Goal: Task Accomplishment & Management: Complete application form

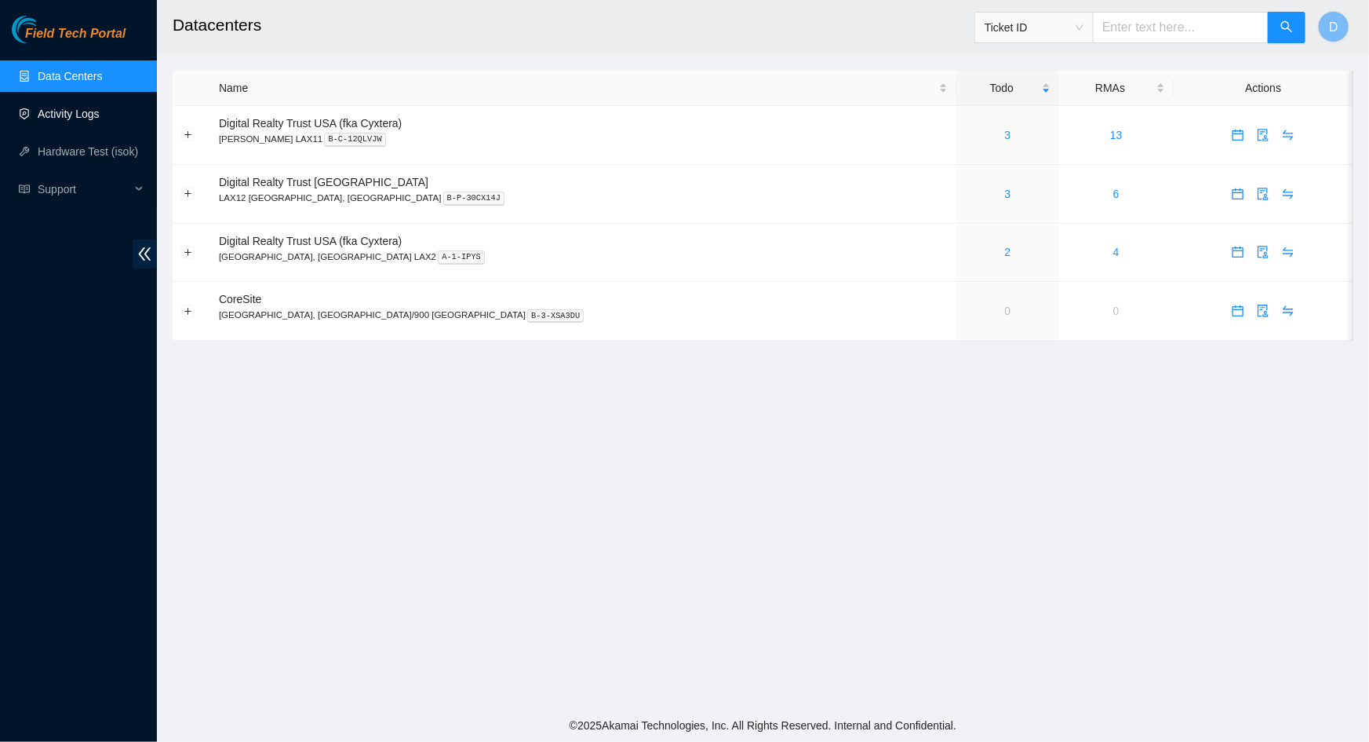
click at [49, 120] on link "Activity Logs" at bounding box center [69, 114] width 62 height 13
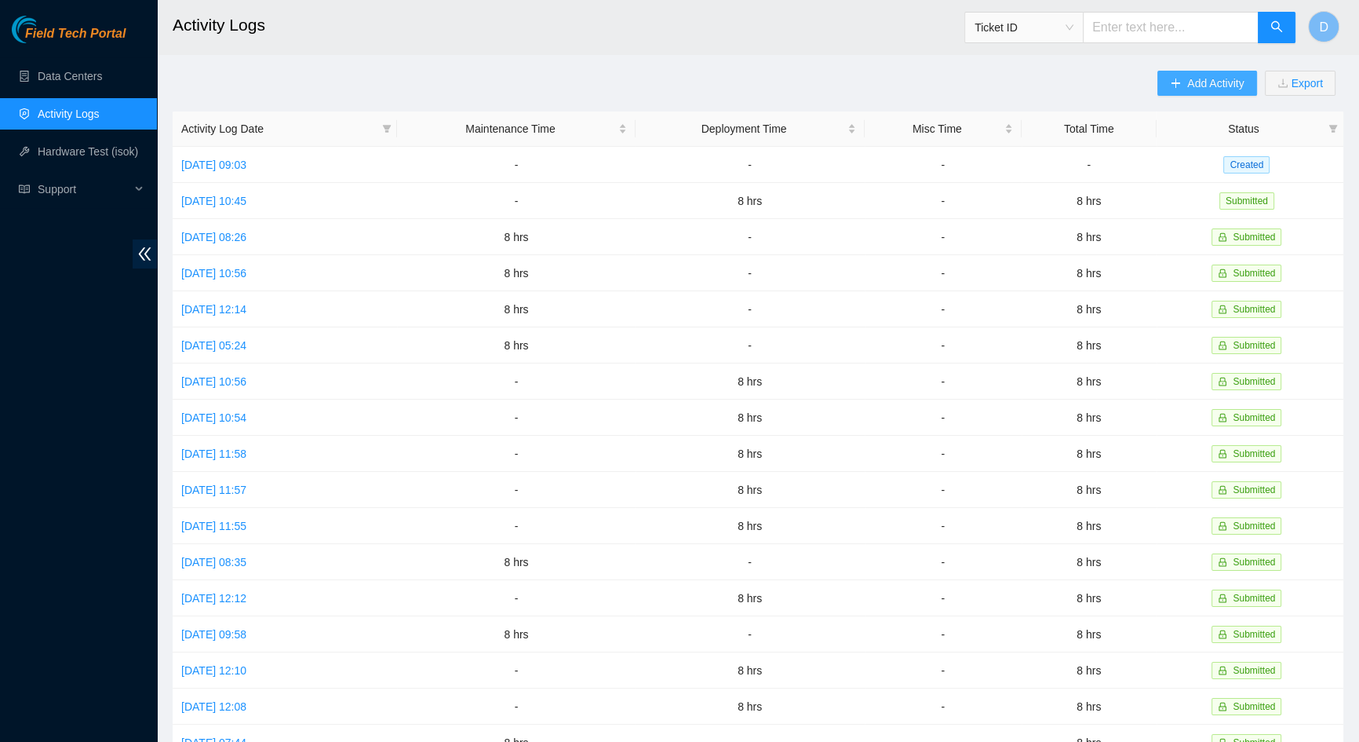
click at [1180, 82] on button "Add Activity" at bounding box center [1207, 83] width 99 height 25
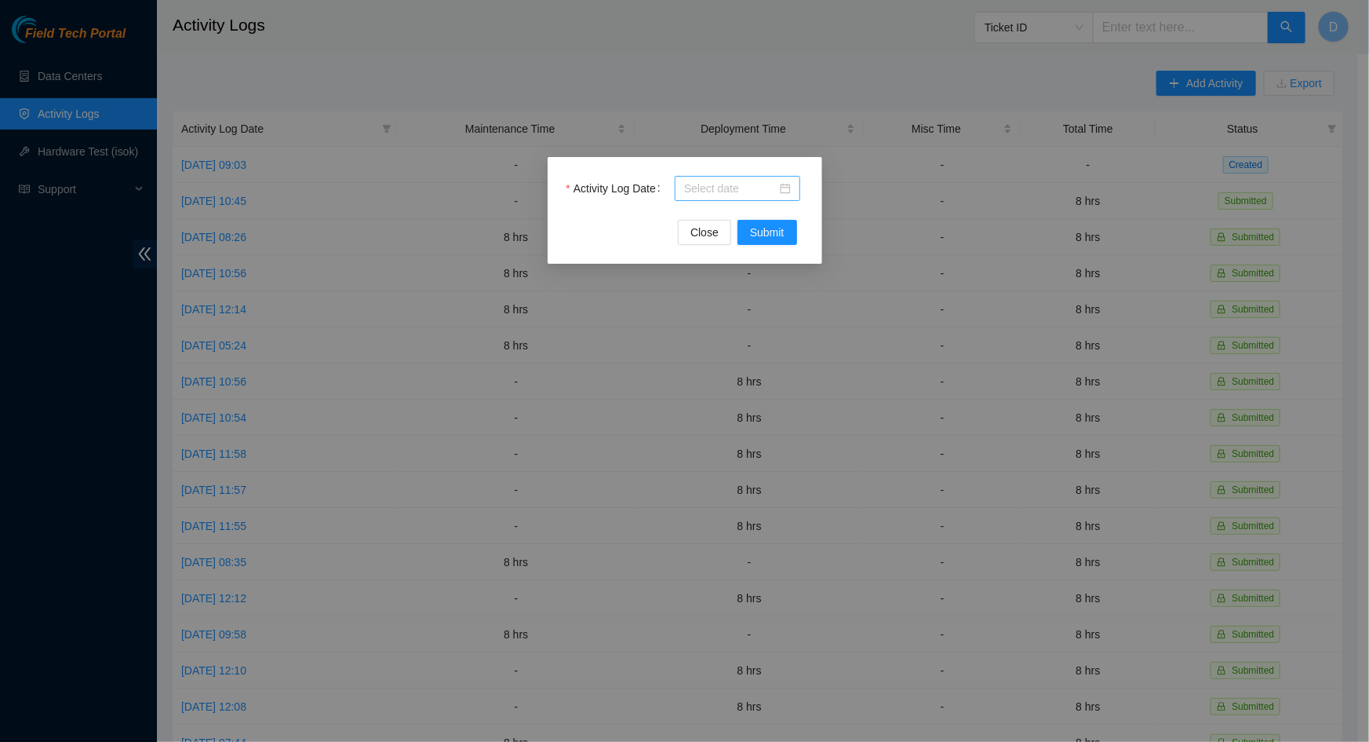
click at [735, 183] on input "Activity Log Date" at bounding box center [730, 188] width 93 height 17
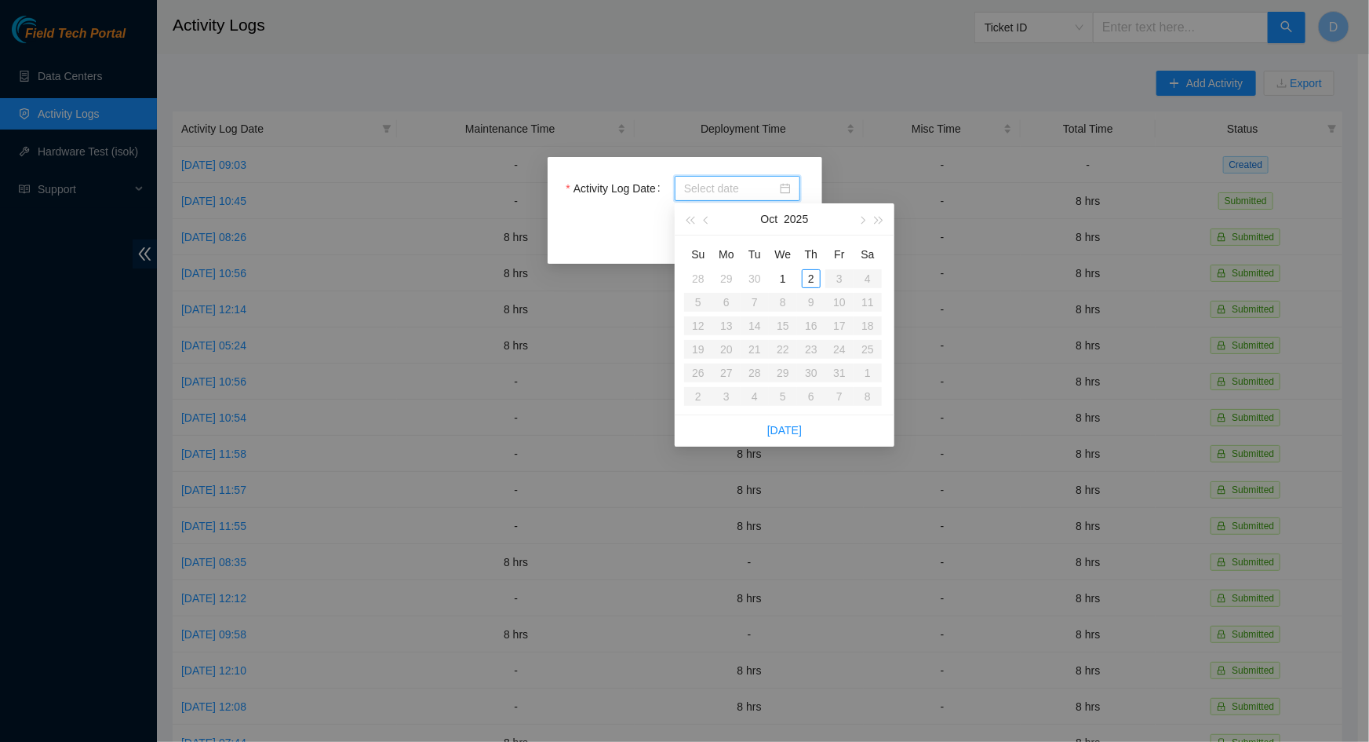
type input "[DATE]"
click at [706, 221] on span "button" at bounding box center [708, 221] width 8 height 8
type input "[DATE]"
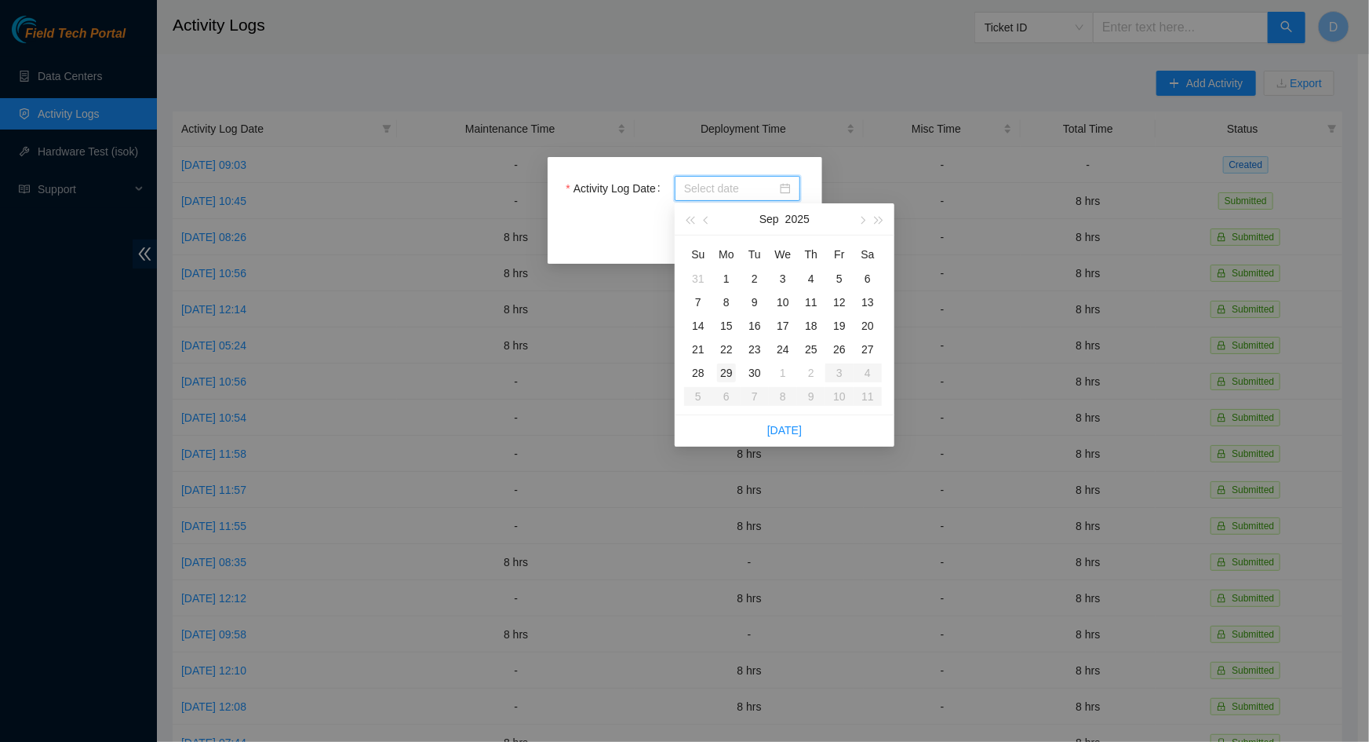
type input "[DATE]"
click at [724, 375] on div "29" at bounding box center [726, 372] width 19 height 19
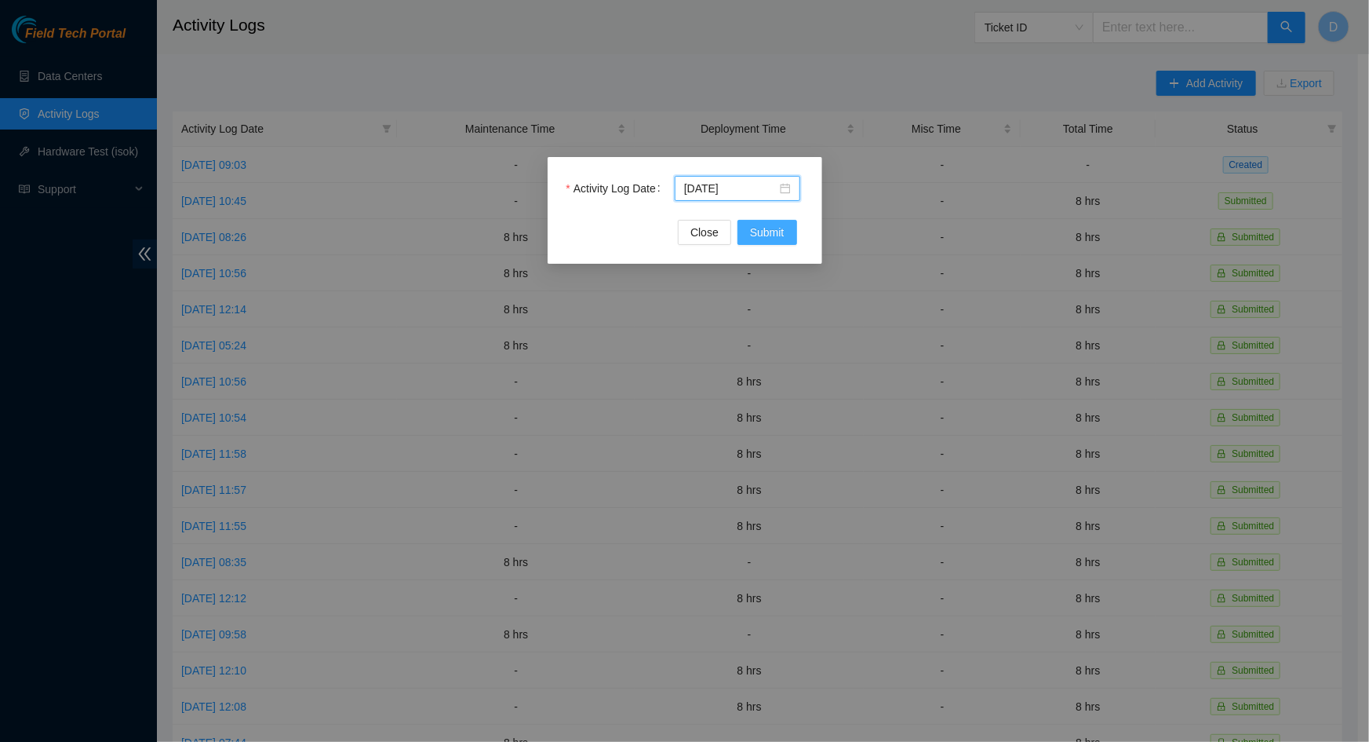
click at [783, 237] on span "Submit" at bounding box center [767, 232] width 35 height 17
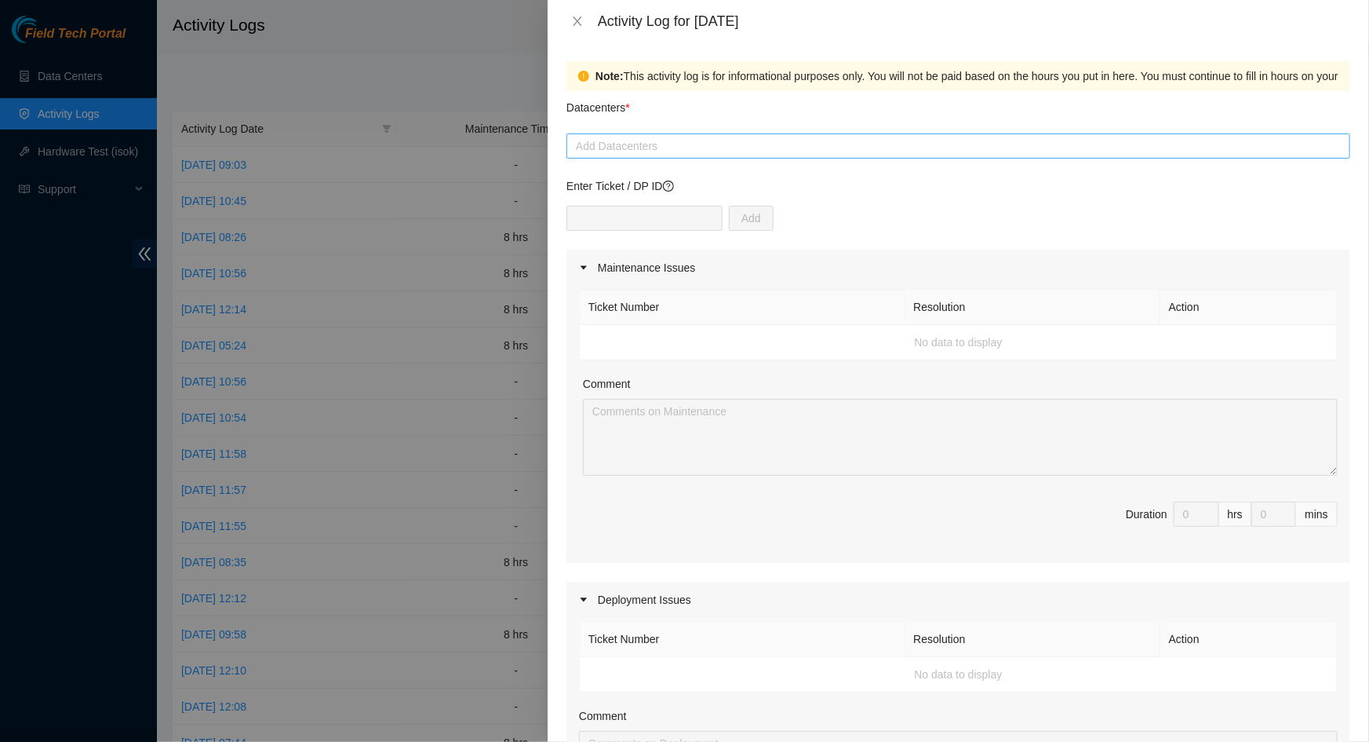
click at [695, 152] on div at bounding box center [959, 146] width 776 height 19
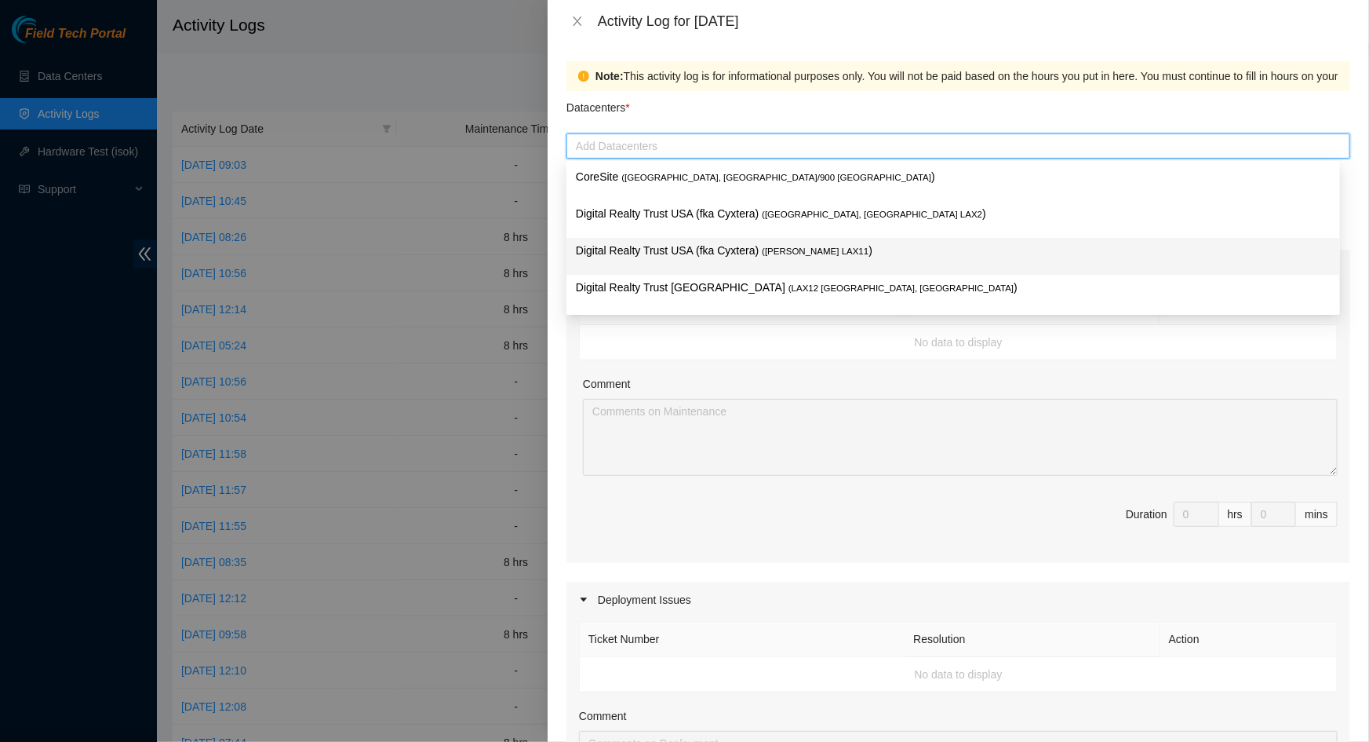
click at [747, 251] on p "Digital Realty Trust USA (fka Cyxtera) ( [PERSON_NAME] LAX11 )" at bounding box center [953, 251] width 755 height 18
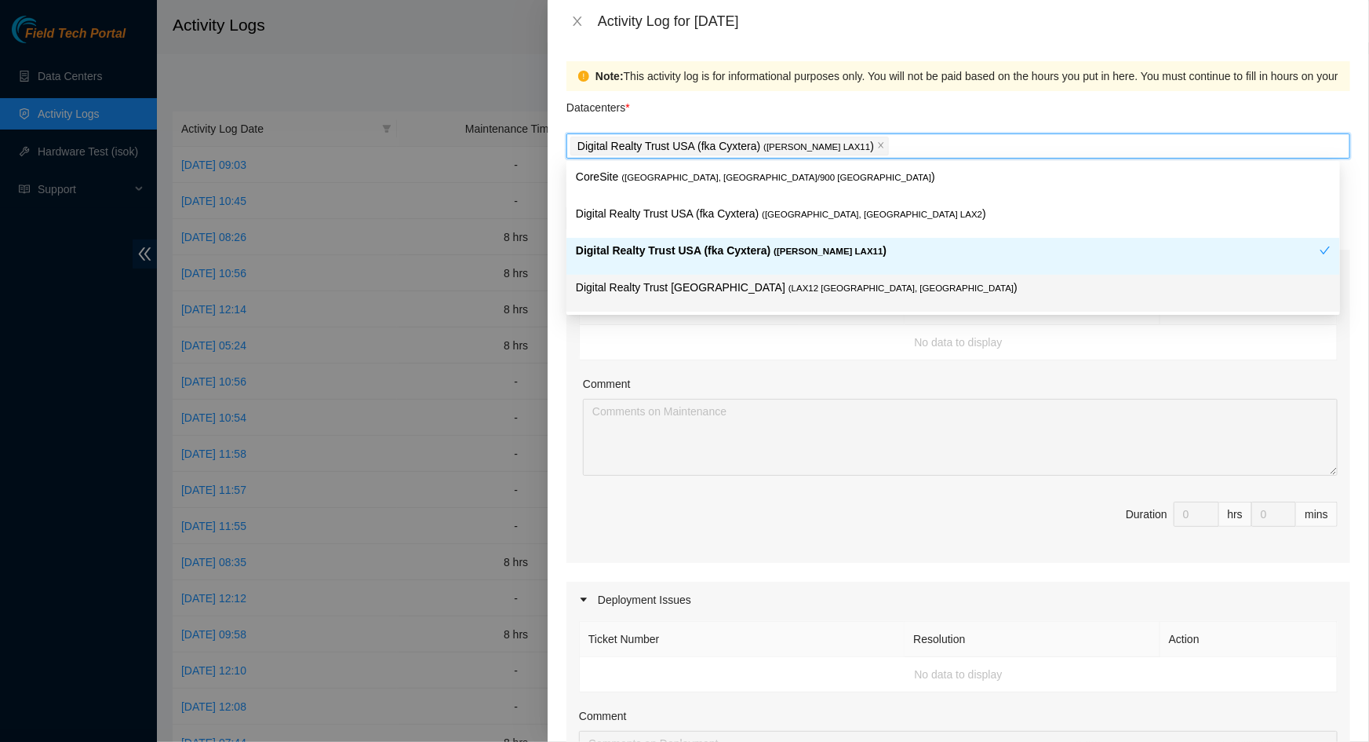
click at [823, 355] on td "No data to display" at bounding box center [959, 342] width 758 height 35
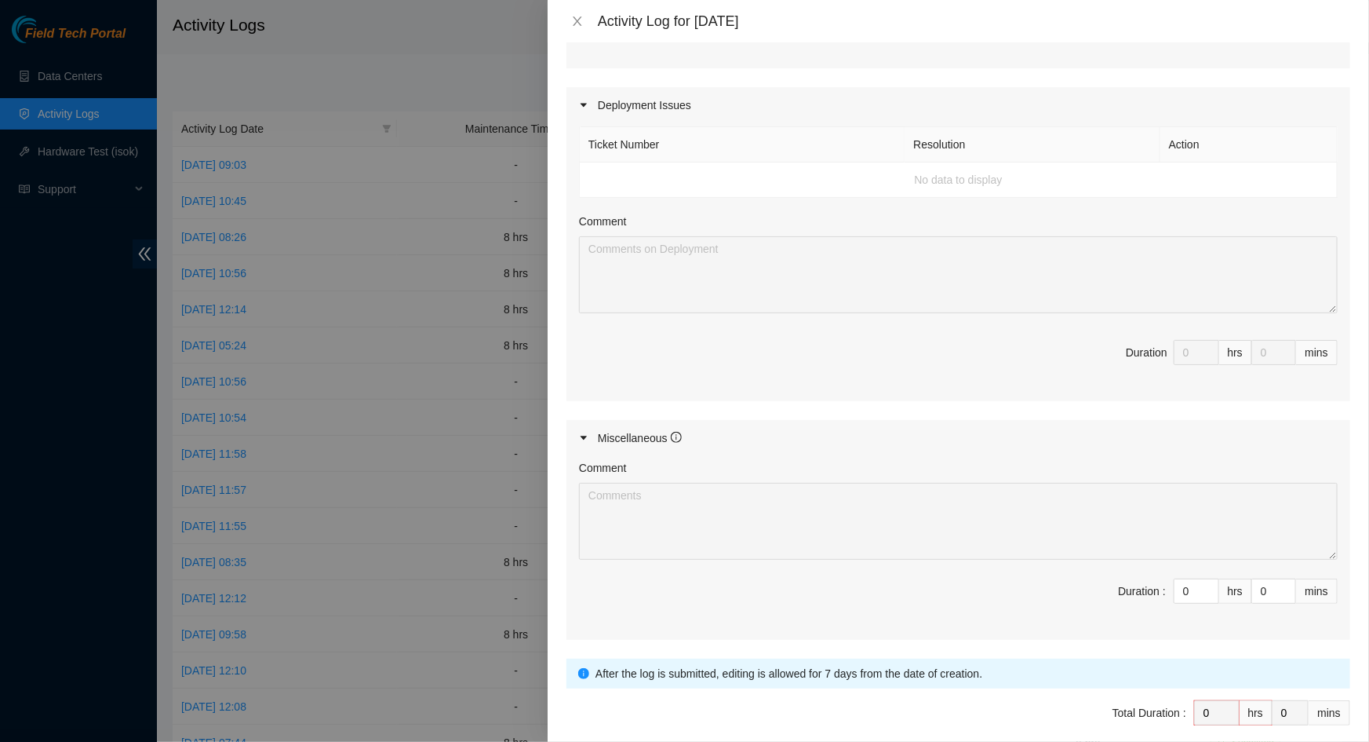
scroll to position [561, 0]
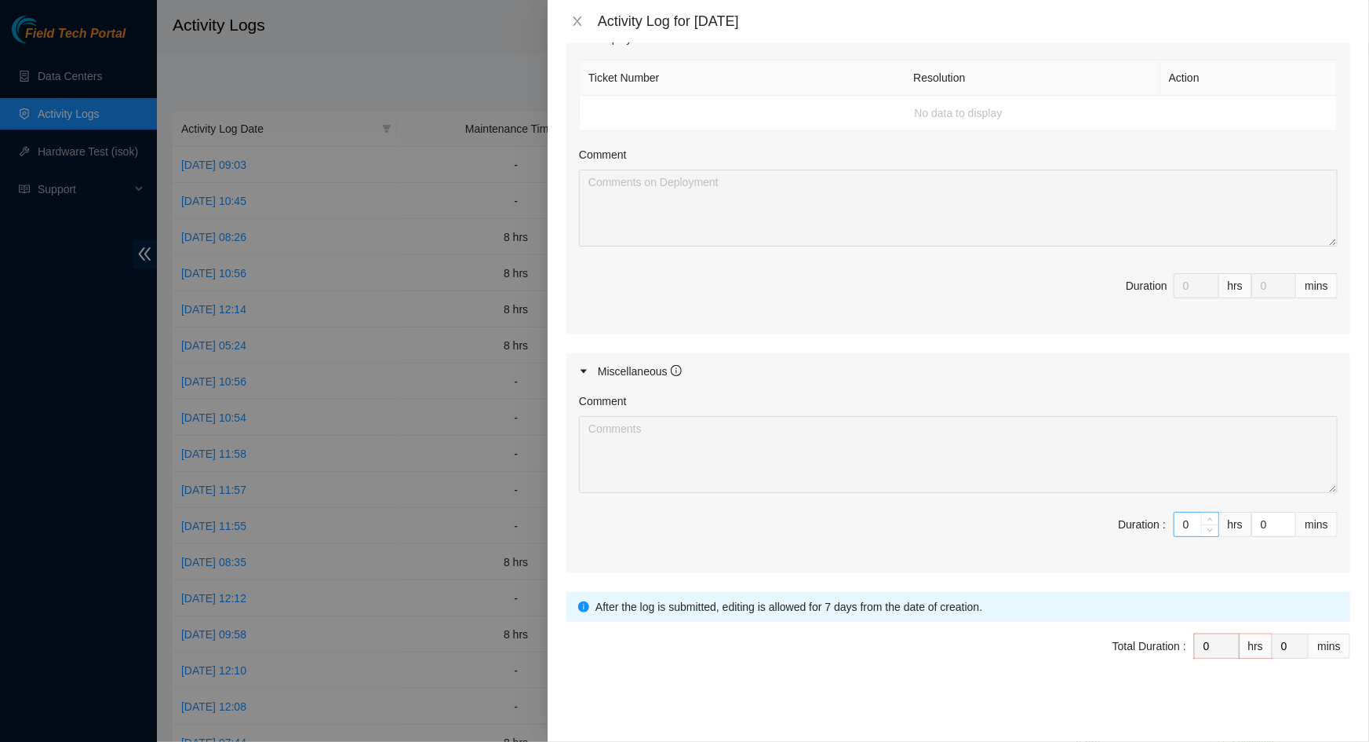
click at [1179, 526] on input "0" at bounding box center [1197, 524] width 44 height 24
type input "8"
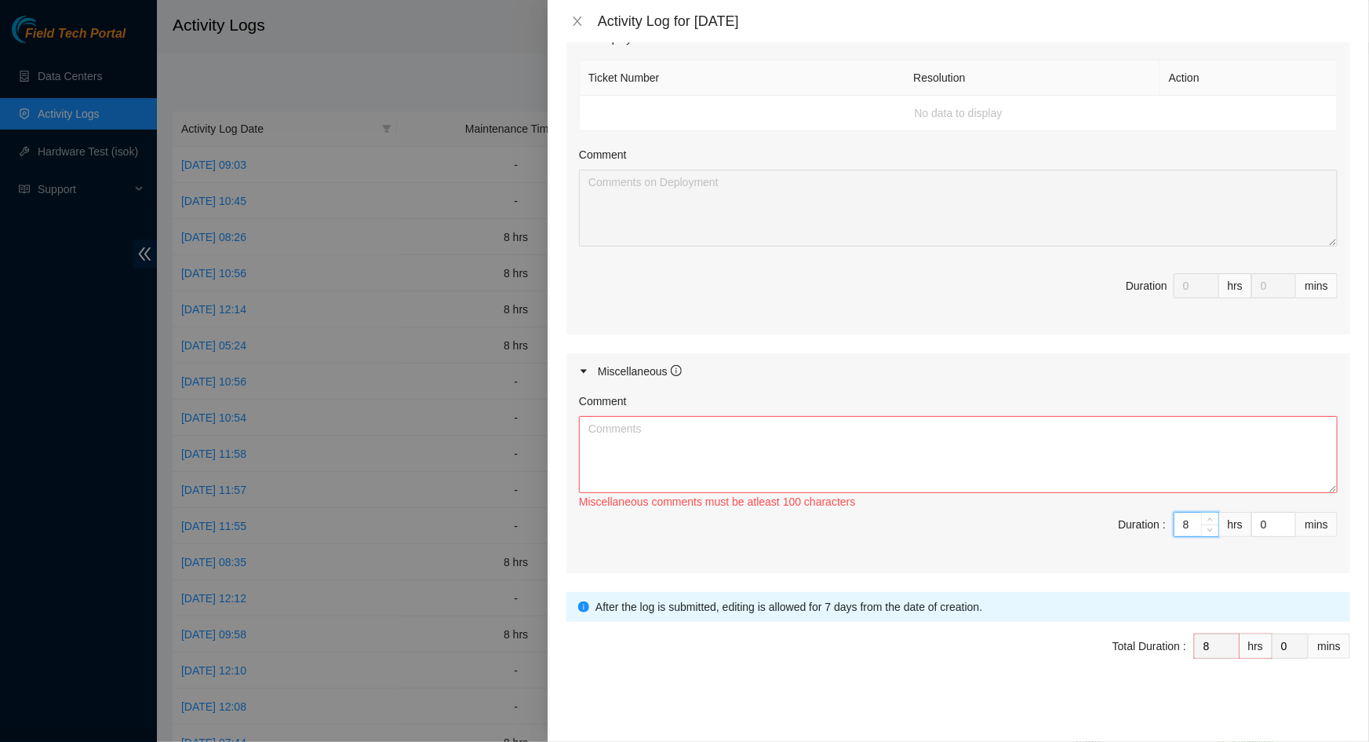
type input "8"
click at [1020, 462] on textarea "Comment" at bounding box center [958, 454] width 759 height 77
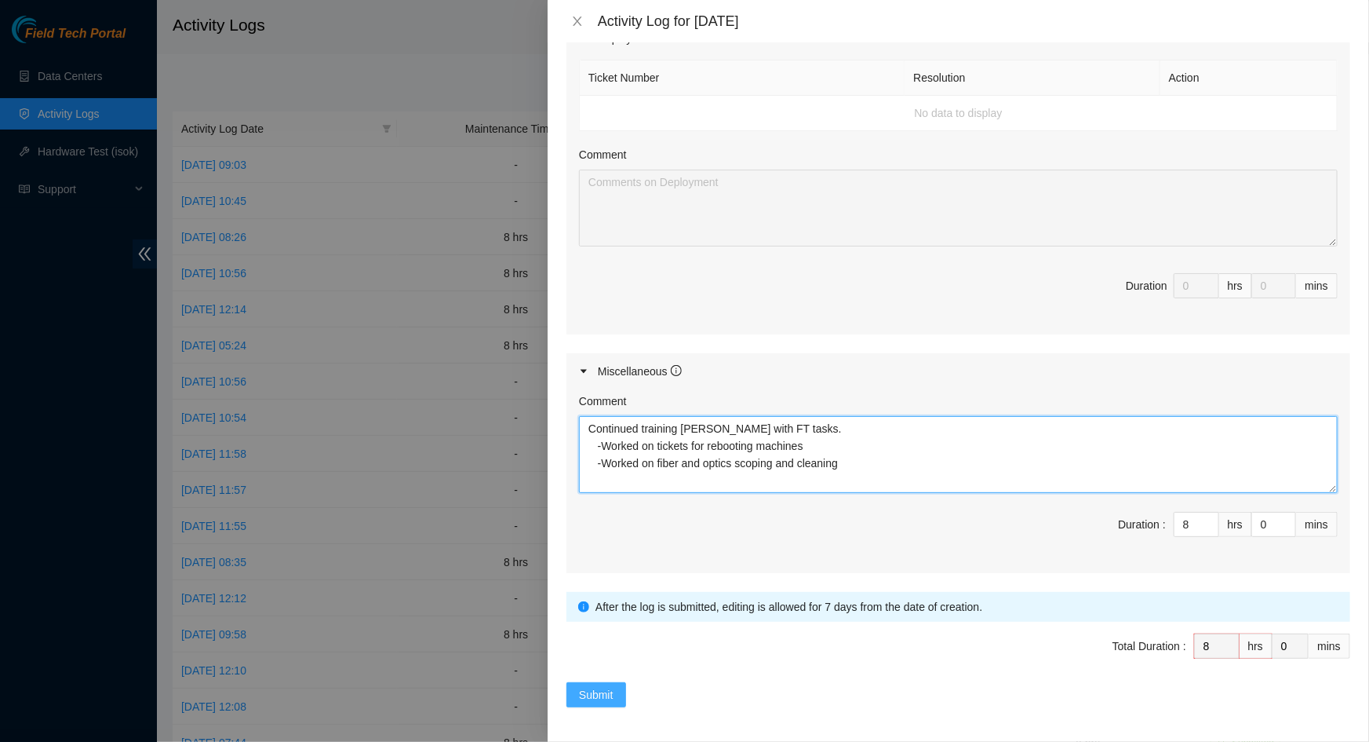
type textarea "Continued training [PERSON_NAME] with FT tasks. -Worked on tickets for rebootin…"
click at [604, 691] on span "Submit" at bounding box center [596, 694] width 35 height 17
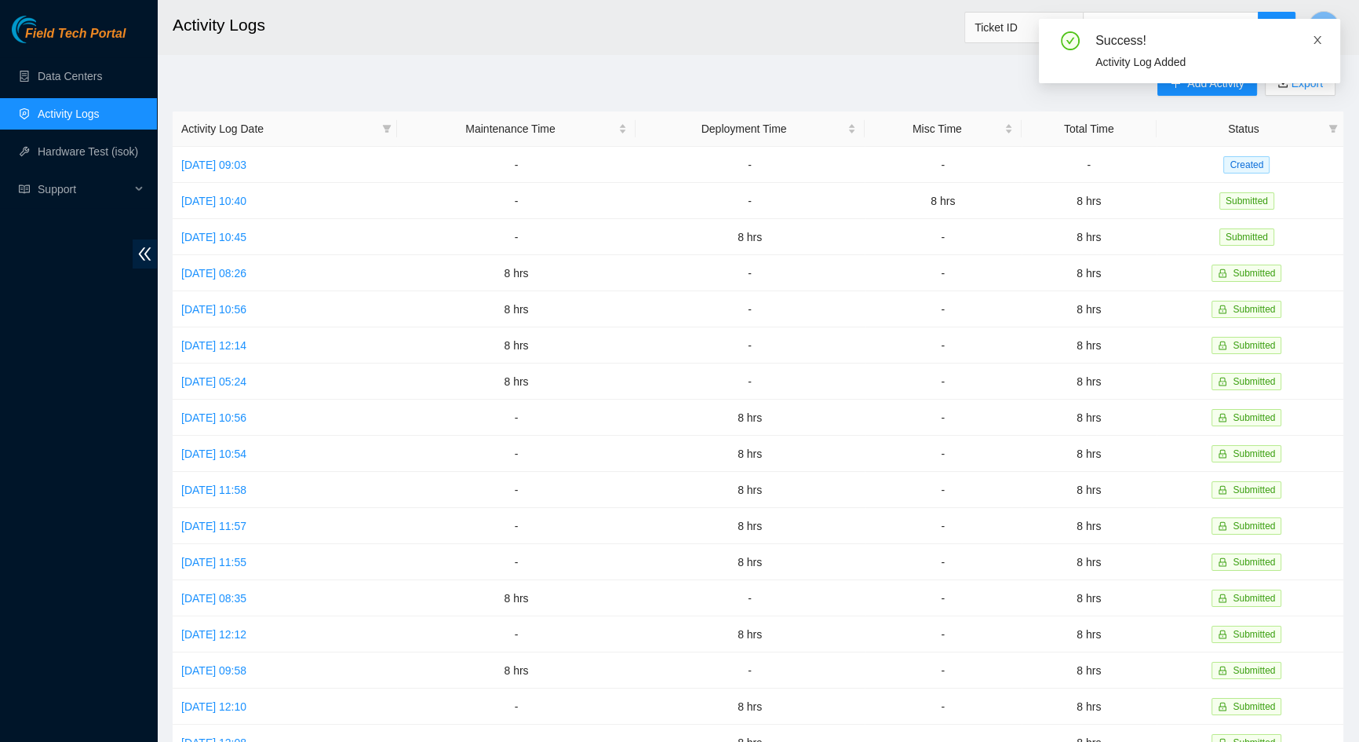
click at [1318, 37] on icon "close" at bounding box center [1317, 40] width 11 height 11
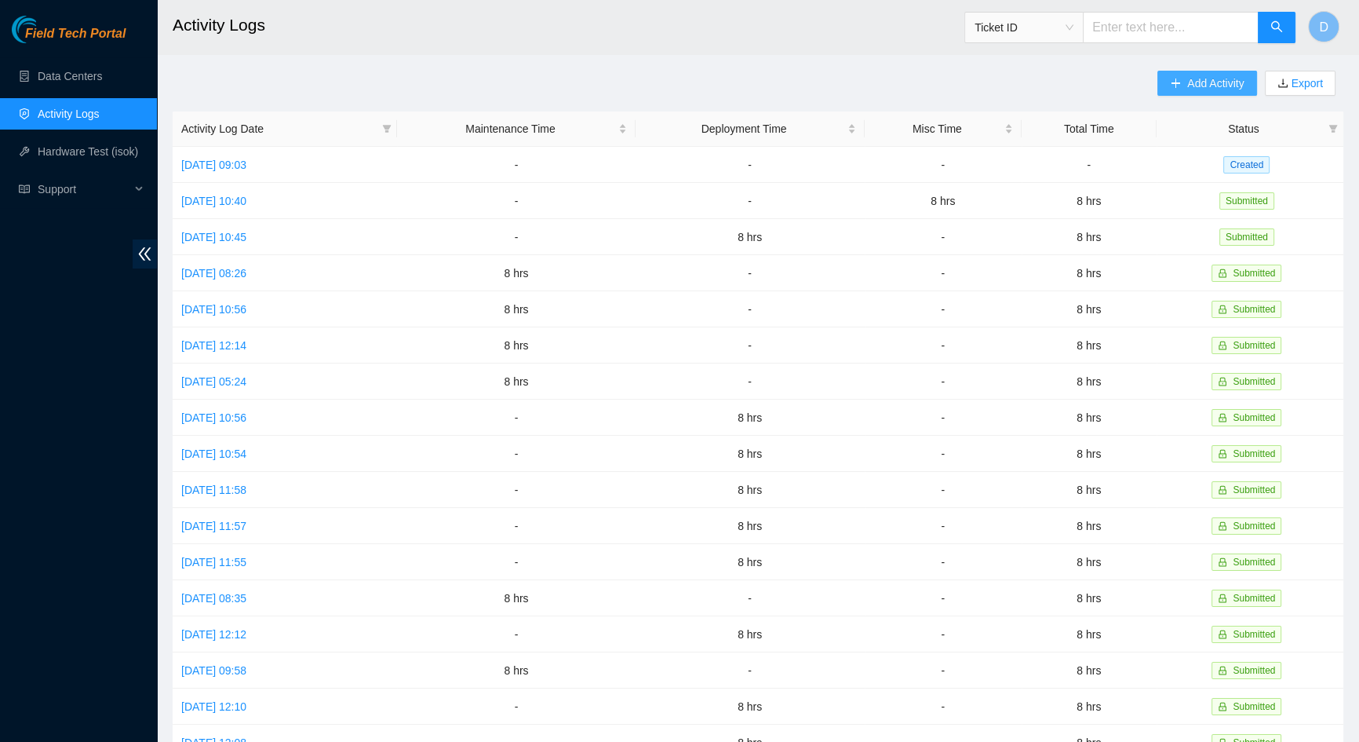
click at [1216, 84] on span "Add Activity" at bounding box center [1215, 83] width 57 height 17
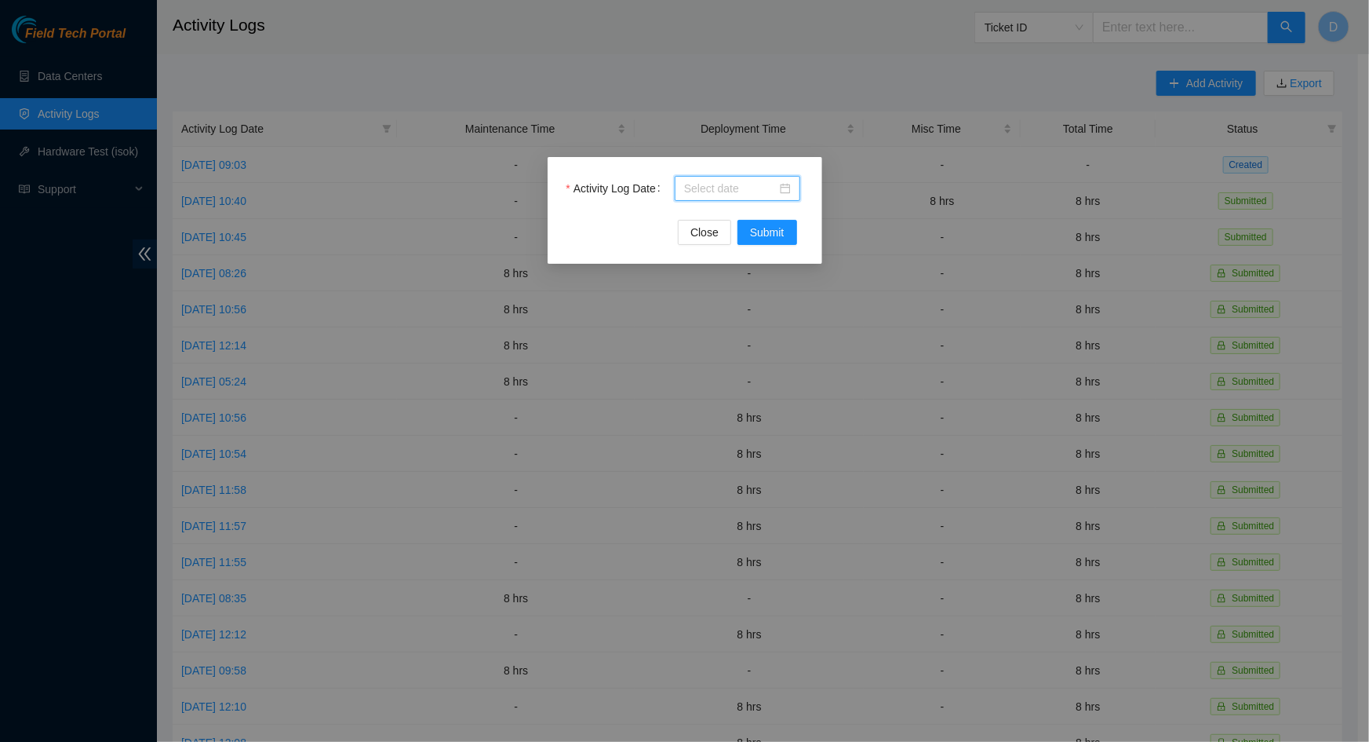
click at [768, 191] on input "Activity Log Date" at bounding box center [730, 188] width 93 height 17
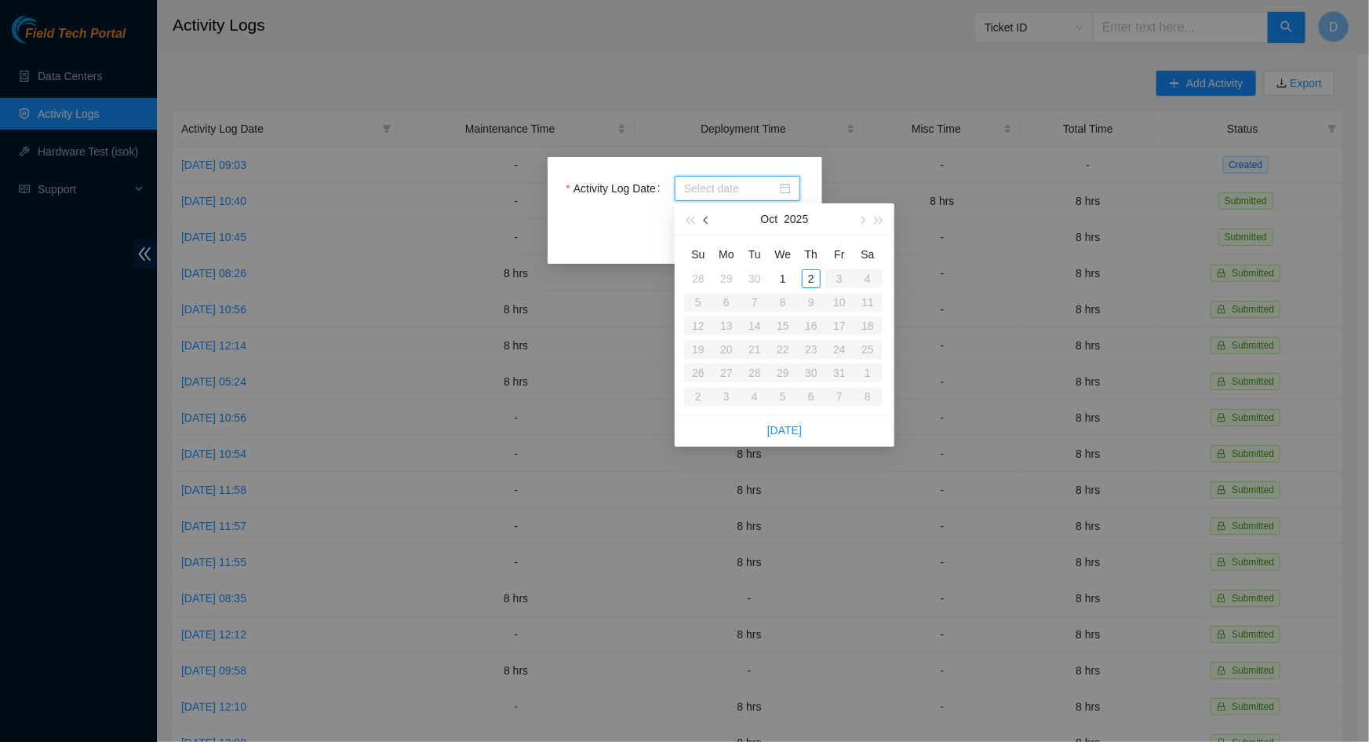
click at [706, 221] on span "button" at bounding box center [708, 221] width 8 height 8
type input "[DATE]"
click at [751, 378] on div "30" at bounding box center [755, 372] width 19 height 19
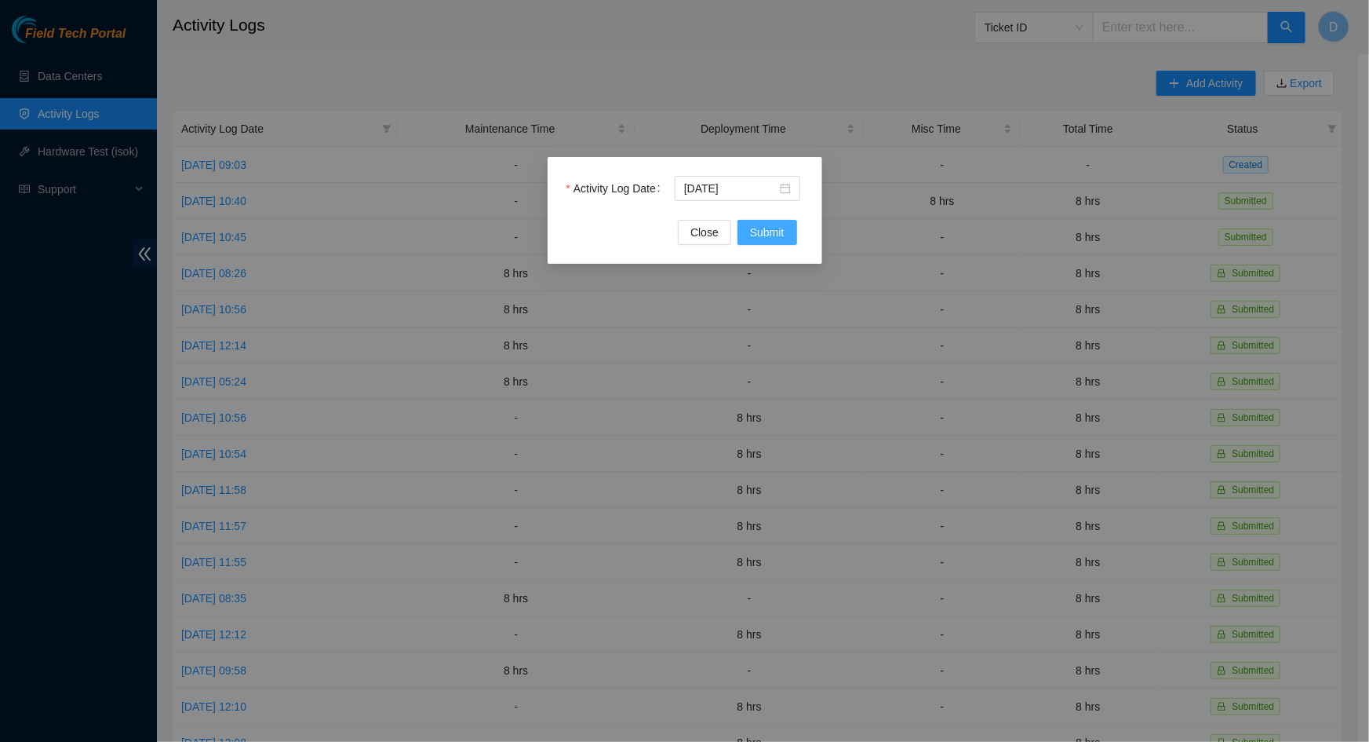
click at [782, 235] on span "Submit" at bounding box center [767, 232] width 35 height 17
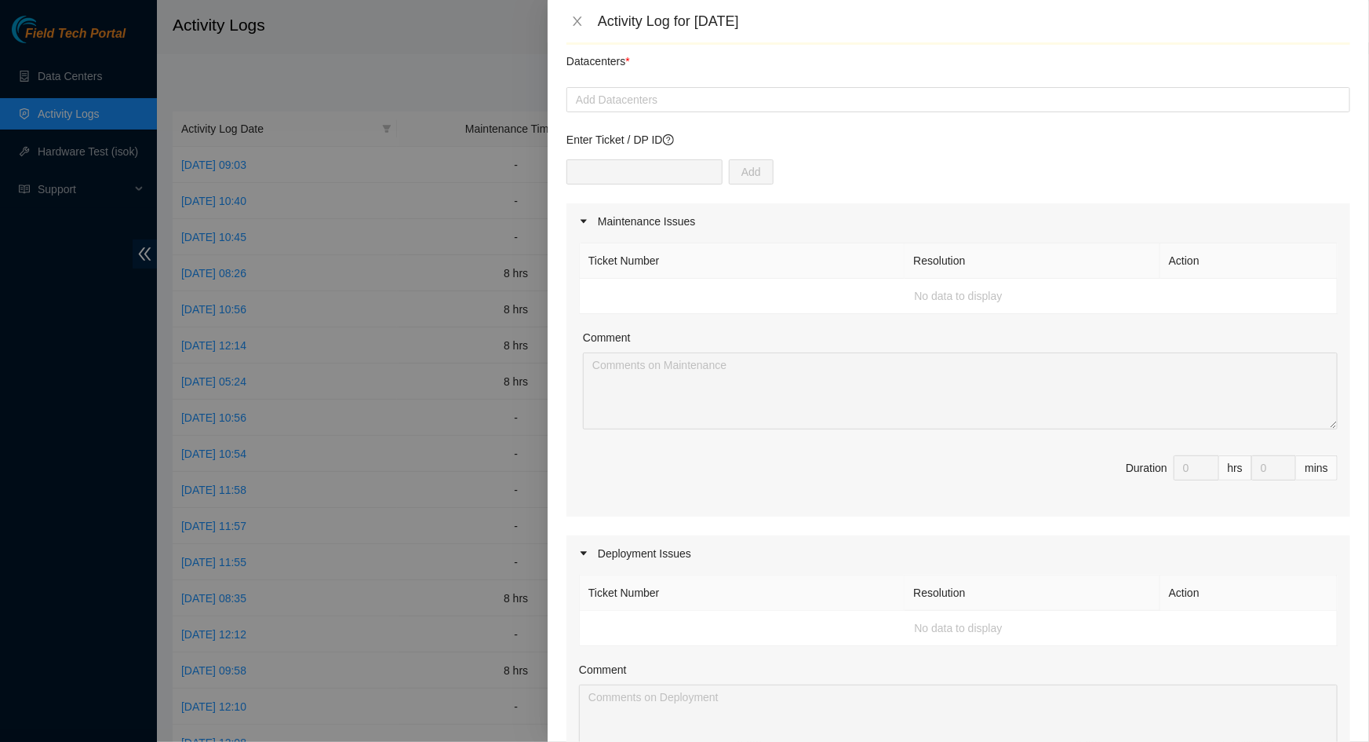
scroll to position [71, 0]
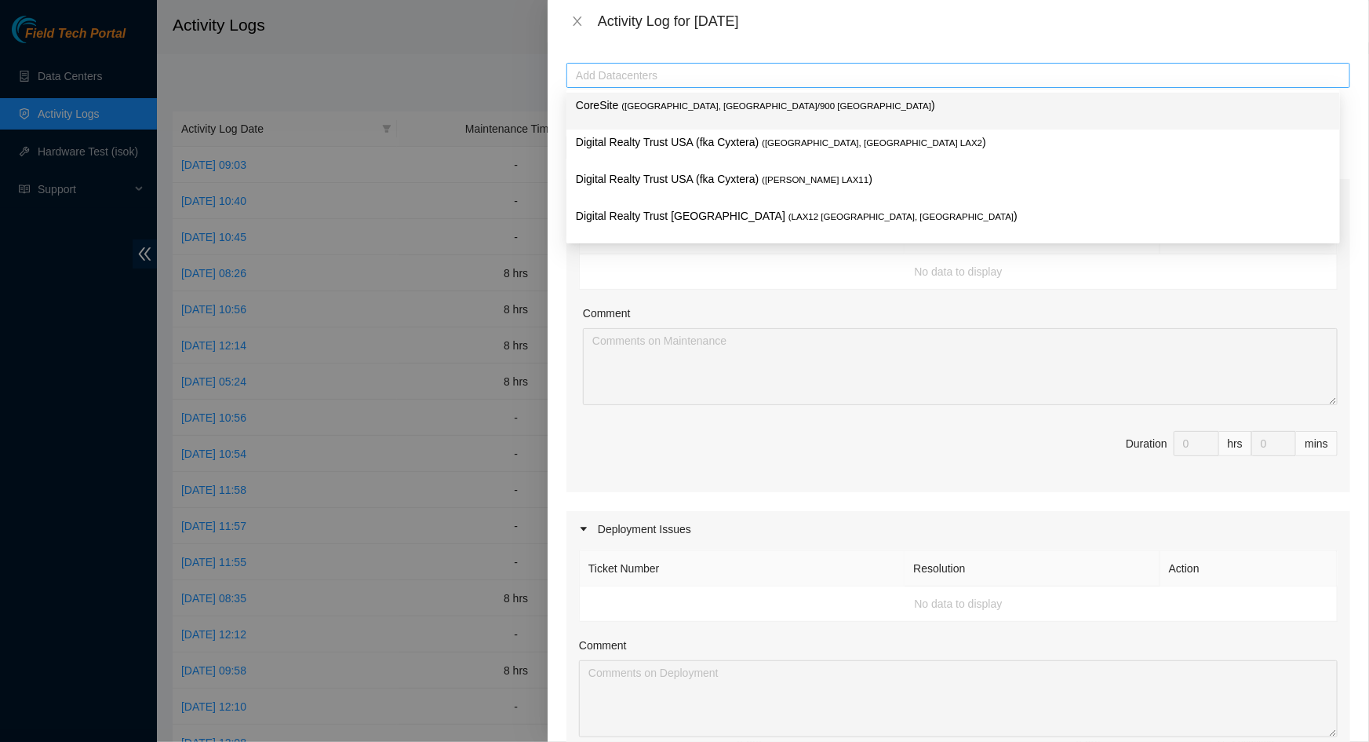
click at [743, 85] on div "Add Datacenters" at bounding box center [959, 75] width 784 height 25
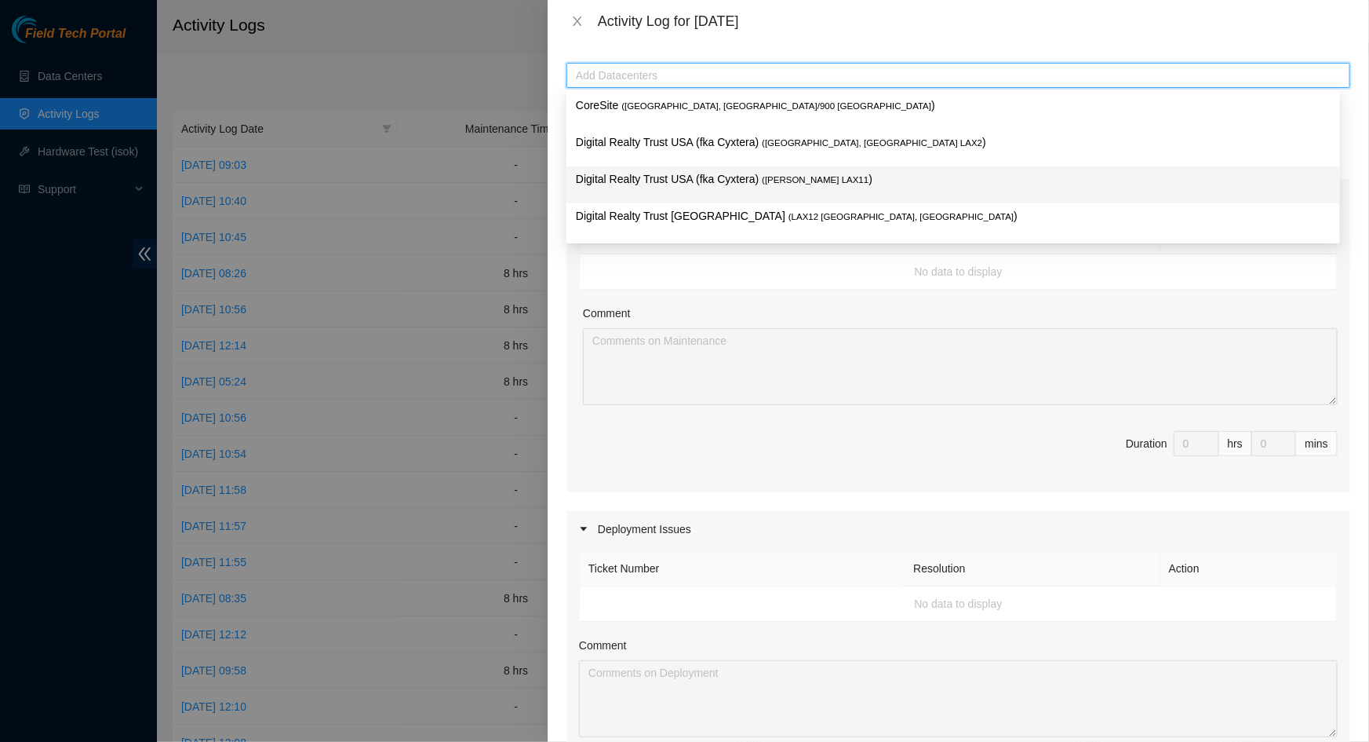
click at [735, 179] on p "Digital Realty Trust USA (fka Cyxtera) ( [PERSON_NAME] LAX11 )" at bounding box center [953, 179] width 755 height 18
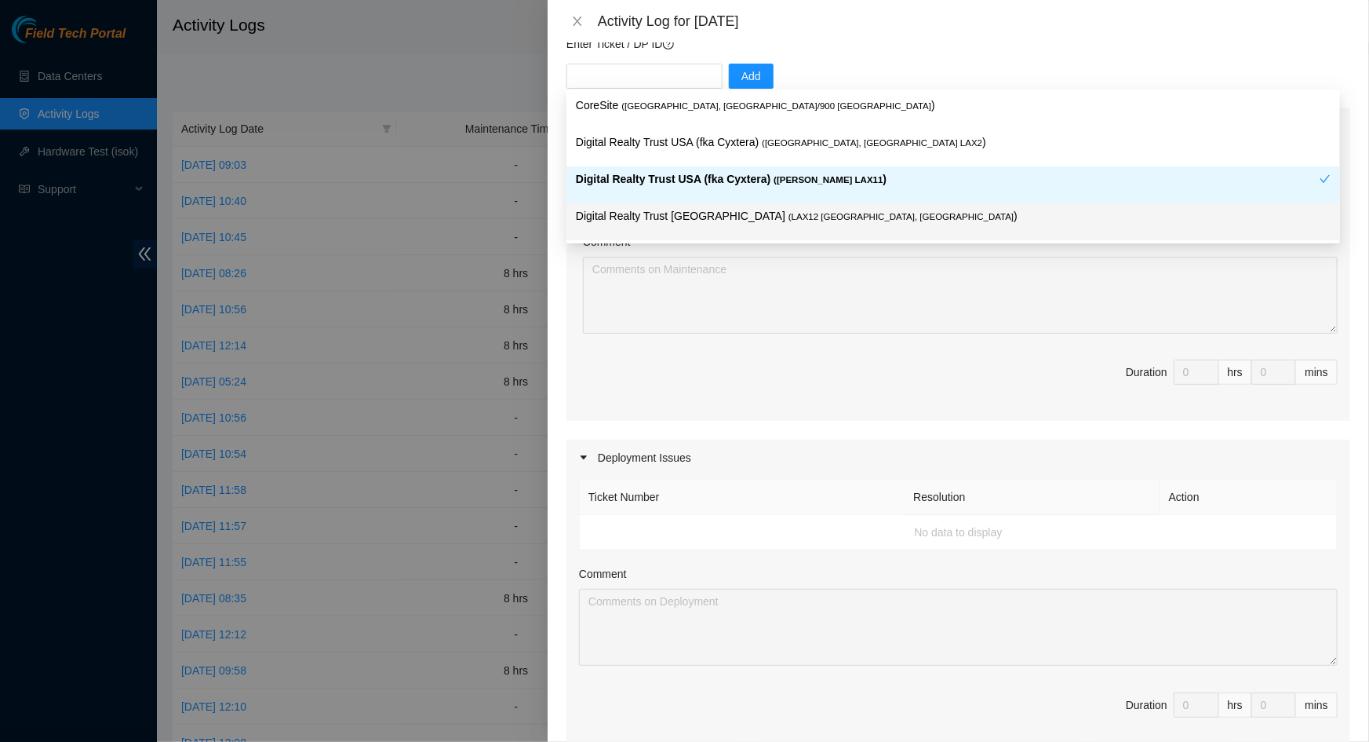
click at [760, 392] on span "Duration 0 hrs 0 mins" at bounding box center [958, 381] width 759 height 44
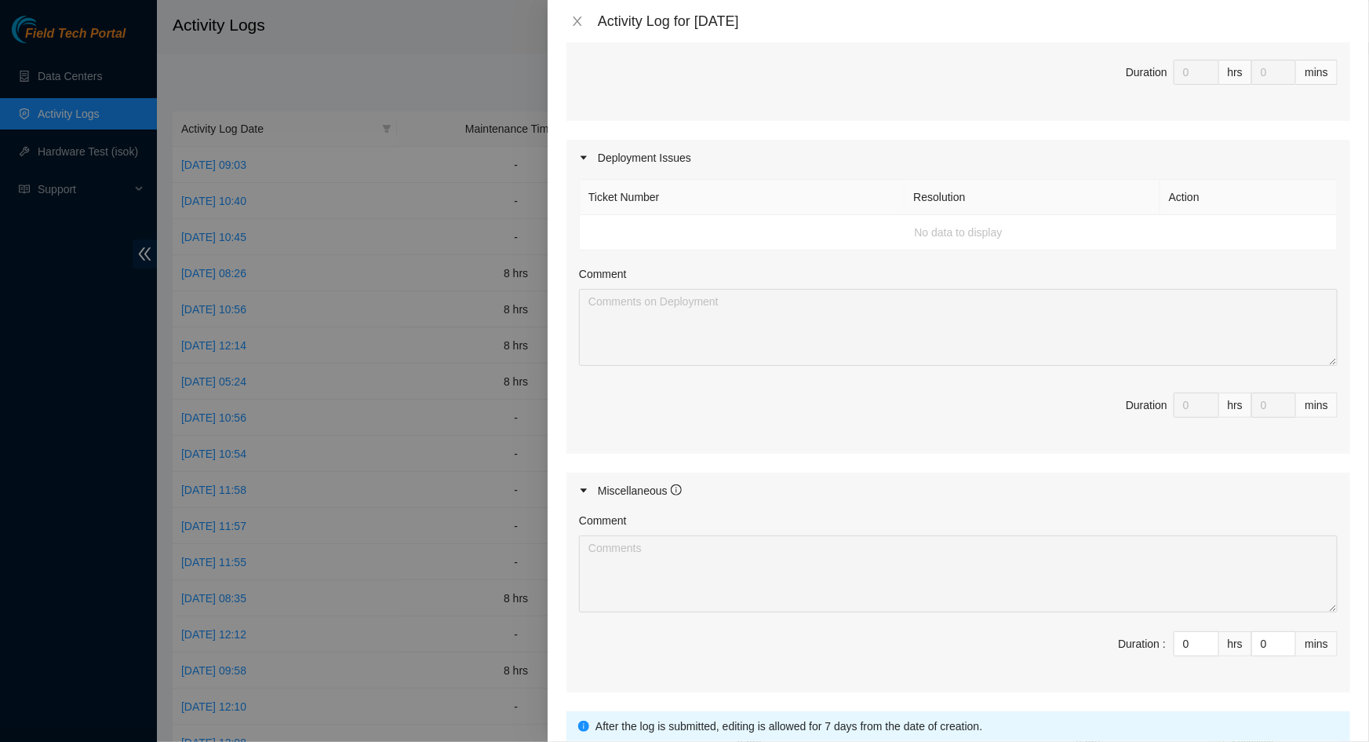
scroll to position [561, 0]
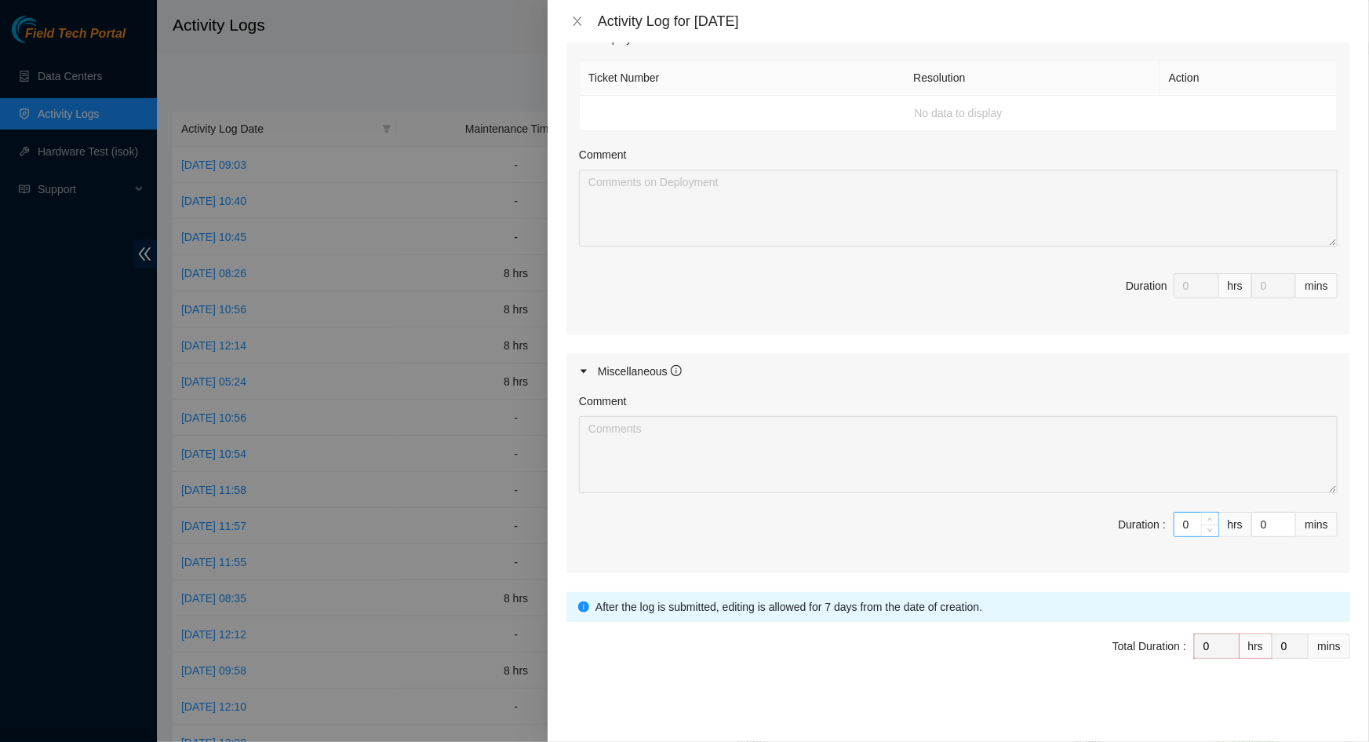
click at [1187, 519] on input "0" at bounding box center [1197, 524] width 44 height 24
type input "8"
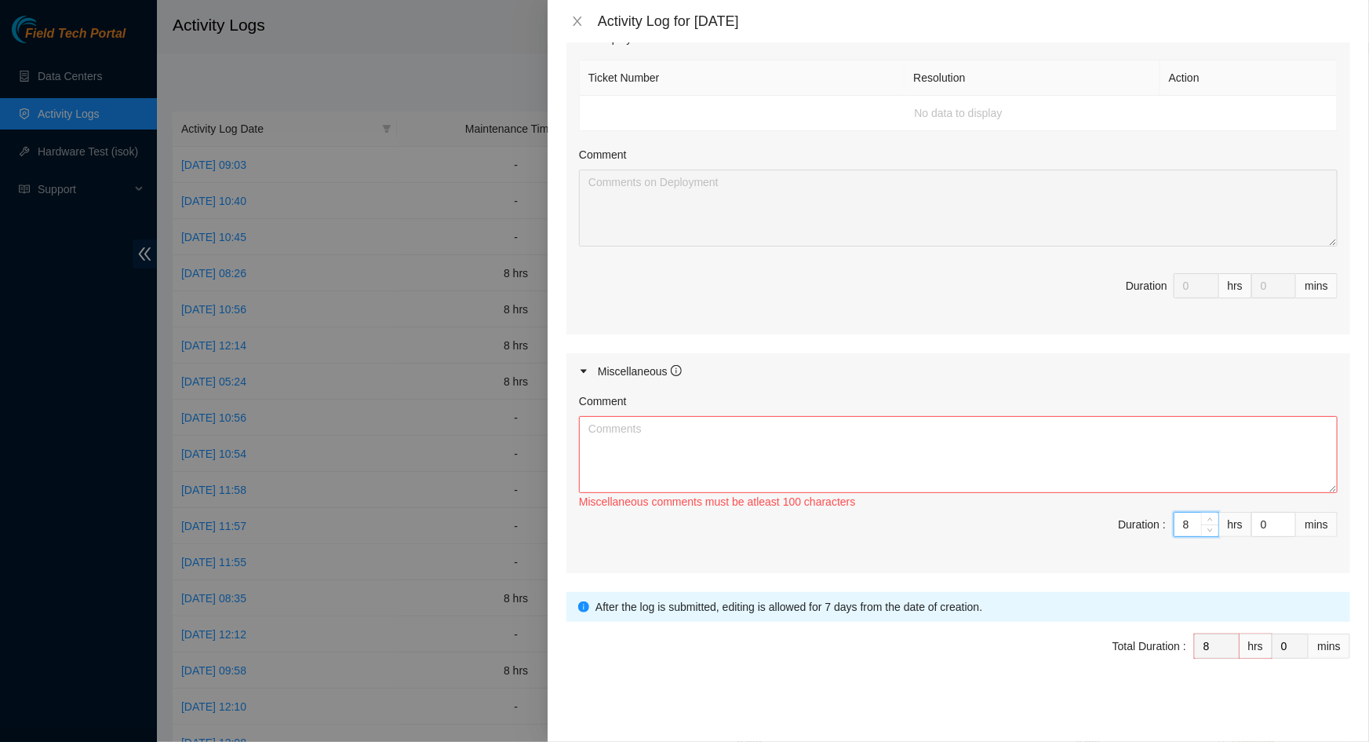
type input "8"
click at [997, 438] on textarea "Comment" at bounding box center [958, 454] width 759 height 77
paste textarea "Continued training [PERSON_NAME] with FT tasks. -Worked on tickets for rebootin…"
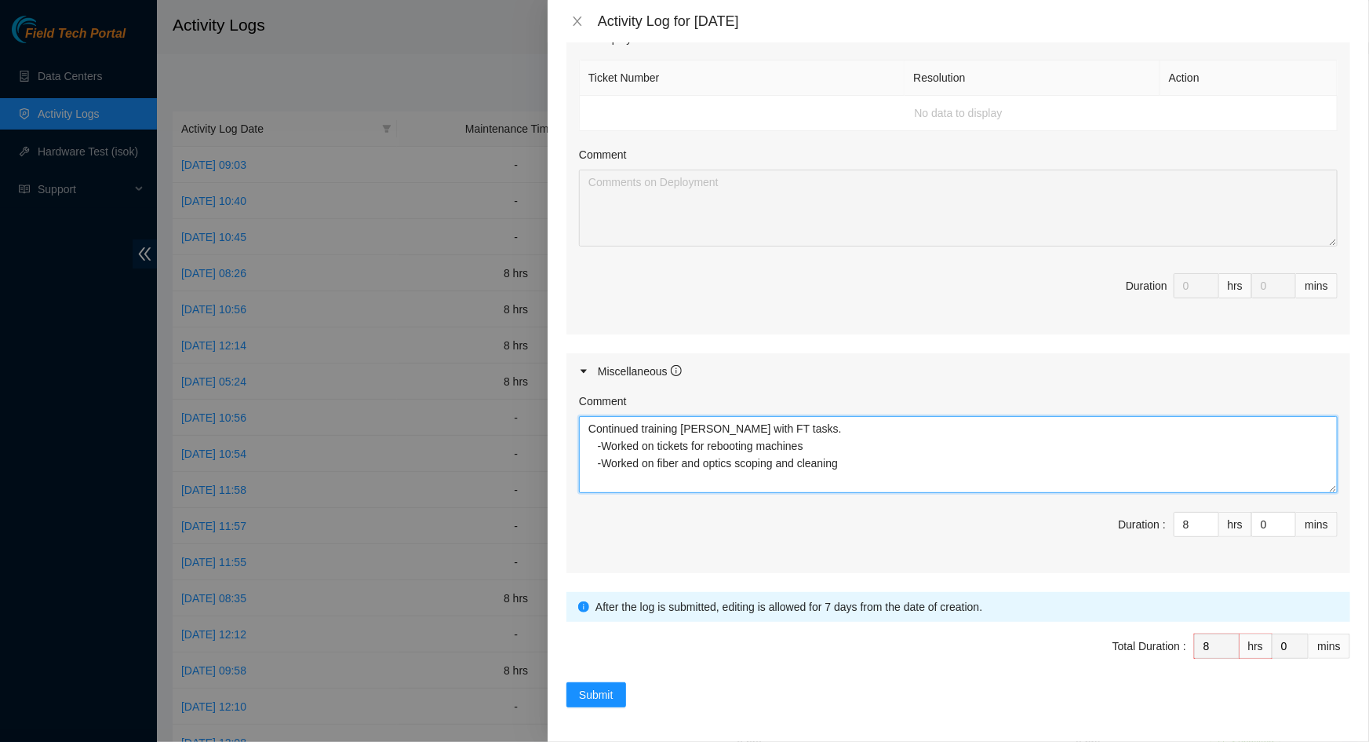
drag, startPoint x: 855, startPoint y: 455, endPoint x: 556, endPoint y: 443, distance: 300.0
click at [556, 443] on div "Note: This activity log is for informational purposes only. You will not be pai…" at bounding box center [959, 391] width 822 height 699
type textarea "Continued training [PERSON_NAME] with FT tasks. -Traveled to 2260 to meet FT te…"
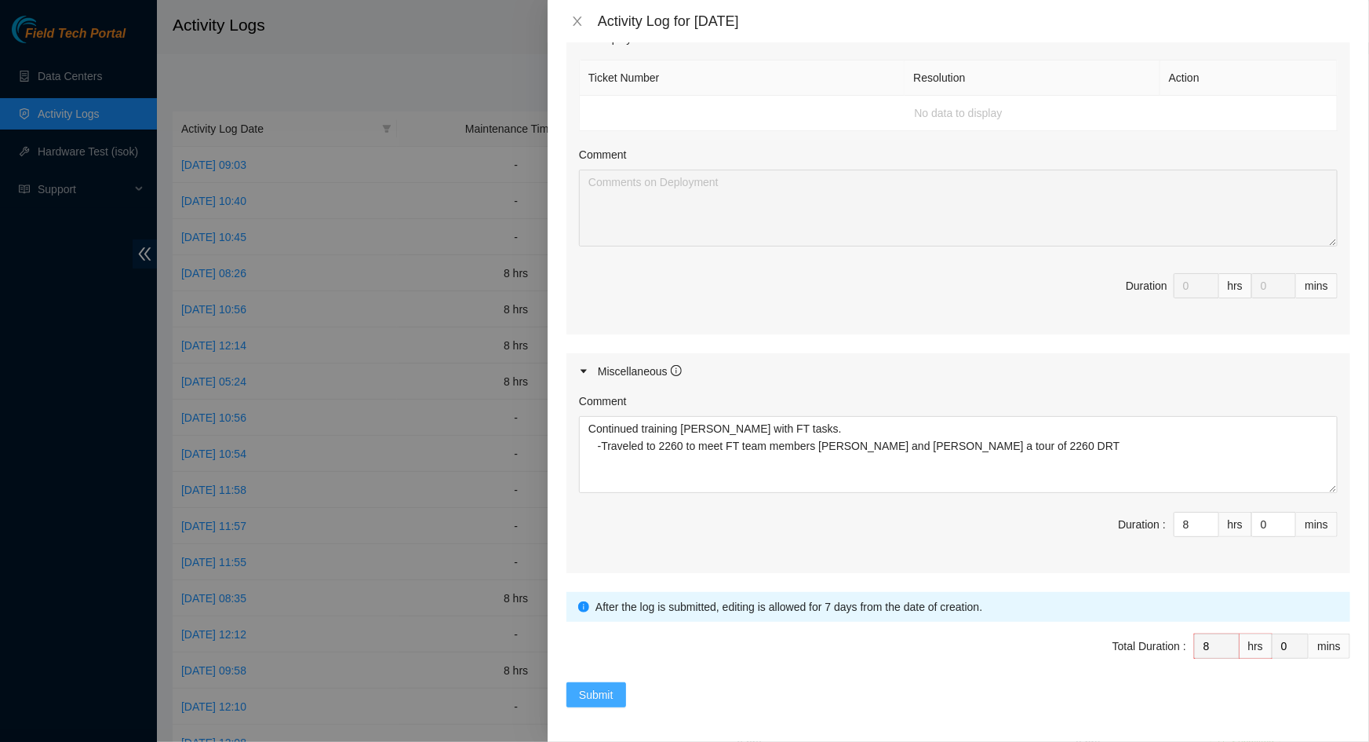
click at [600, 686] on span "Submit" at bounding box center [596, 694] width 35 height 17
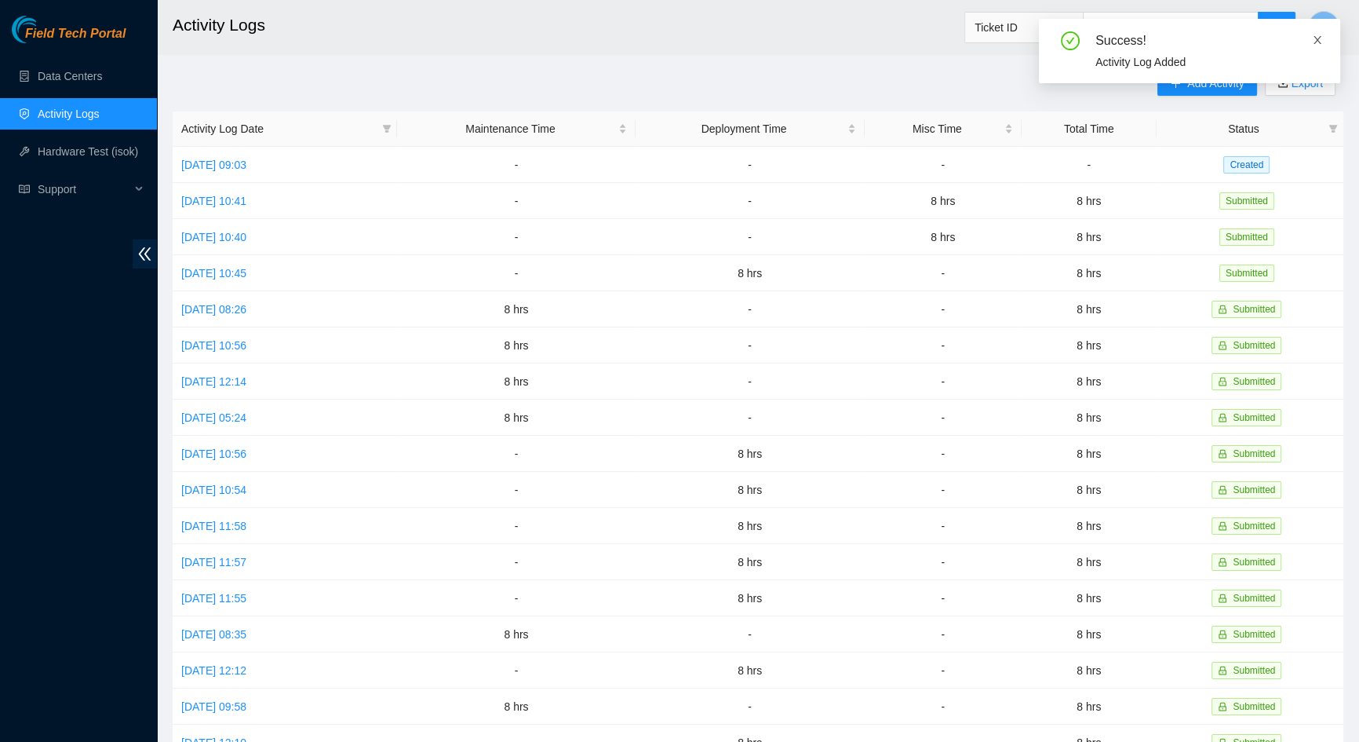
click at [1316, 39] on icon "close" at bounding box center [1317, 40] width 11 height 11
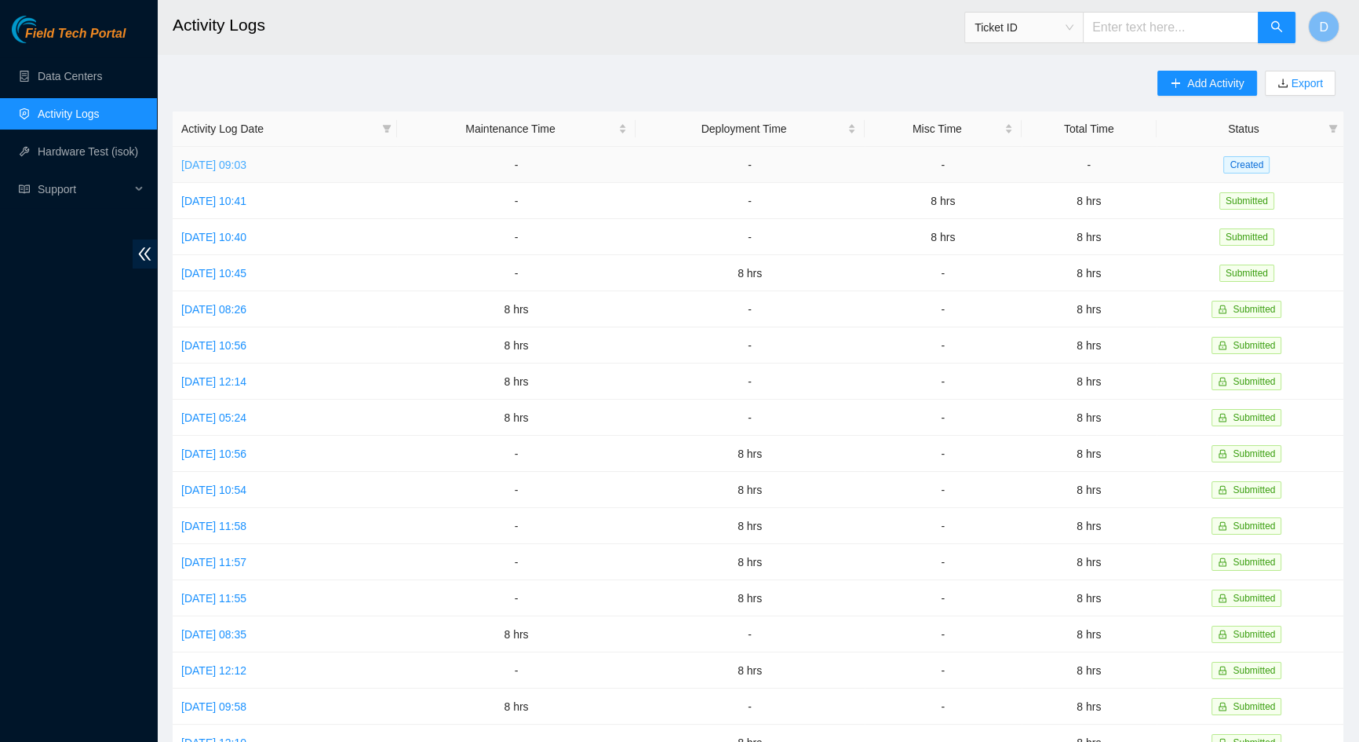
click at [246, 166] on link "[DATE] 09:03" at bounding box center [213, 165] width 65 height 13
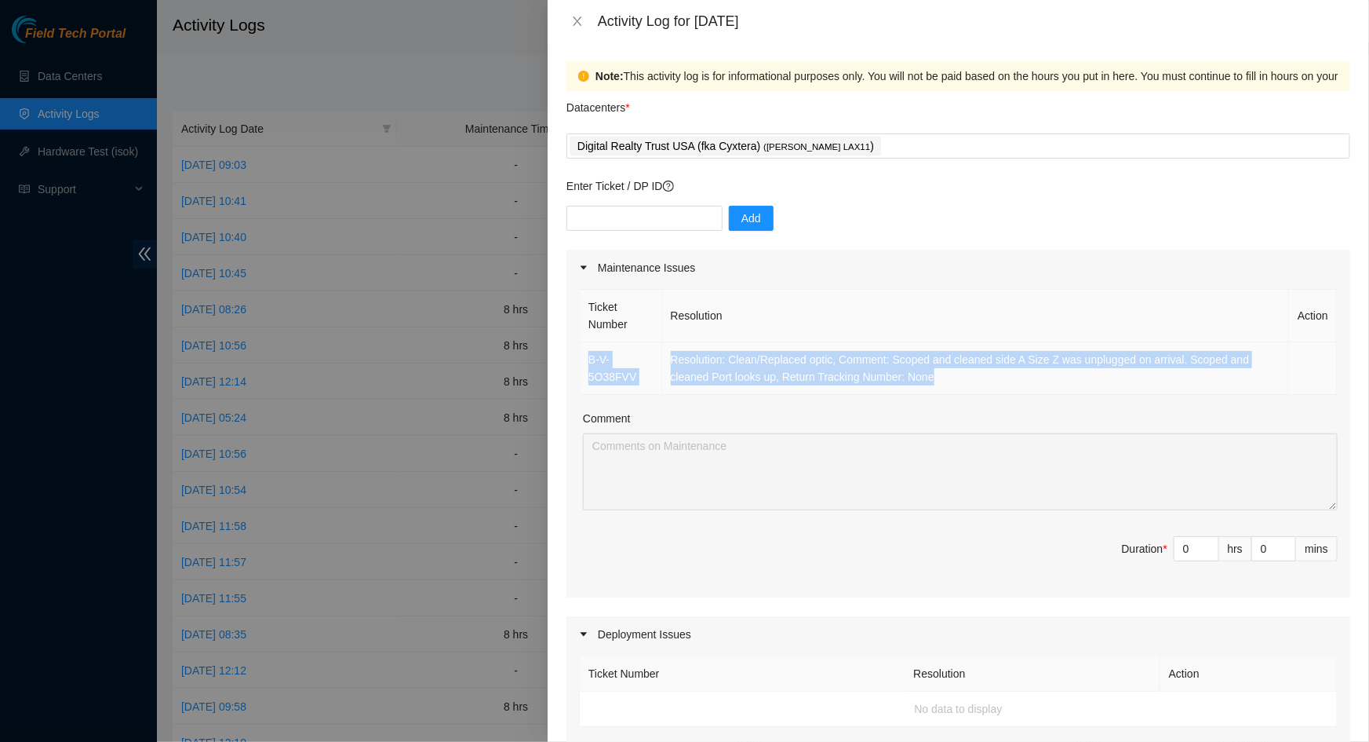
drag, startPoint x: 957, startPoint y: 379, endPoint x: 579, endPoint y: 359, distance: 378.8
click at [580, 359] on tr "B-V-5O38FVV Resolution: Clean/Replaced optic, Comment: Scoped and cleaned side …" at bounding box center [959, 368] width 758 height 53
copy tr "B-V-5O38FVV Resolution: Clean/Replaced optic, Comment: Scoped and cleaned side …"
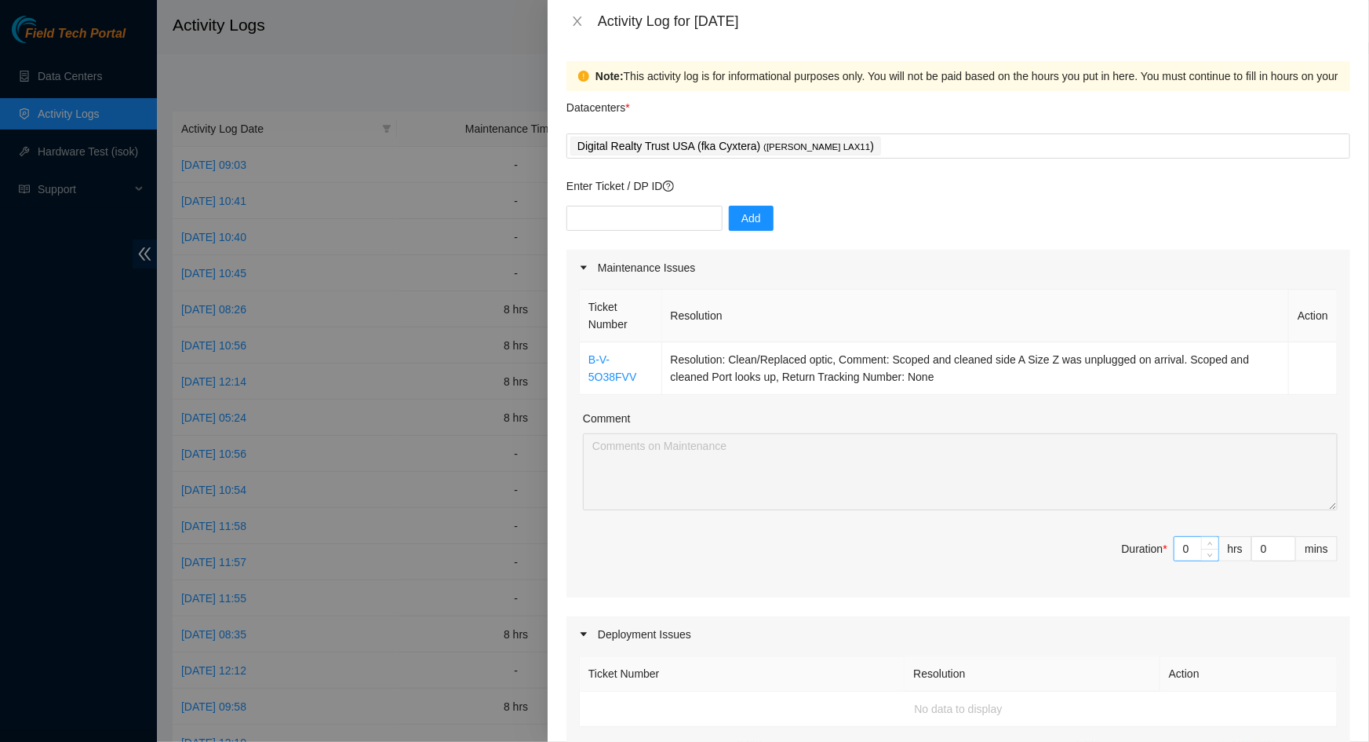
click at [1177, 549] on input "0" at bounding box center [1197, 549] width 44 height 24
type input "8"
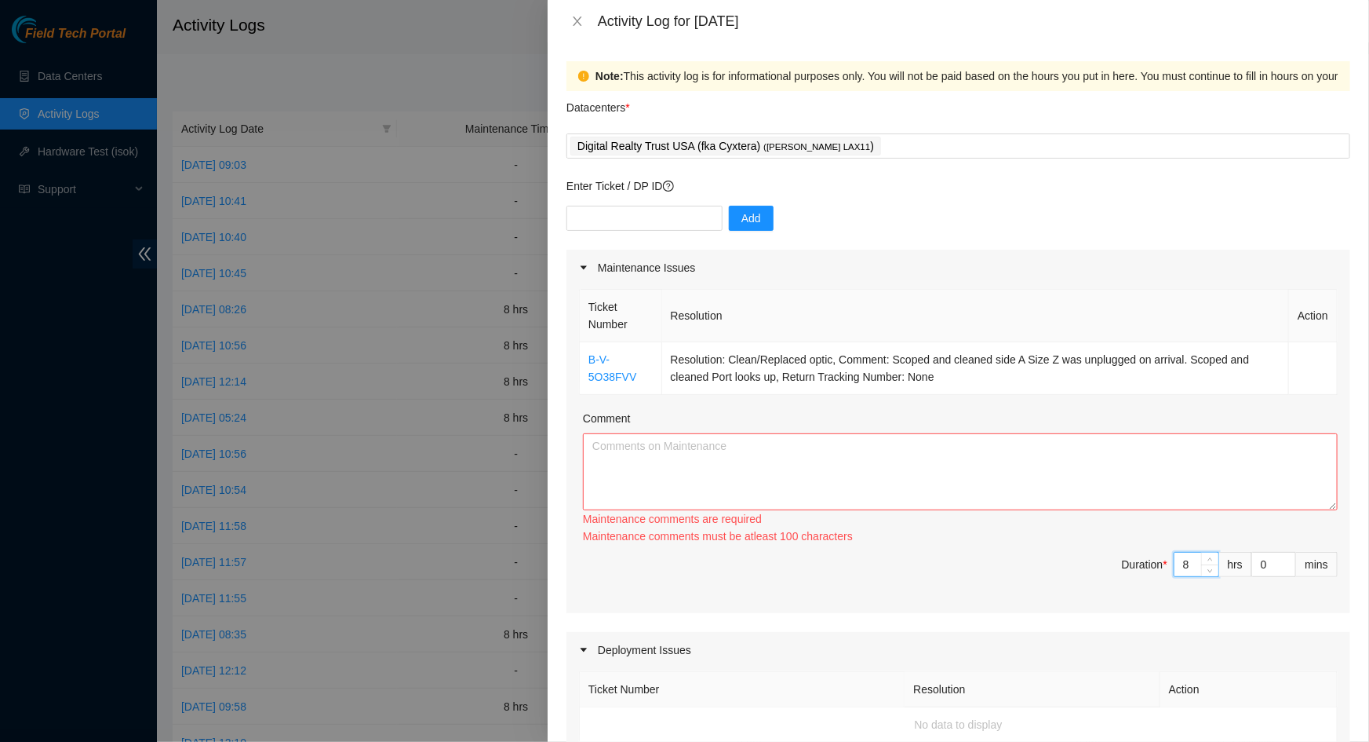
type input "8"
click at [1072, 498] on textarea "Comment" at bounding box center [960, 471] width 755 height 77
paste textarea "B-V-5O38FVV Resolution: Clean/Replaced optic, Comment: Scoped and cleaned side …"
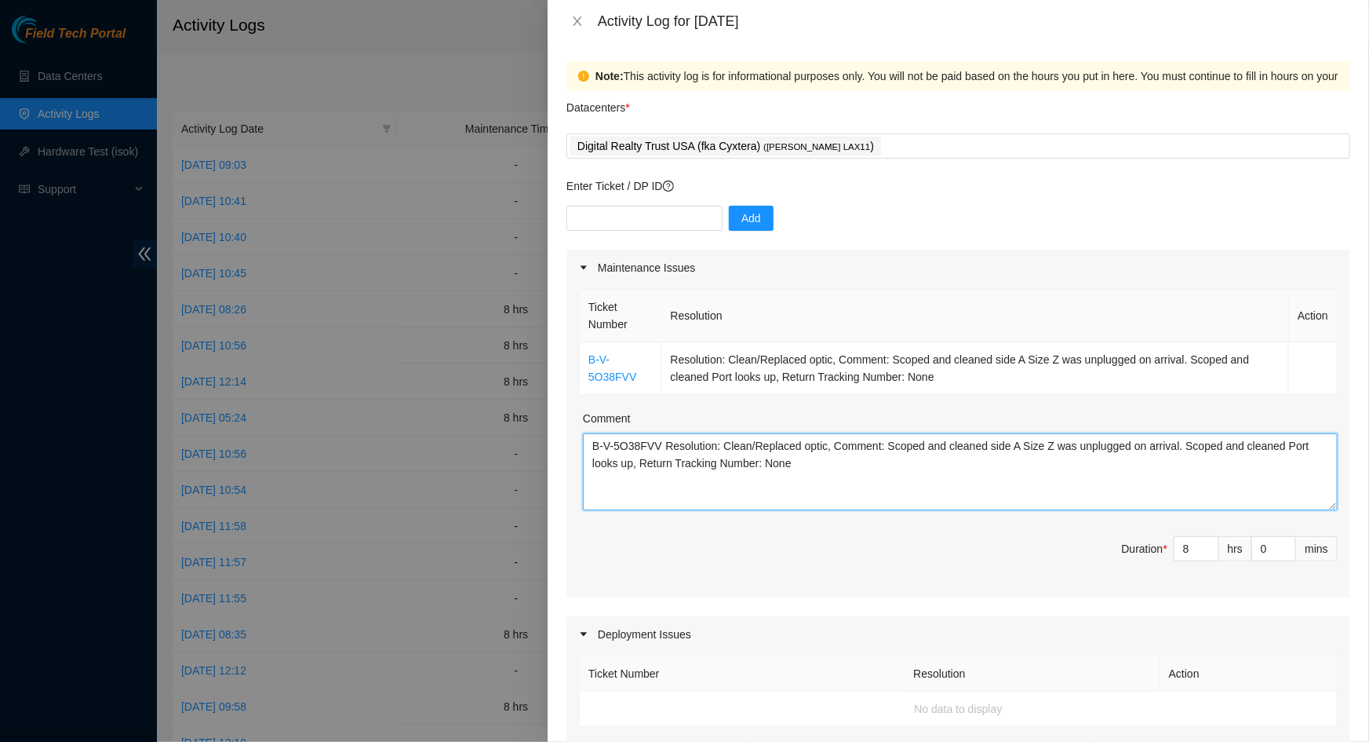
paste textarea "B-V-5O38FVV Resolution: Clean/Replaced optic, Comment: Scoped and cleaned side …"
click at [875, 494] on textarea "B-V-5O38FVV Resolution: Clean/Replaced optic, Comment: Scoped and cleaned side …" at bounding box center [960, 471] width 755 height 77
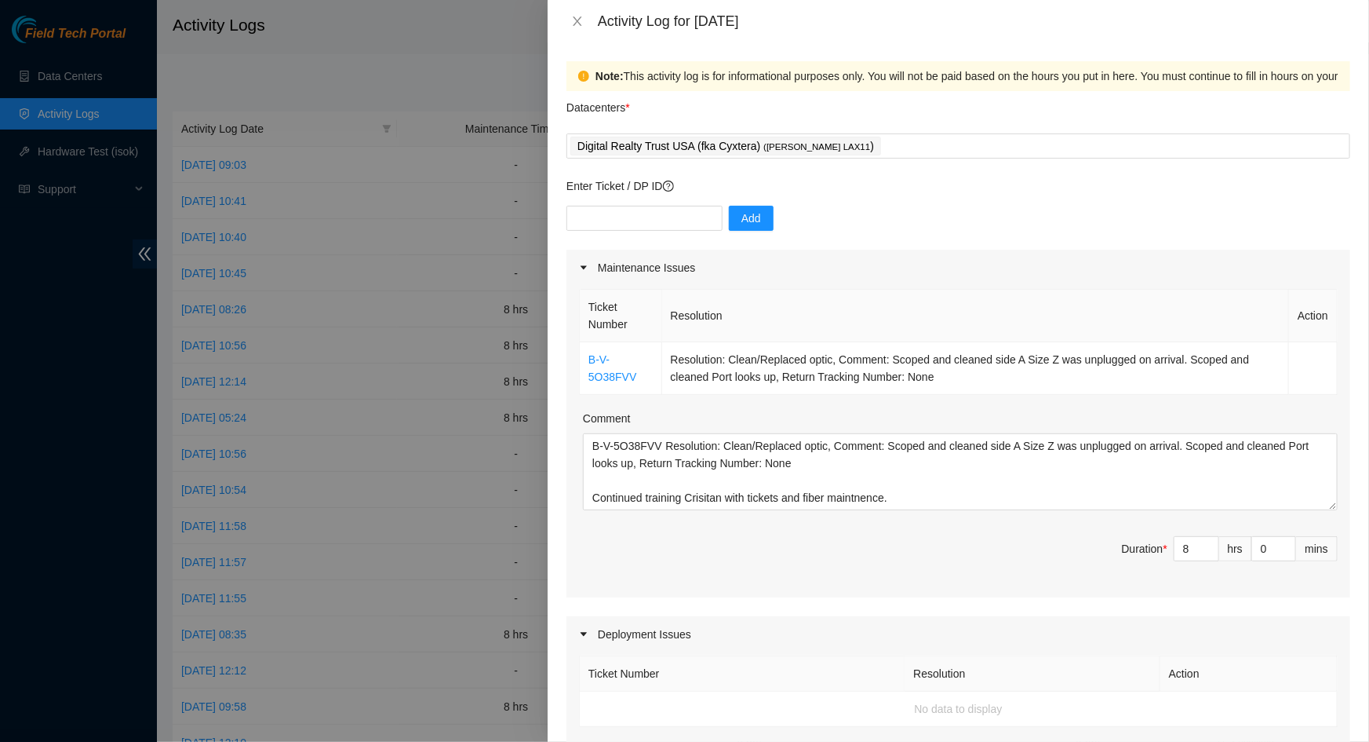
click at [877, 545] on span "Duration * 8 hrs 0 mins" at bounding box center [958, 558] width 759 height 44
click at [857, 496] on textarea "B-V-5O38FVV Resolution: Clean/Replaced optic, Comment: Scoped and cleaned side …" at bounding box center [960, 471] width 755 height 77
click at [906, 499] on textarea "B-V-5O38FVV Resolution: Clean/Replaced optic, Comment: Scoped and cleaned side …" at bounding box center [960, 471] width 755 height 77
type textarea "B-V-5O38FVV Resolution: Clean/Replaced optic, Comment: Scoped and cleaned side …"
click at [921, 557] on span "Duration * 8 hrs 0 mins" at bounding box center [958, 558] width 759 height 44
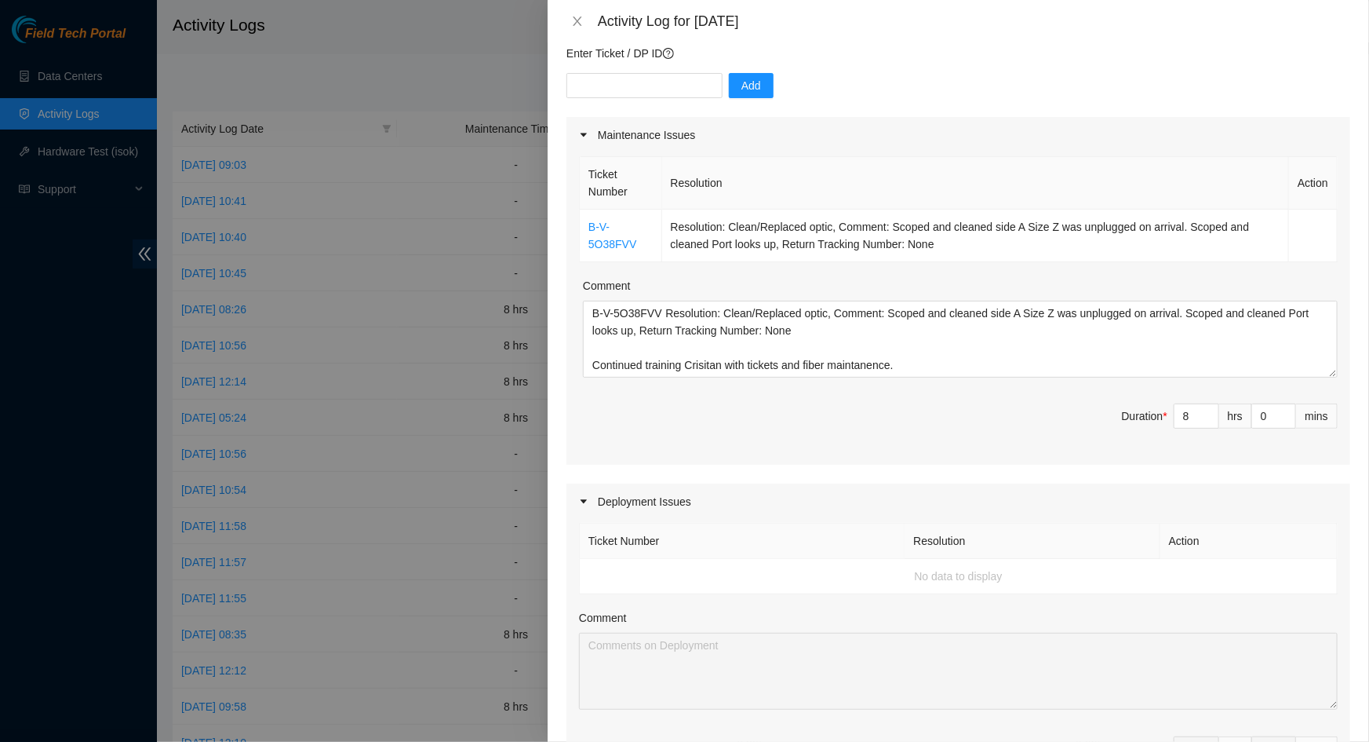
scroll to position [596, 0]
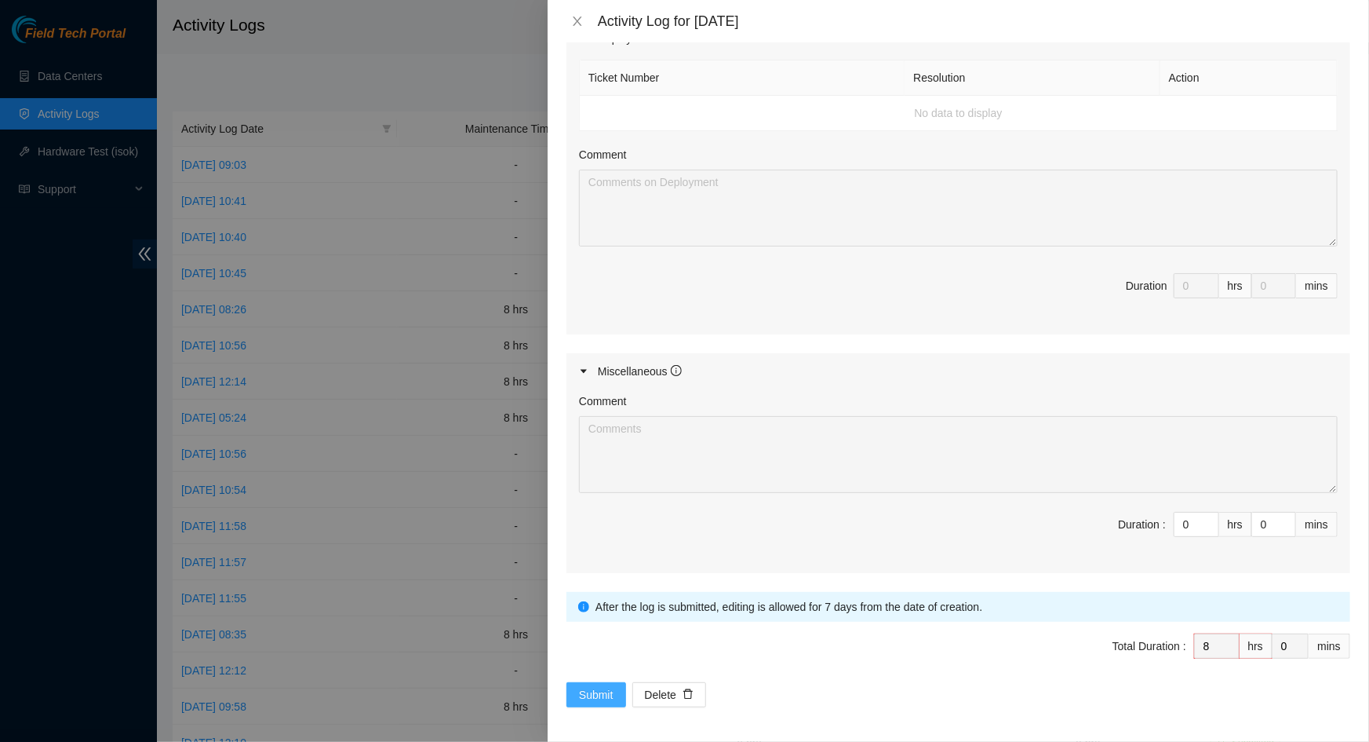
click at [615, 689] on button "Submit" at bounding box center [597, 694] width 60 height 25
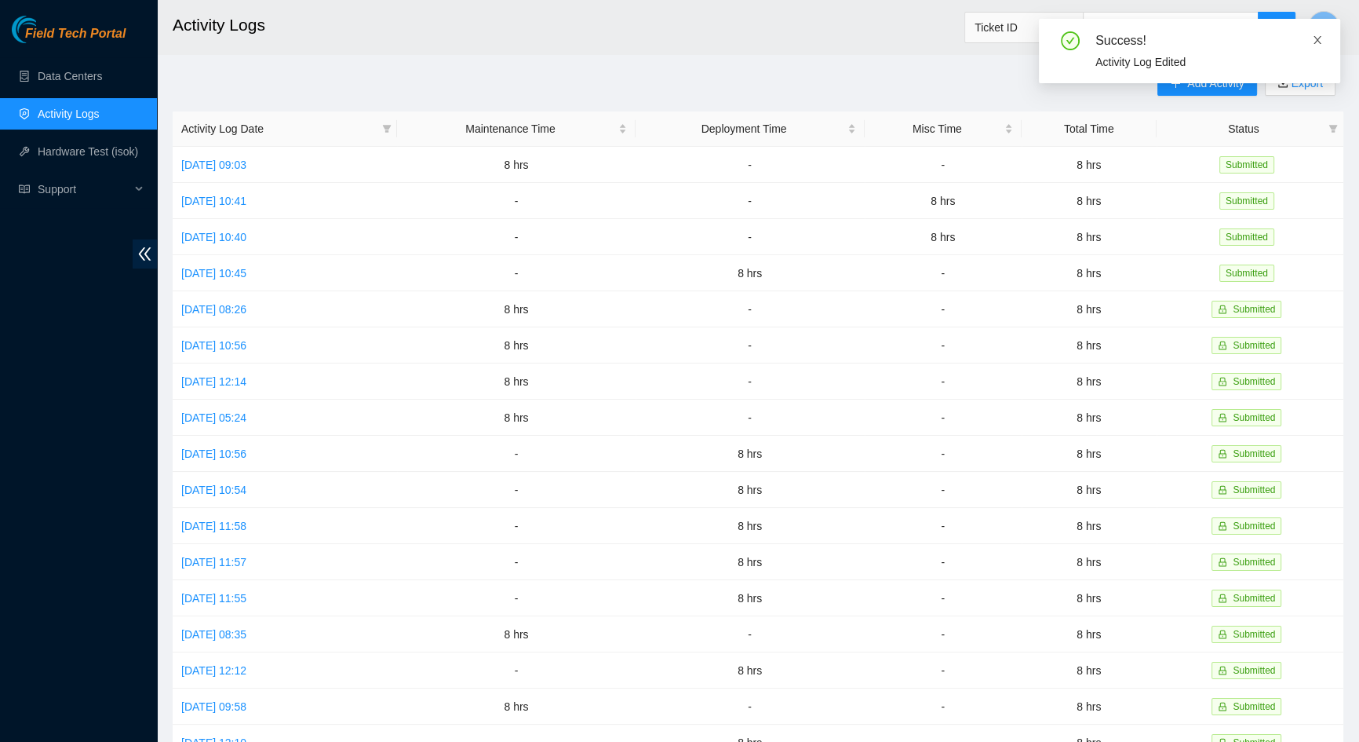
click at [1322, 44] on icon "close" at bounding box center [1317, 40] width 11 height 11
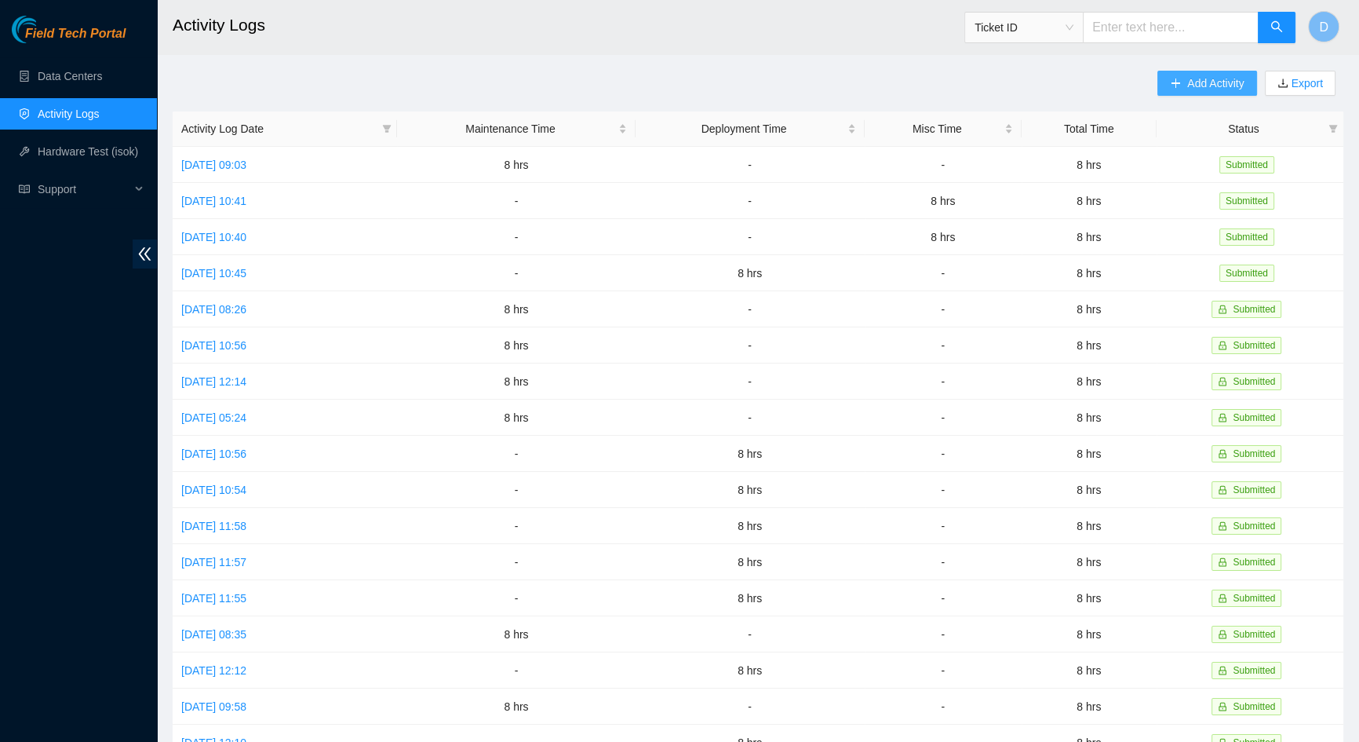
click at [1161, 93] on button "Add Activity" at bounding box center [1207, 83] width 99 height 25
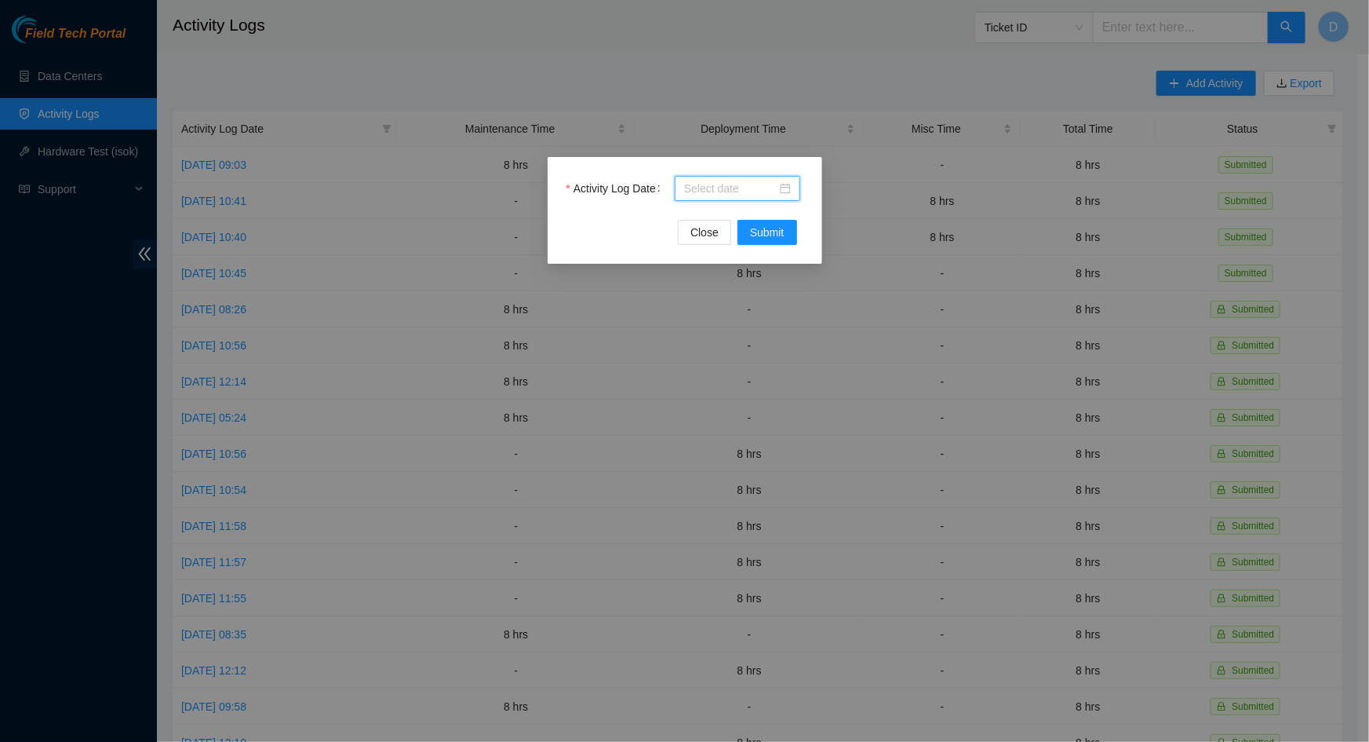
click at [753, 180] on input "Activity Log Date" at bounding box center [730, 188] width 93 height 17
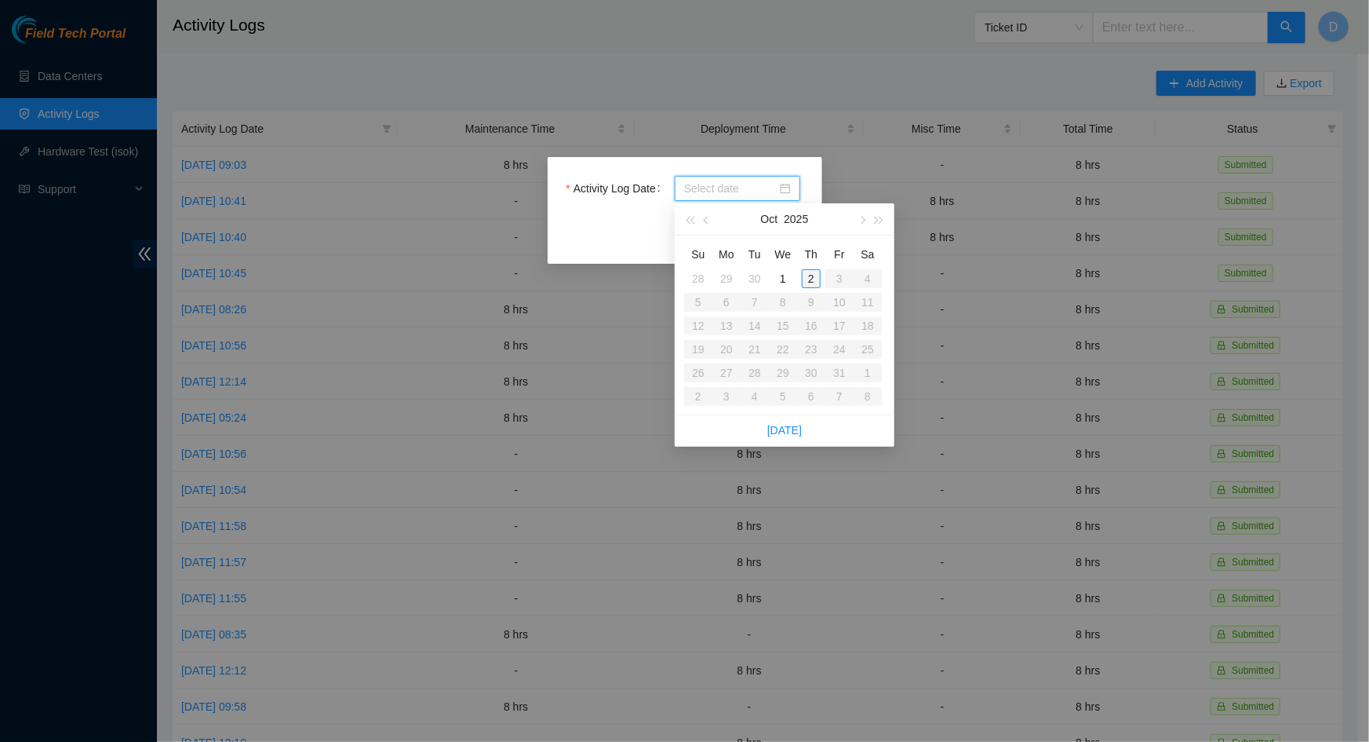
type input "[DATE]"
click at [811, 279] on div "2" at bounding box center [811, 278] width 19 height 19
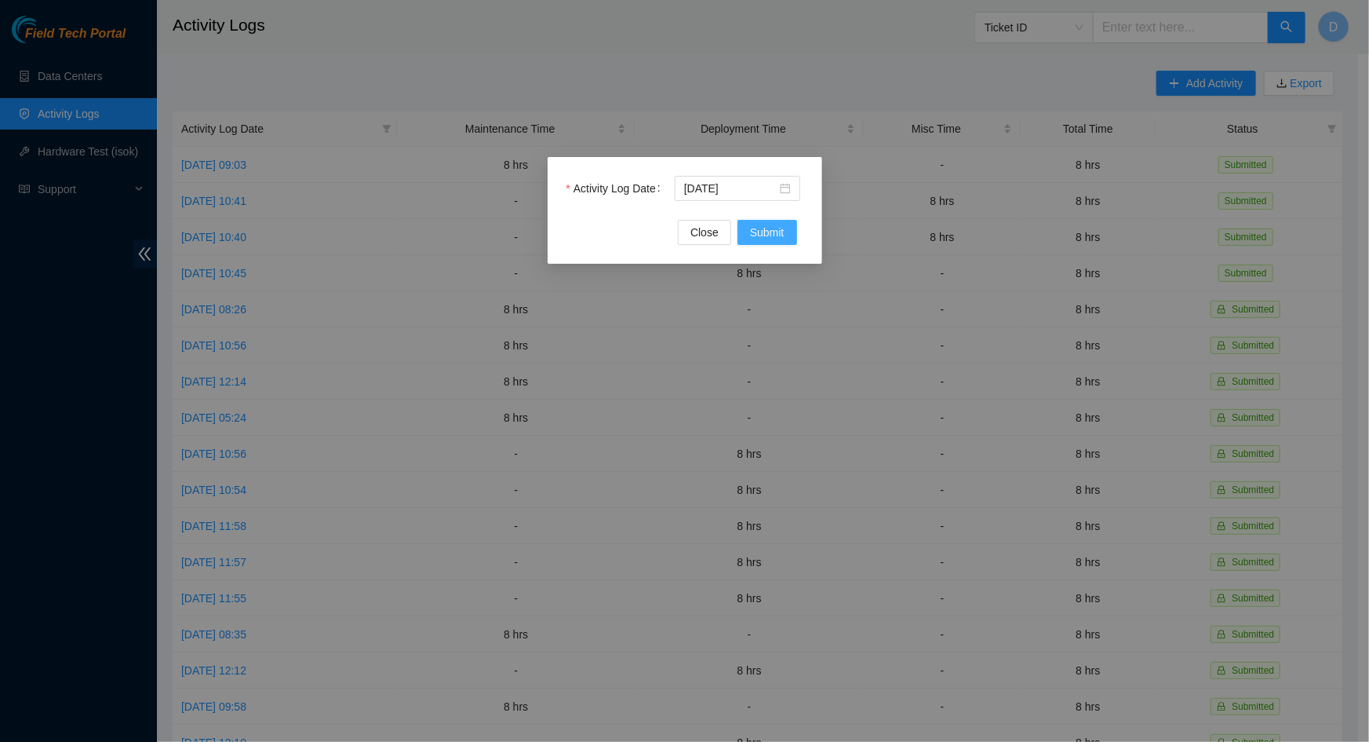
click at [787, 236] on button "Submit" at bounding box center [768, 232] width 60 height 25
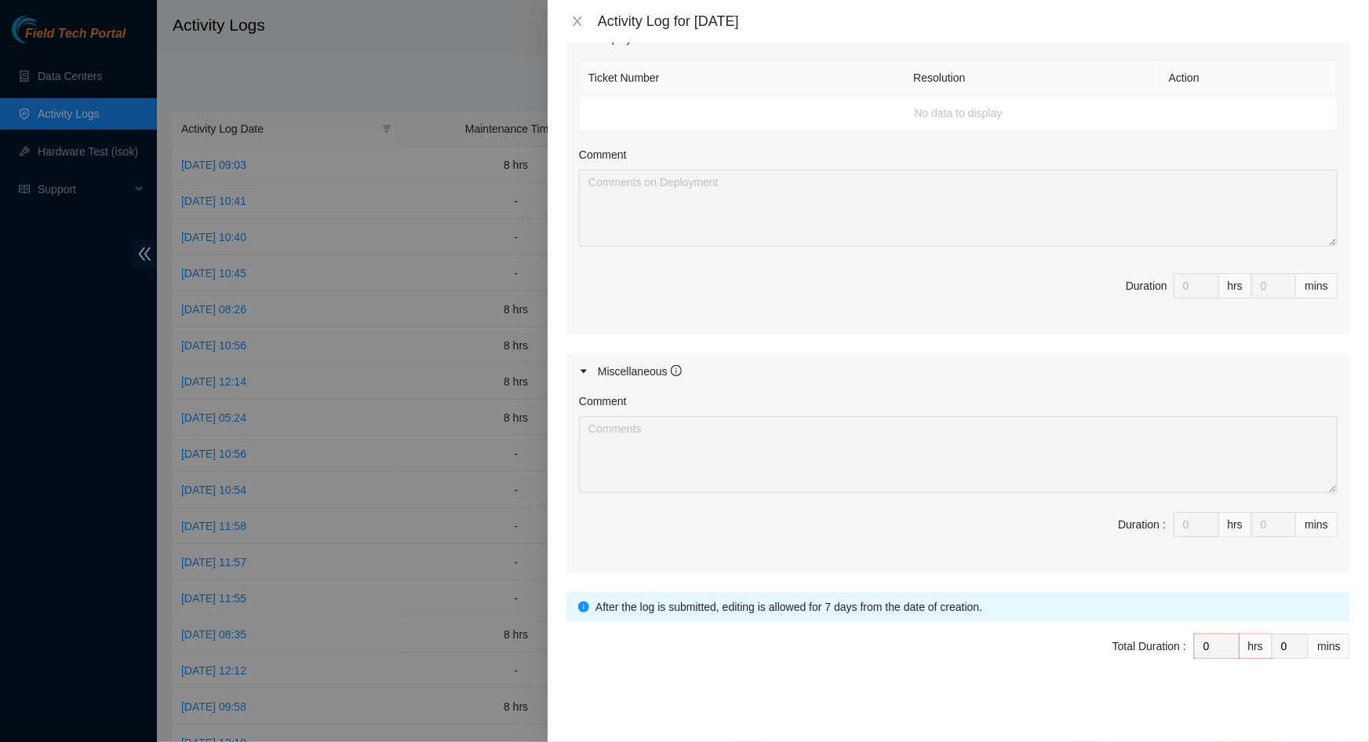
scroll to position [0, 0]
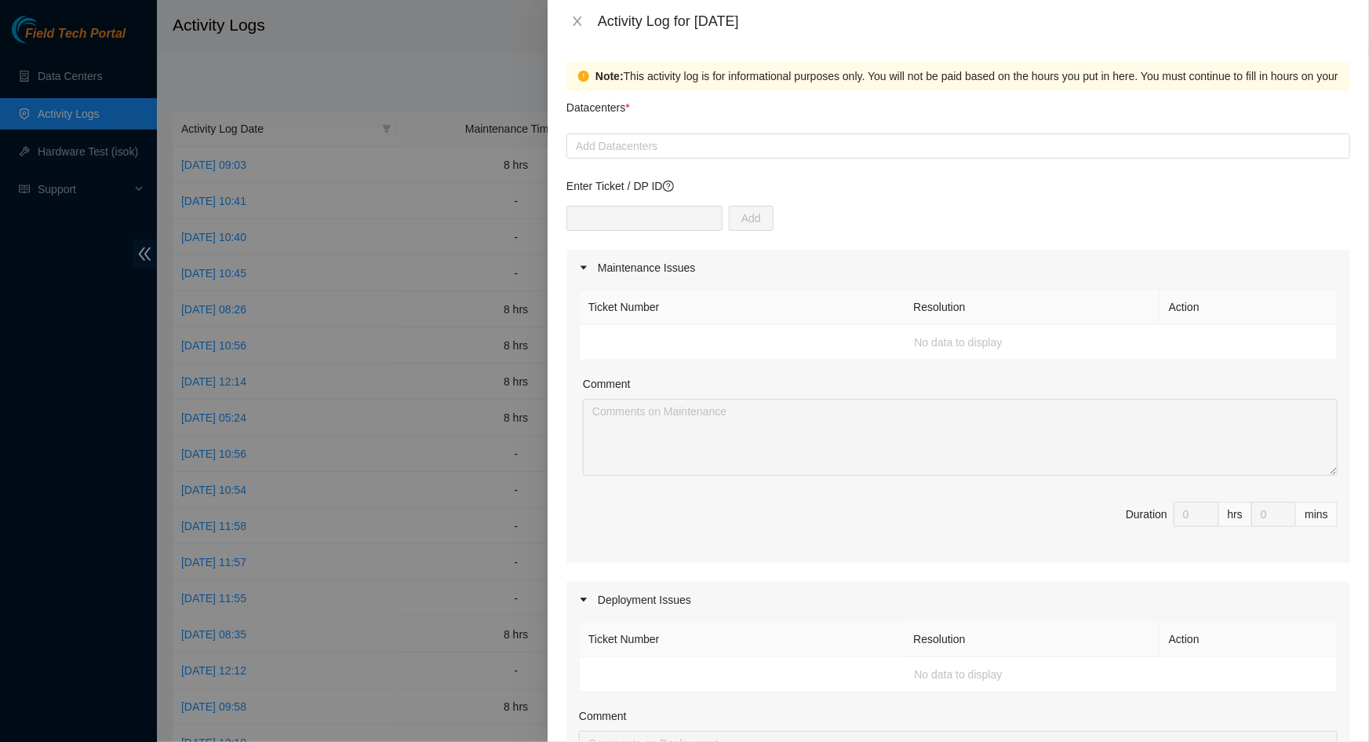
click at [649, 337] on td "No data to display" at bounding box center [959, 342] width 758 height 35
click at [664, 314] on th "Ticket Number" at bounding box center [742, 307] width 325 height 35
click at [790, 377] on div "Comment" at bounding box center [960, 387] width 755 height 24
drag, startPoint x: 768, startPoint y: 341, endPoint x: 743, endPoint y: 335, distance: 25.9
click at [768, 341] on td "No data to display" at bounding box center [959, 342] width 758 height 35
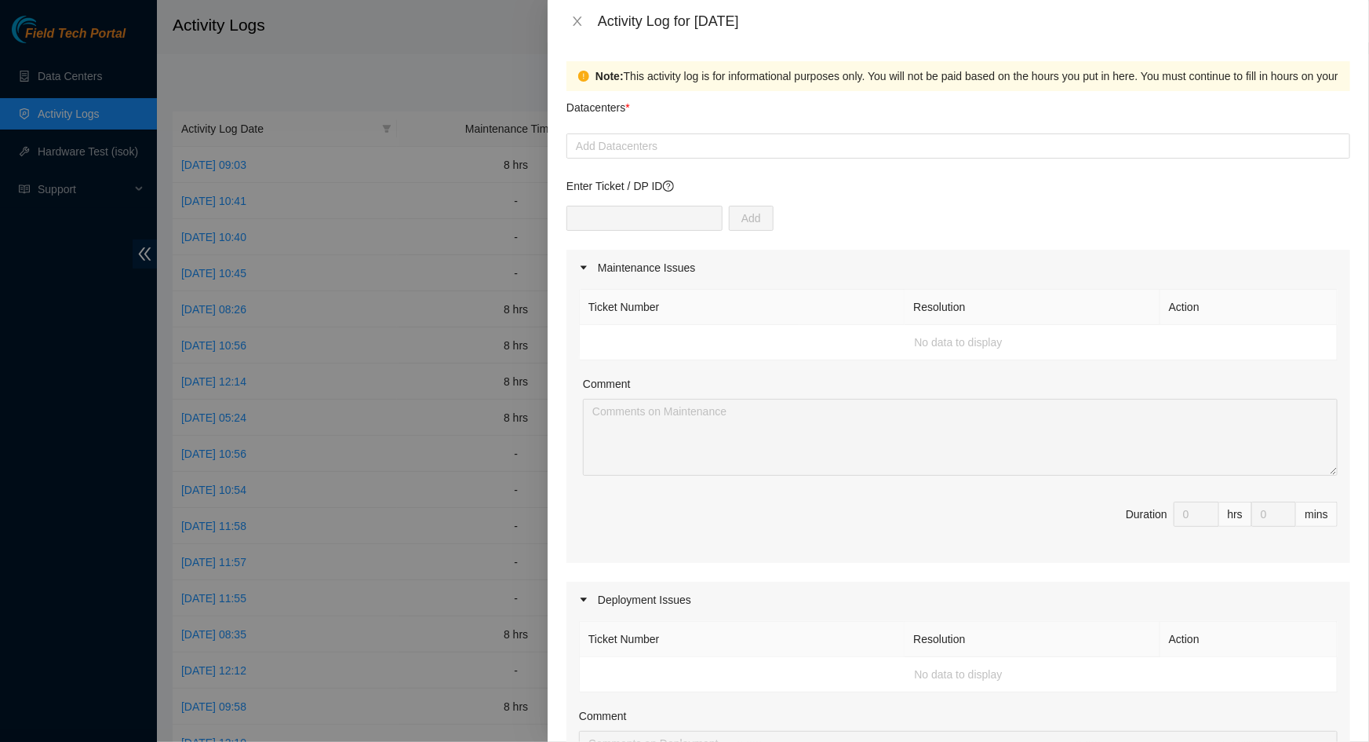
click at [632, 326] on td "No data to display" at bounding box center [959, 342] width 758 height 35
click at [641, 290] on th "Ticket Number" at bounding box center [742, 307] width 325 height 35
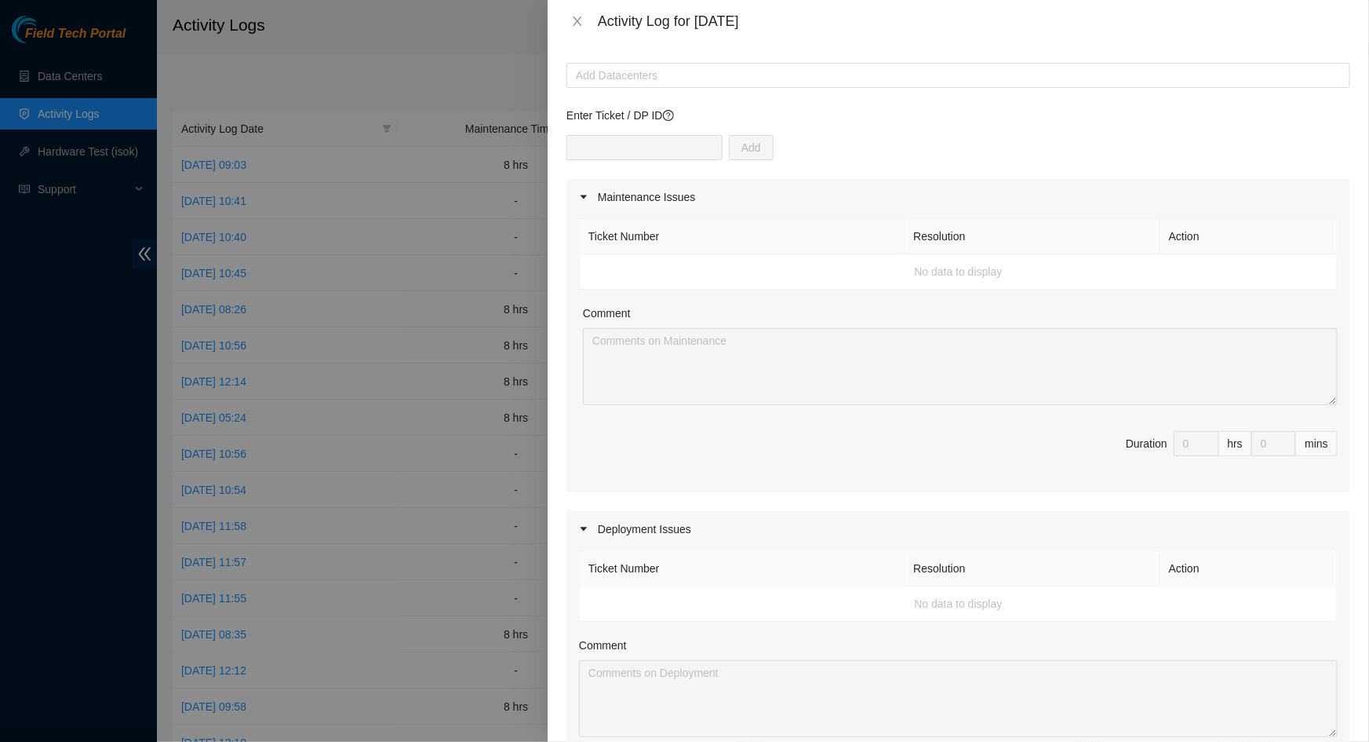
click at [728, 602] on td "No data to display" at bounding box center [959, 603] width 758 height 35
click at [752, 595] on td "No data to display" at bounding box center [959, 603] width 758 height 35
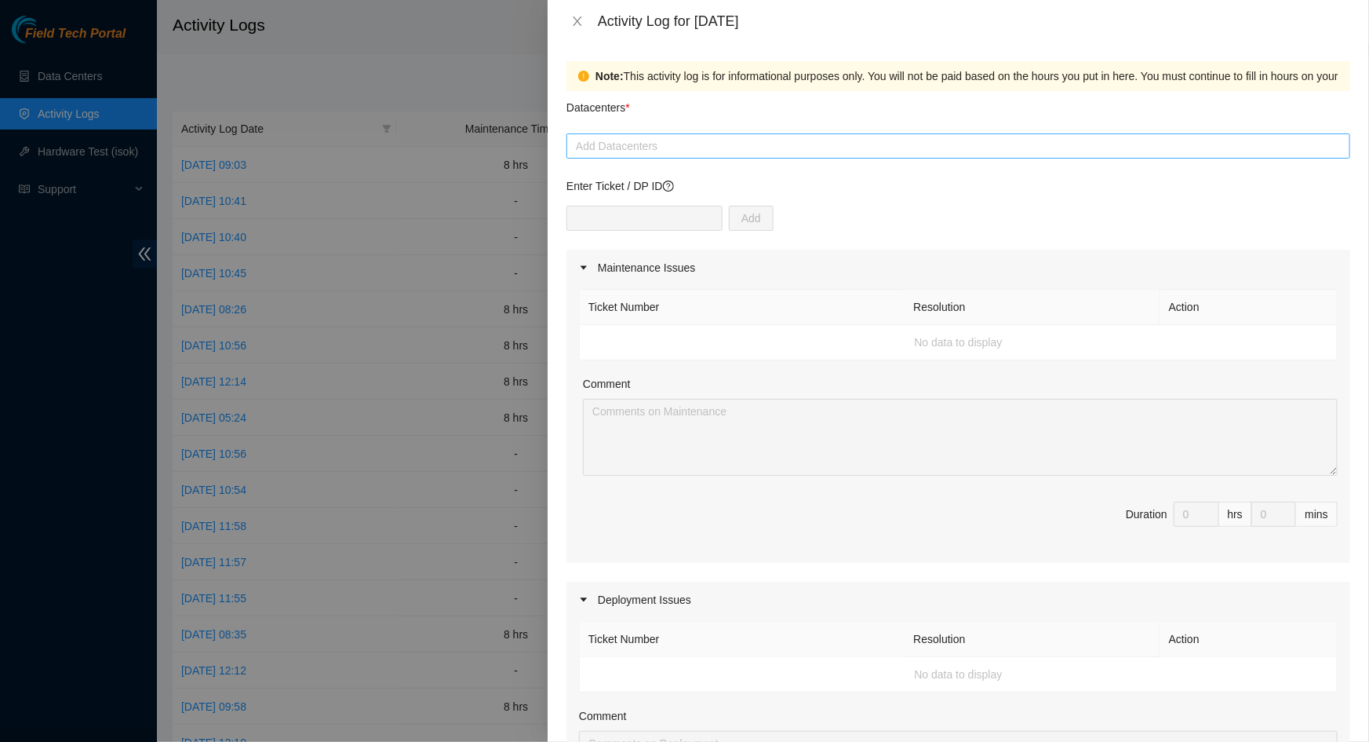
click at [645, 147] on div at bounding box center [959, 146] width 776 height 19
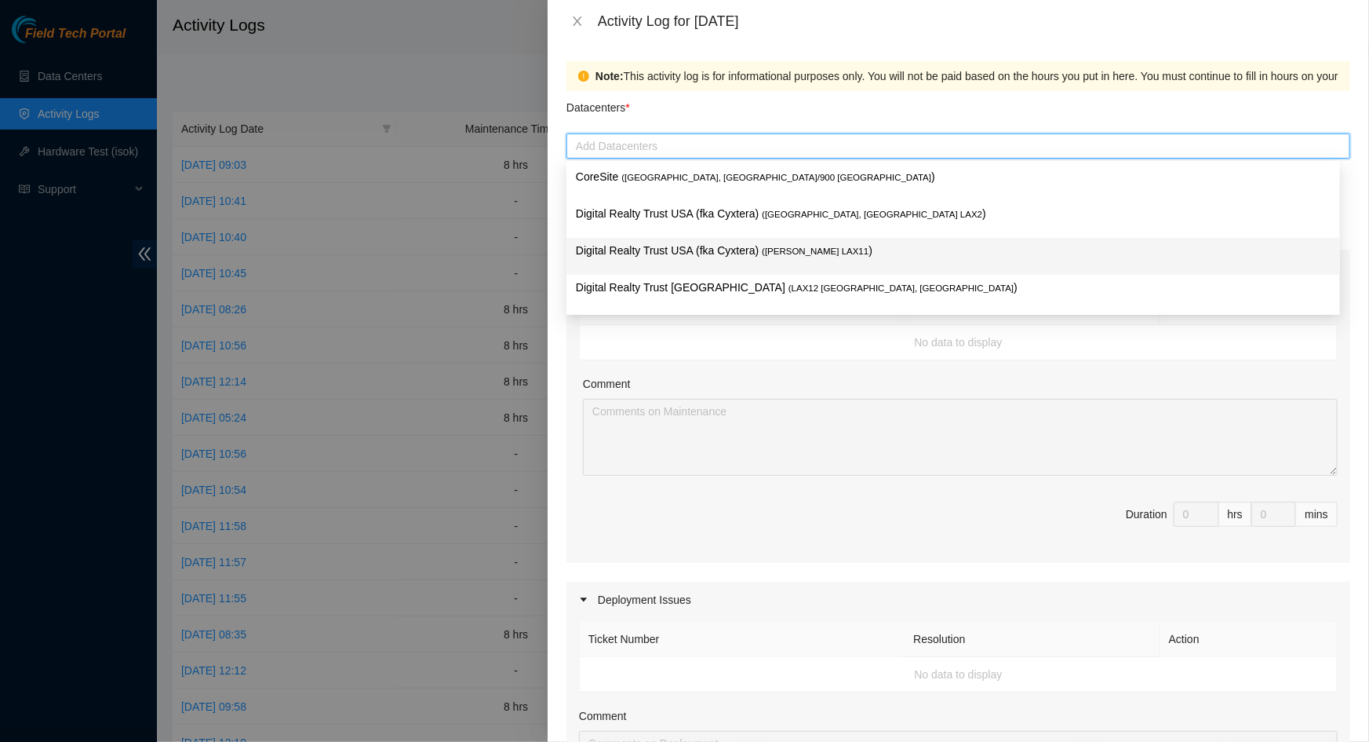
click at [674, 246] on p "Digital Realty Trust USA (fka Cyxtera) ( [PERSON_NAME] LAX11 )" at bounding box center [953, 251] width 755 height 18
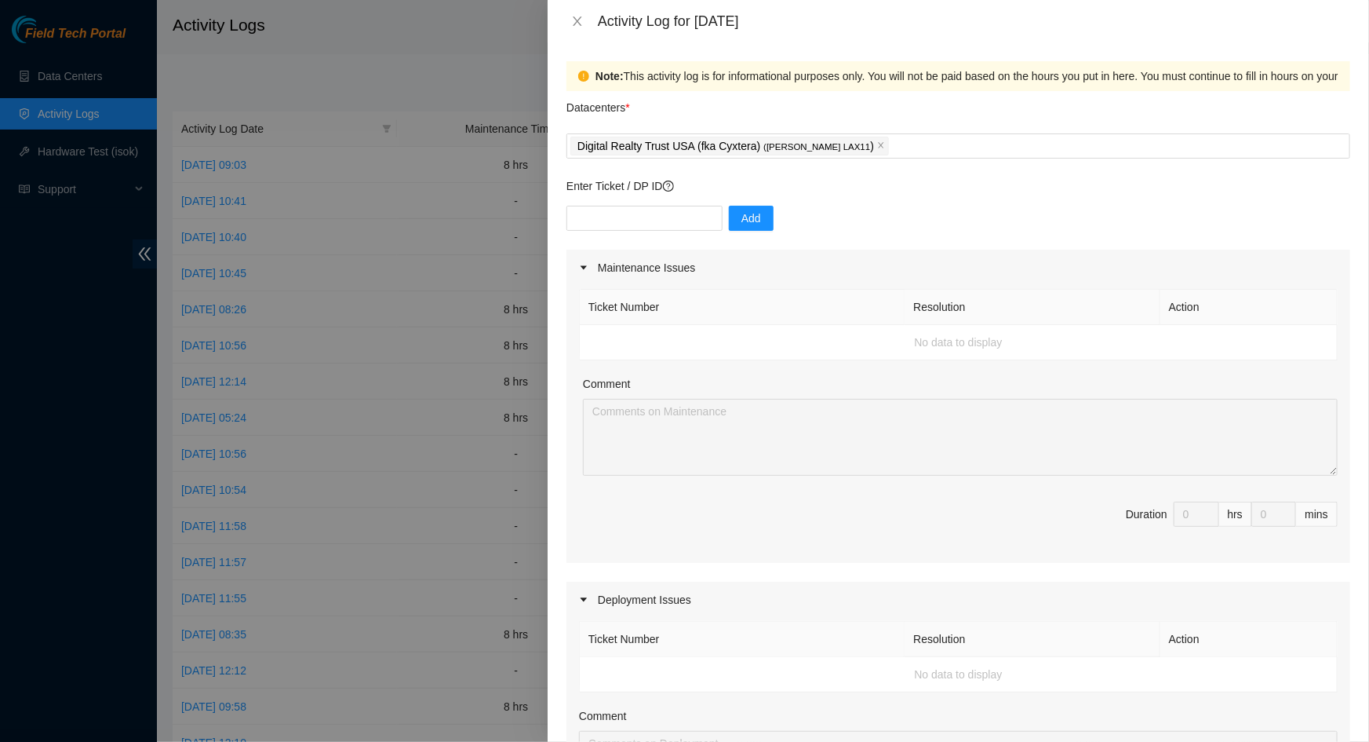
drag, startPoint x: 820, startPoint y: 356, endPoint x: 737, endPoint y: 273, distance: 117.1
click at [817, 353] on td "No data to display" at bounding box center [959, 342] width 758 height 35
click at [680, 214] on input "text" at bounding box center [645, 218] width 156 height 25
paste input "B-V-5WLOC5P"
type input "B-V-5WLOC5P"
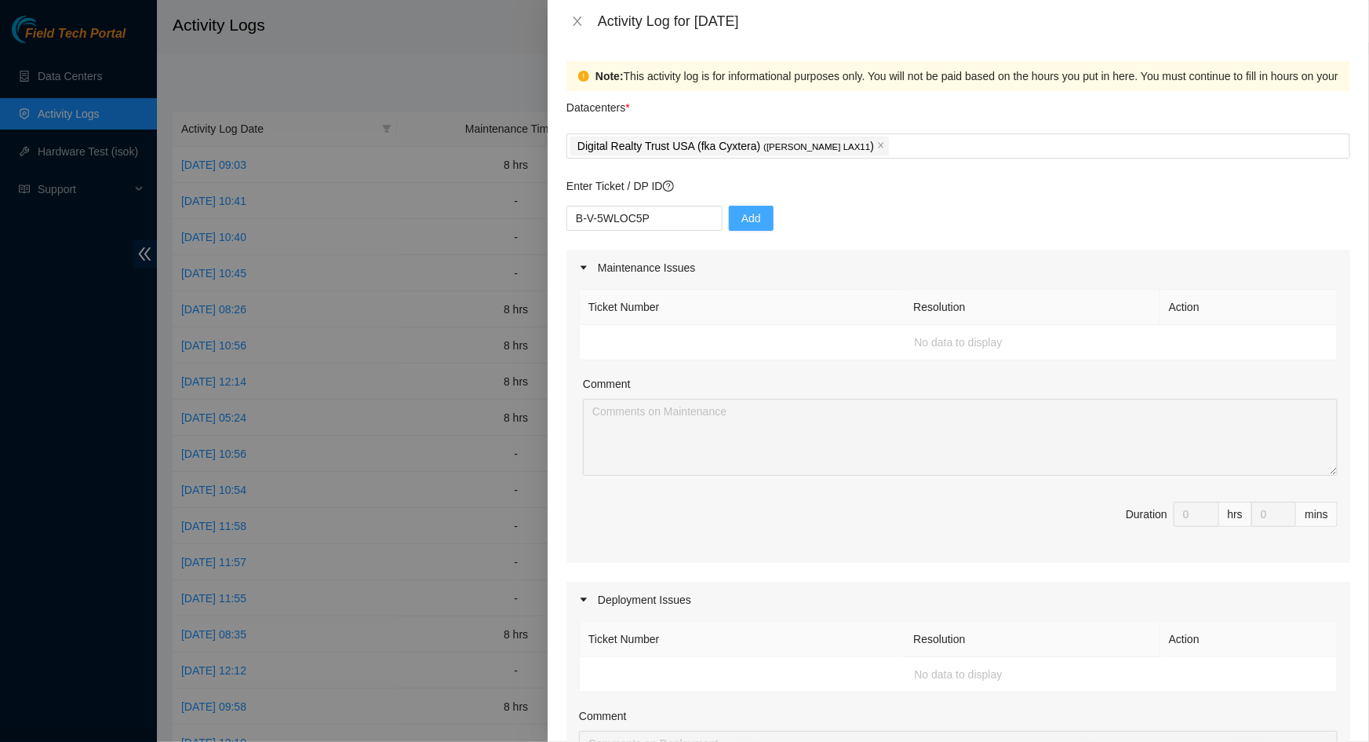
click at [746, 217] on button "Add" at bounding box center [751, 218] width 45 height 25
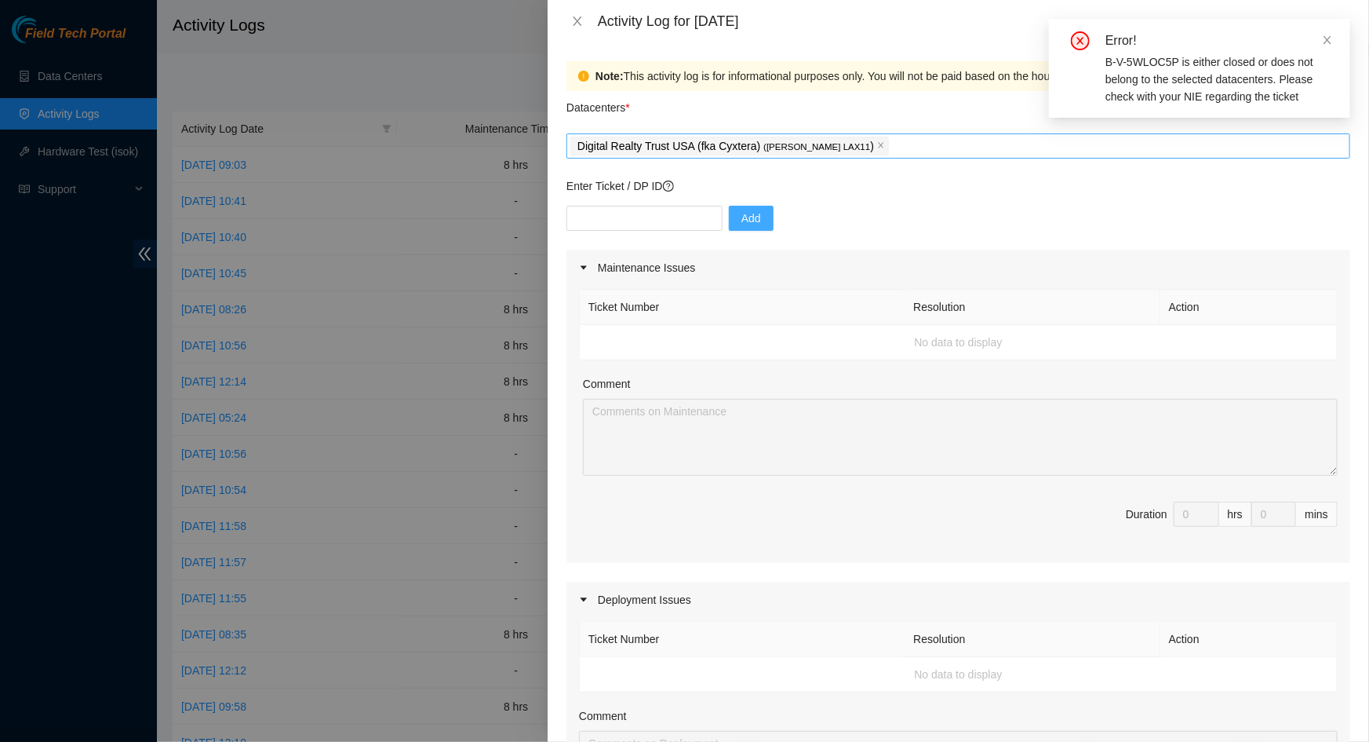
click at [711, 148] on p "Digital Realty Trust USA (fka Cyxtera) ( [PERSON_NAME] LAX11 )" at bounding box center [726, 146] width 297 height 18
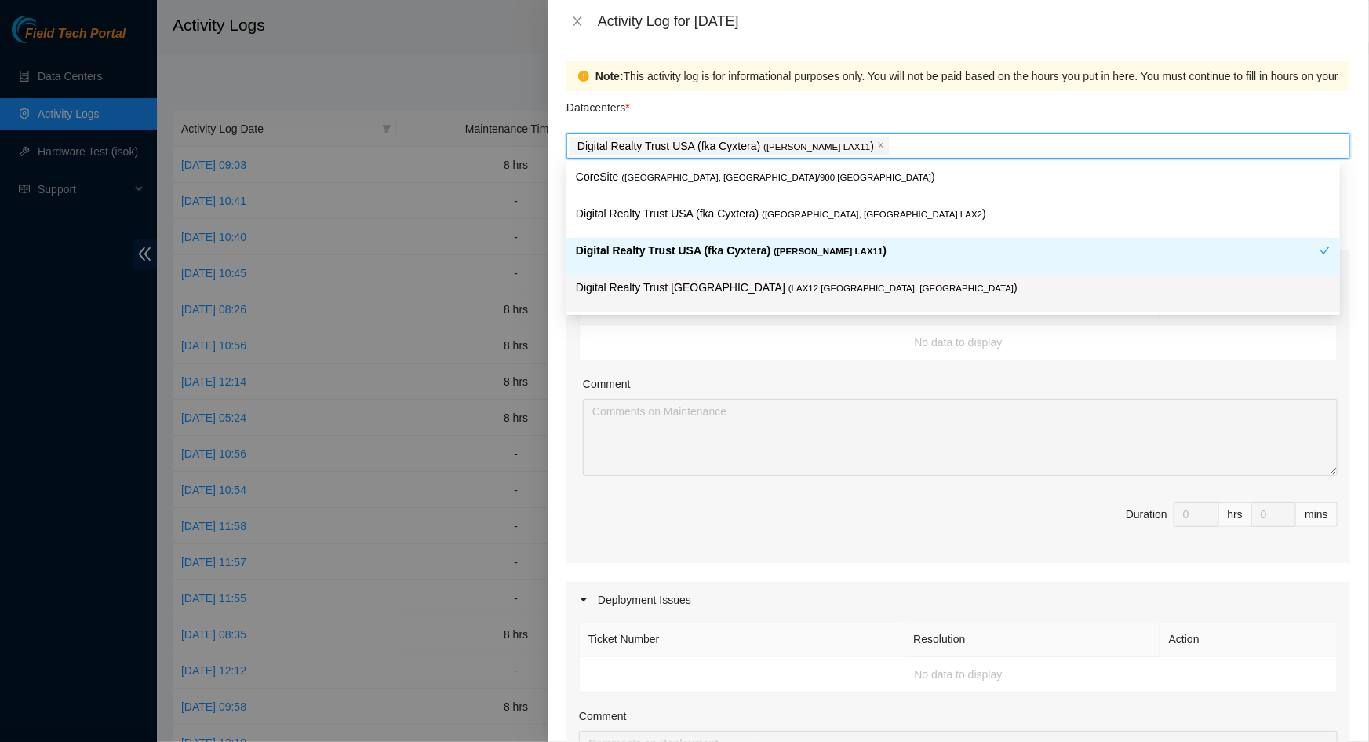
click at [789, 286] on span "( LAX12 [GEOGRAPHIC_DATA], [GEOGRAPHIC_DATA]" at bounding box center [901, 287] width 225 height 9
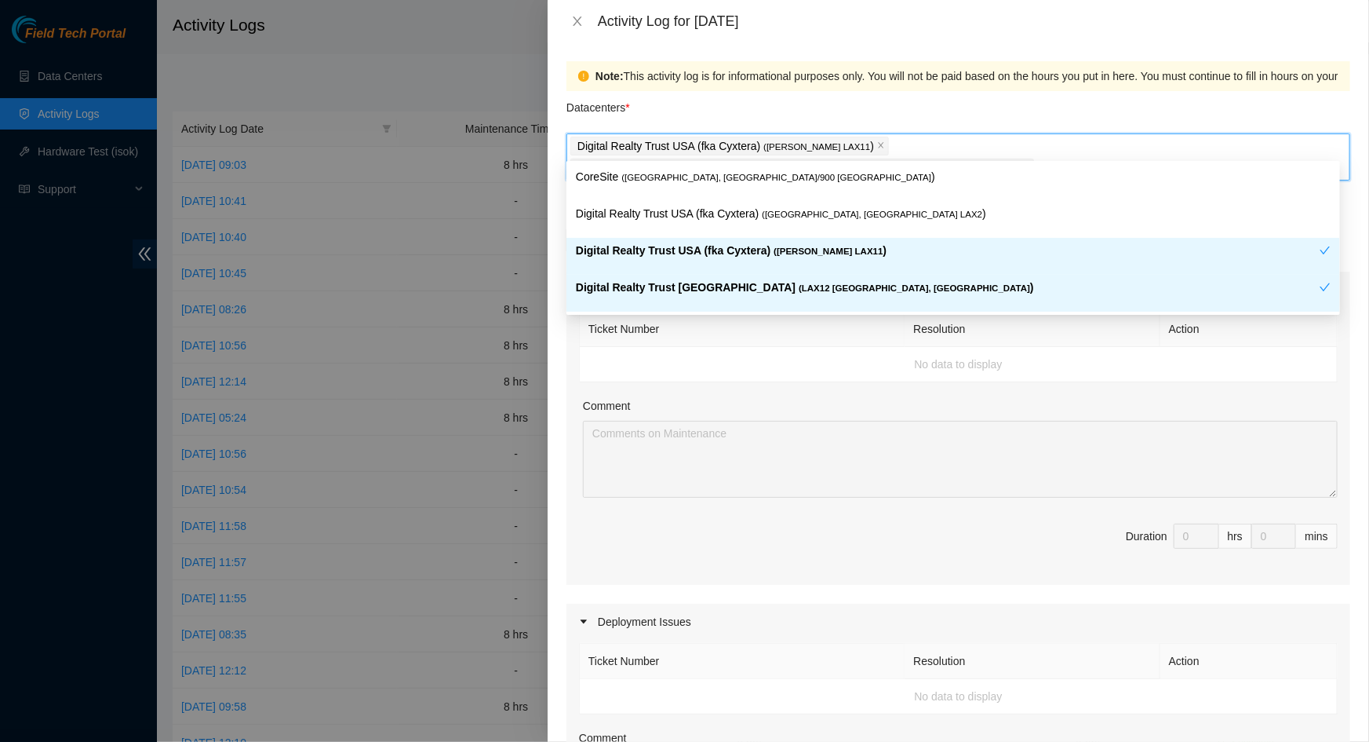
drag, startPoint x: 925, startPoint y: 341, endPoint x: 809, endPoint y: 315, distance: 119.2
click at [923, 347] on td "No data to display" at bounding box center [959, 364] width 758 height 35
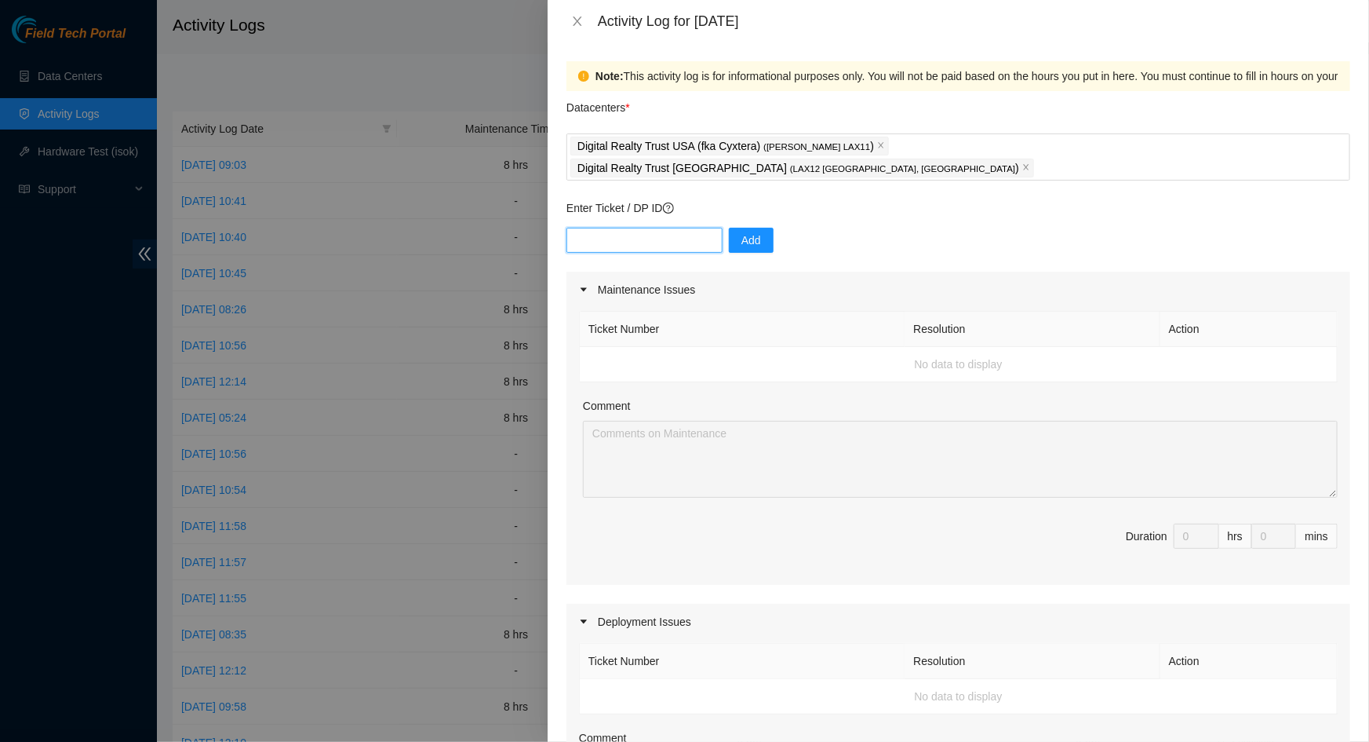
click at [631, 228] on input "text" at bounding box center [645, 240] width 156 height 25
paste input "B-V-5WLOC5P"
type input "B-V-5WLOC5P"
click at [759, 228] on button "Add" at bounding box center [751, 240] width 45 height 25
click at [1096, 157] on div "Digital Realty Trust USA (fka Cyxtera) ( [PERSON_NAME] LAX11 ) Digital Realty T…" at bounding box center [959, 156] width 784 height 47
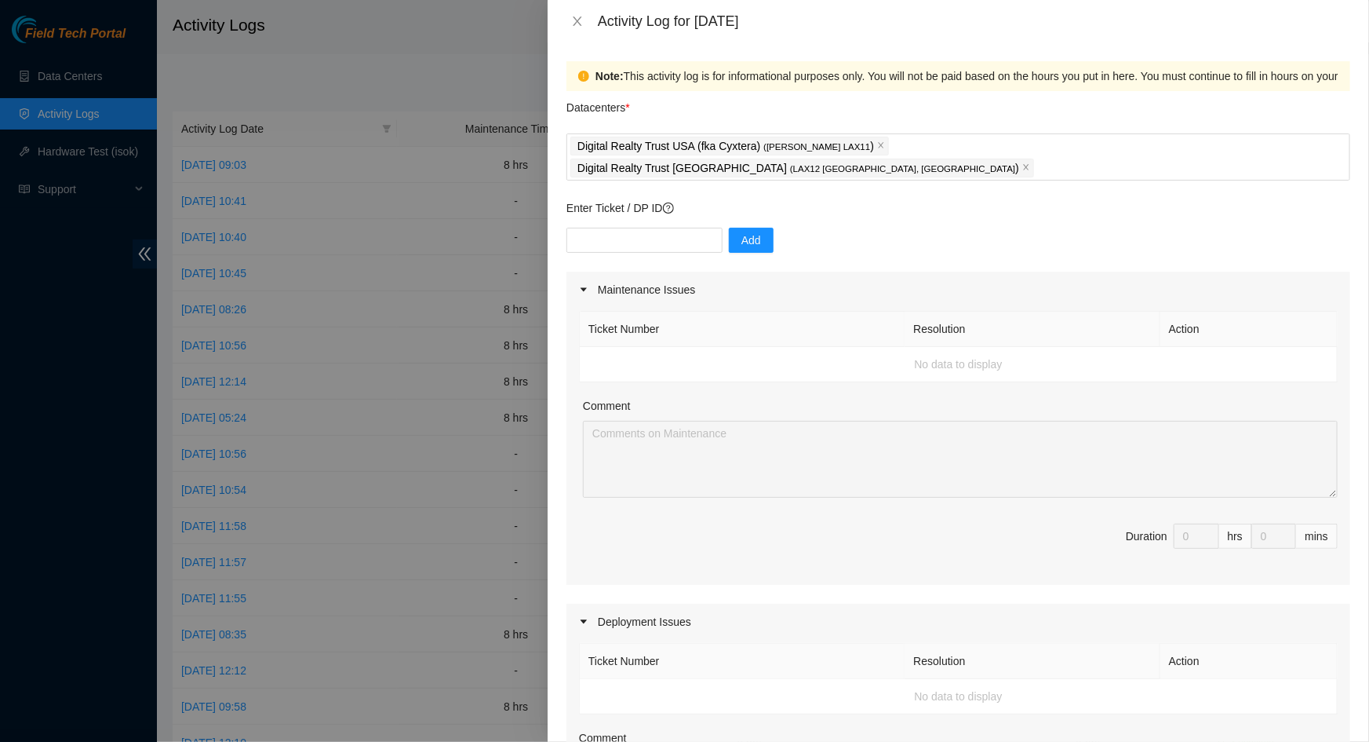
click at [771, 318] on th "Ticket Number" at bounding box center [742, 329] width 325 height 35
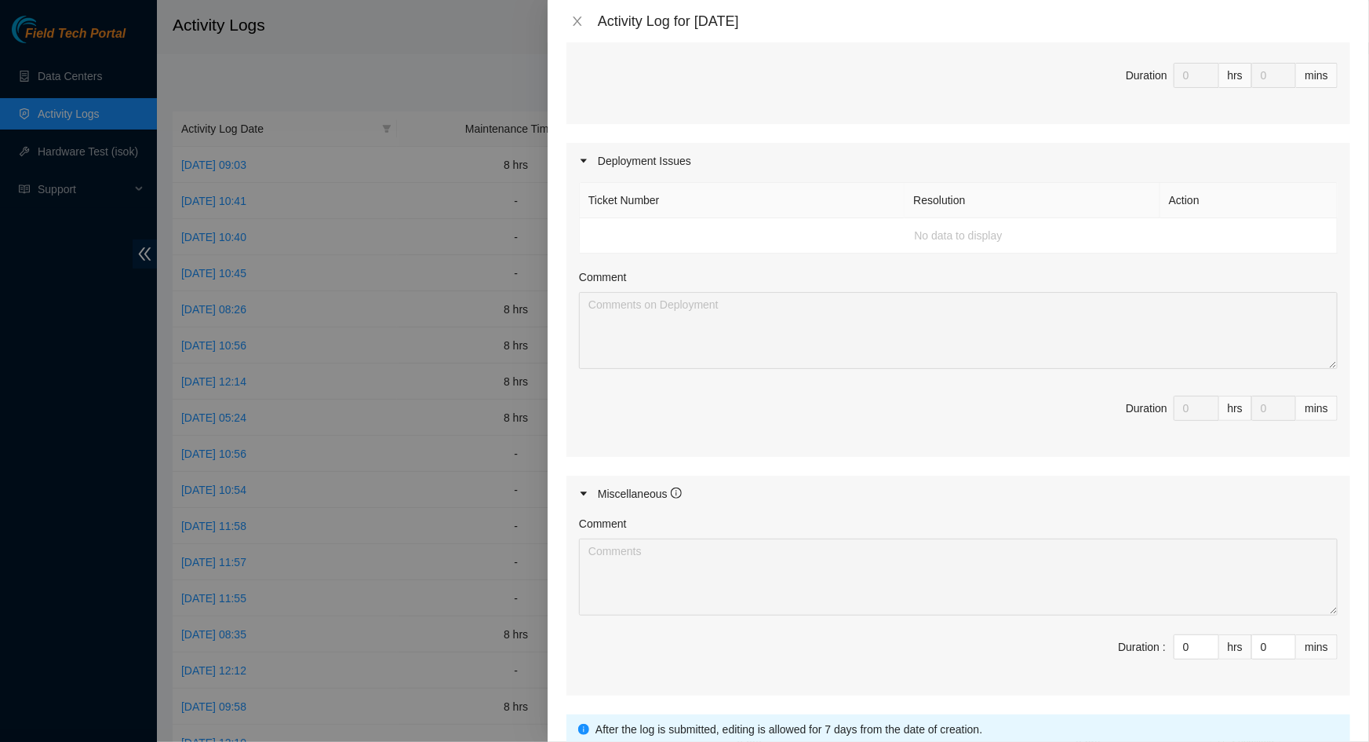
scroll to position [499, 0]
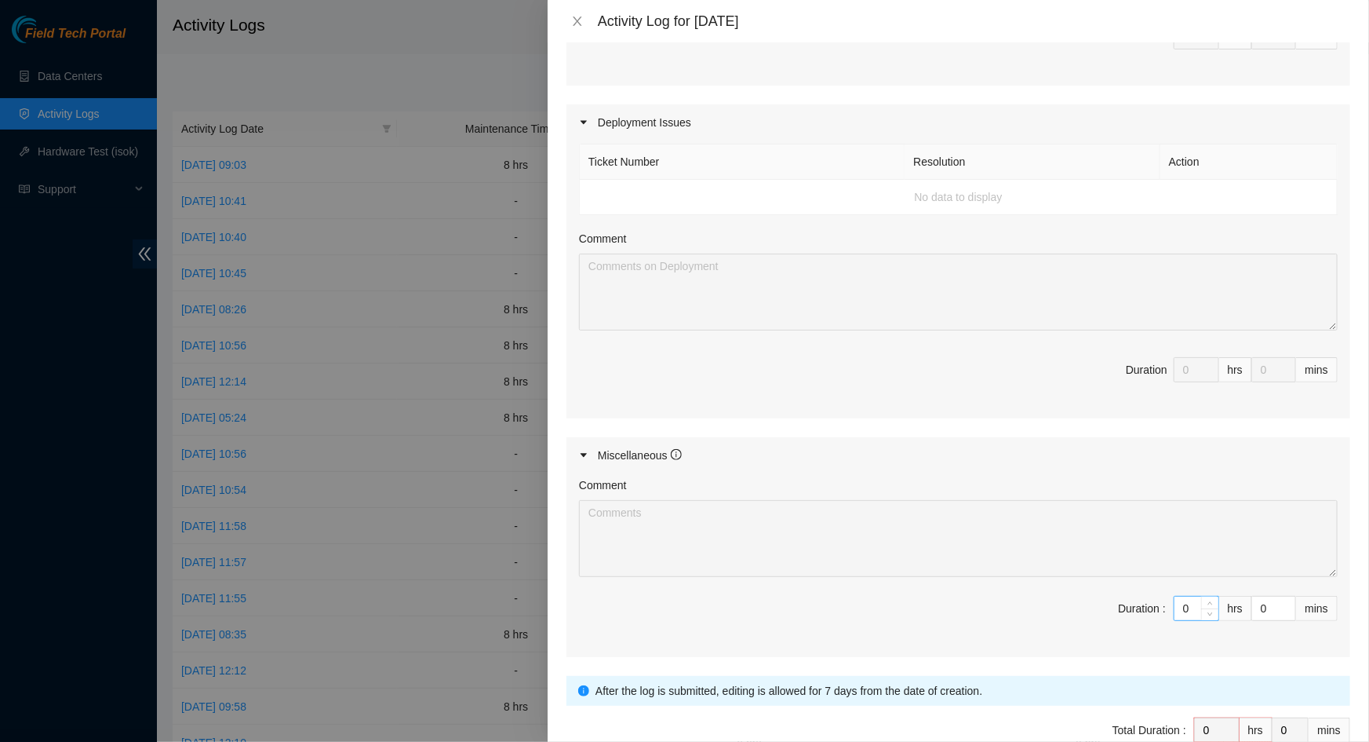
click at [1175, 596] on input "0" at bounding box center [1197, 608] width 44 height 24
click at [1180, 596] on input "0" at bounding box center [1197, 608] width 44 height 24
type input "8"
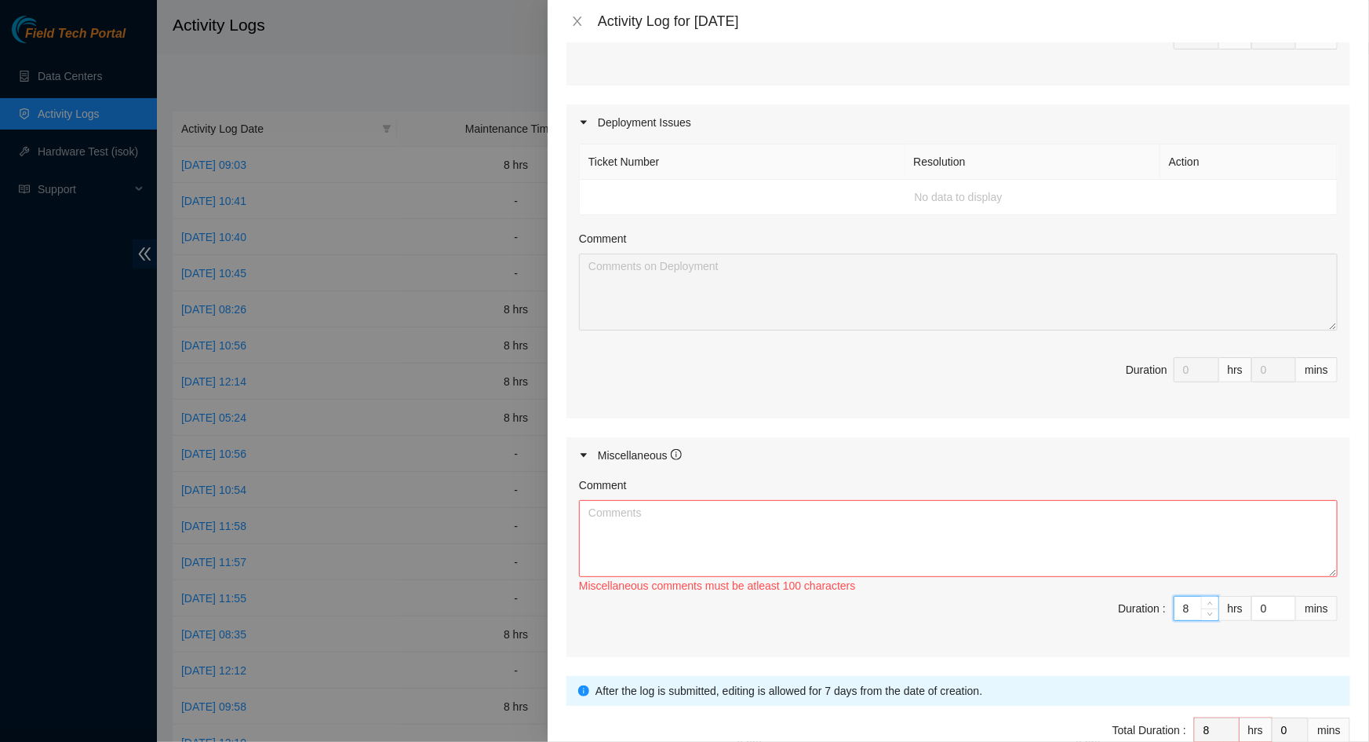
type input "8"
click at [926, 511] on textarea "Comment" at bounding box center [958, 538] width 759 height 77
paste textarea "NetEng-DWDM Infinera TM FPU light levels out of range (lax11) #B-V-5WLOC5P"
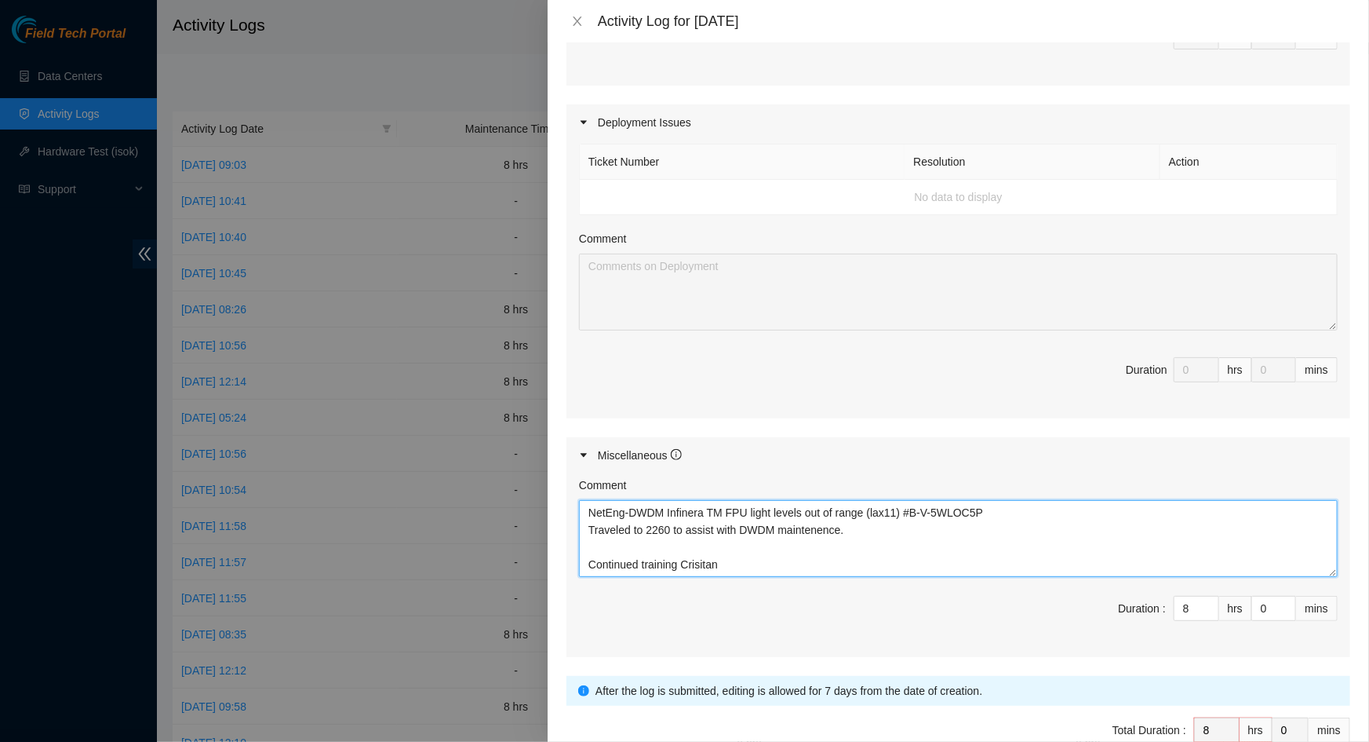
type textarea "NetEng-DWDM Infinera TM FPU light levels out of range (lax11) #B-V-5WLOC5P Trav…"
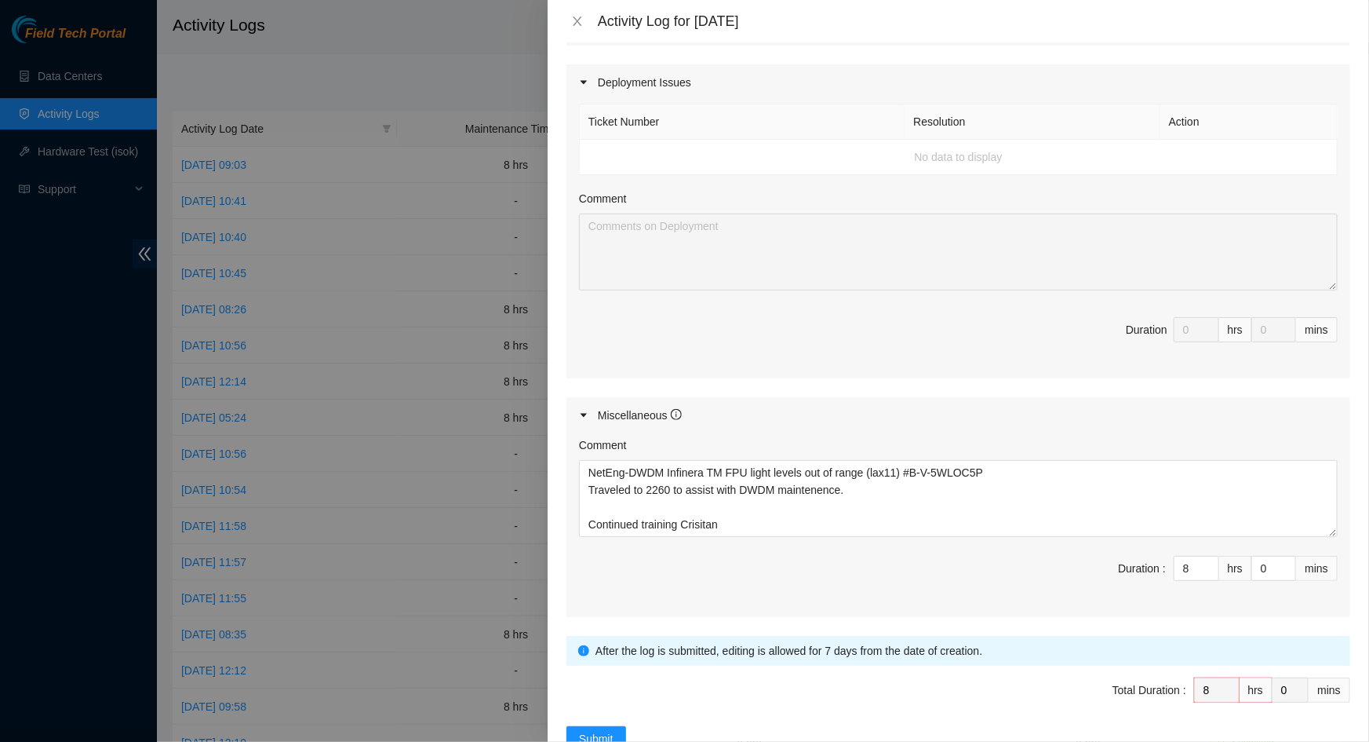
scroll to position [561, 0]
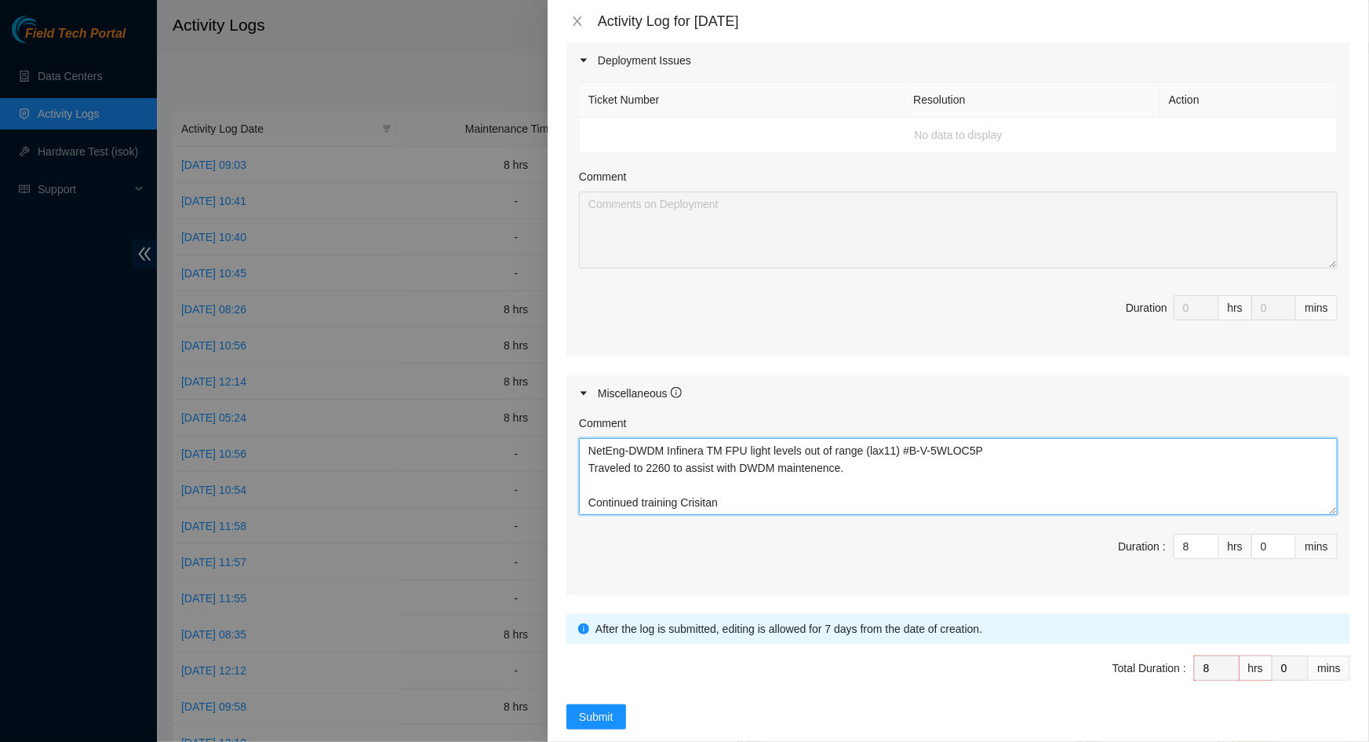
click at [748, 484] on textarea "NetEng-DWDM Infinera TM FPU light levels out of range (lax11) #B-V-5WLOC5P Trav…" at bounding box center [958, 476] width 759 height 77
click at [768, 485] on textarea "NetEng-DWDM Infinera TM FPU light levels out of range (lax11) #B-V-5WLOC5P Trav…" at bounding box center [958, 476] width 759 height 77
click at [626, 704] on div "Submit" at bounding box center [959, 716] width 784 height 25
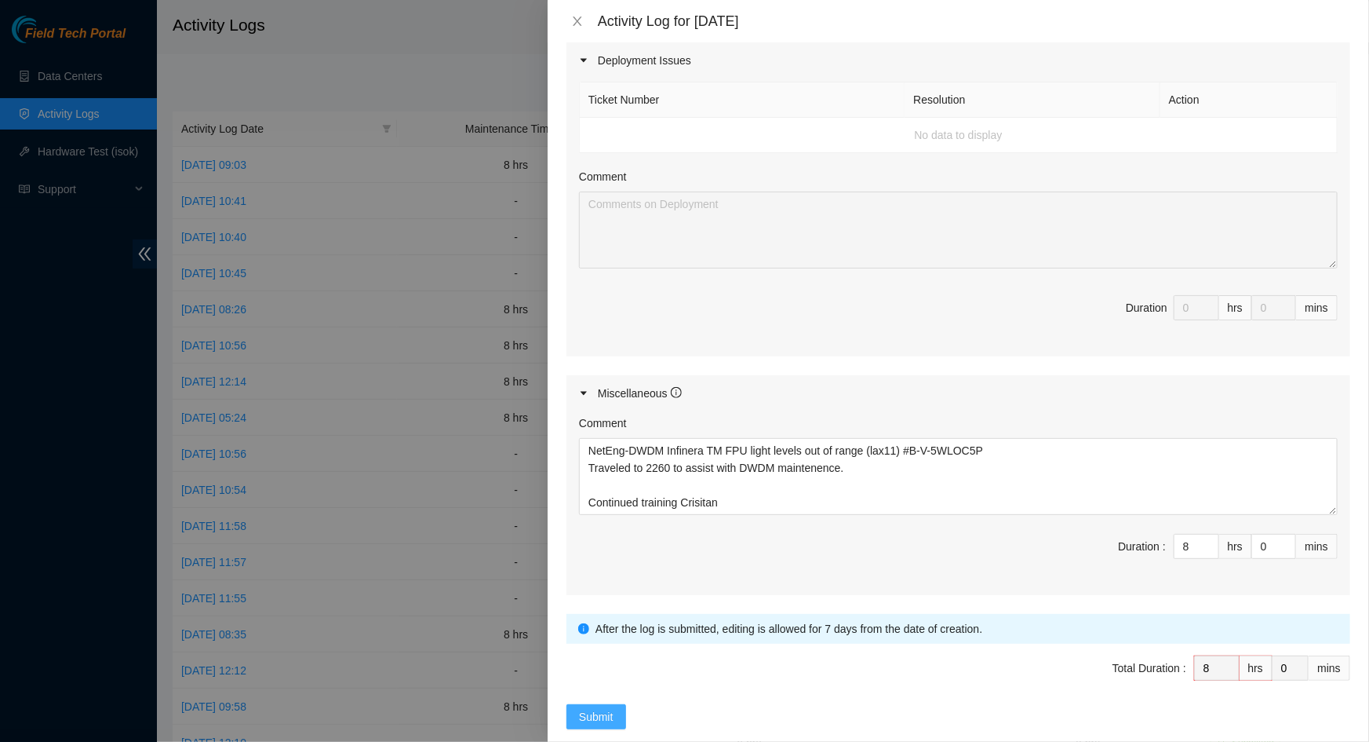
click at [612, 708] on span "Submit" at bounding box center [596, 716] width 35 height 17
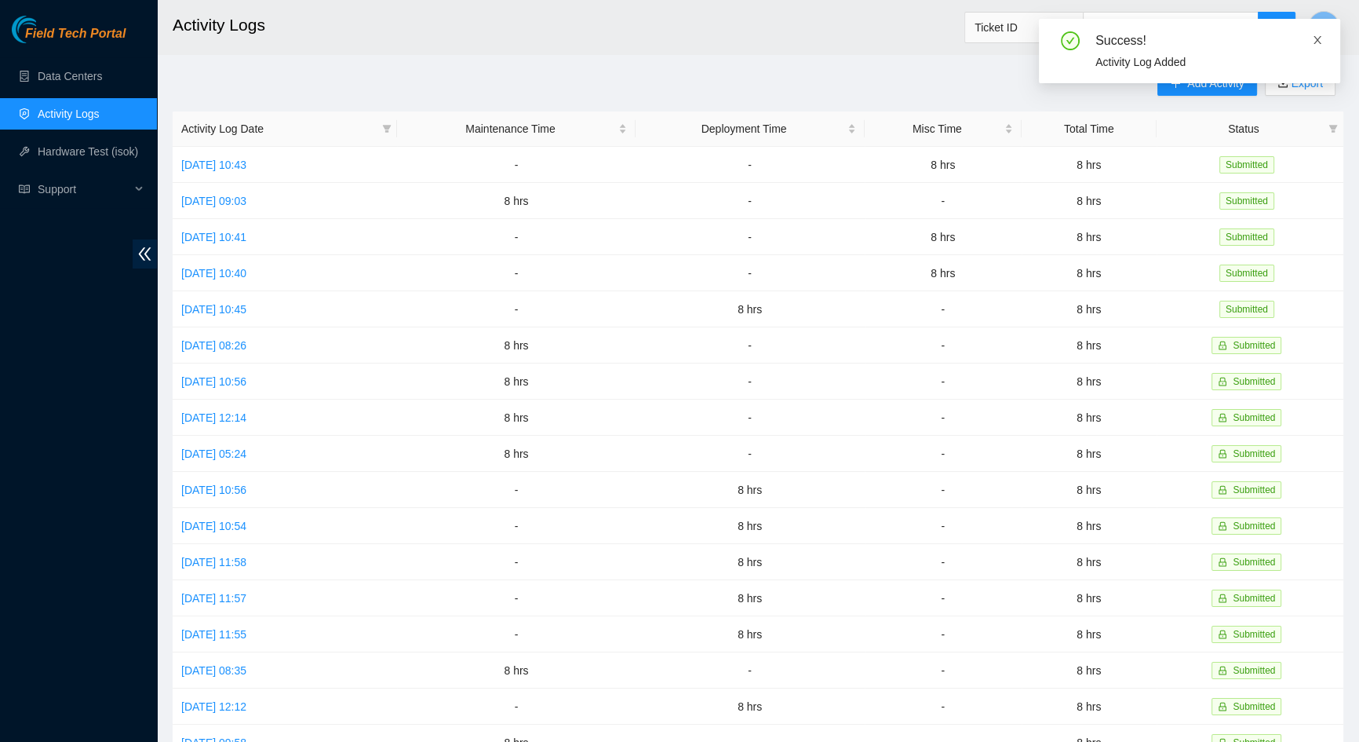
click at [1321, 38] on icon "close" at bounding box center [1317, 40] width 11 height 11
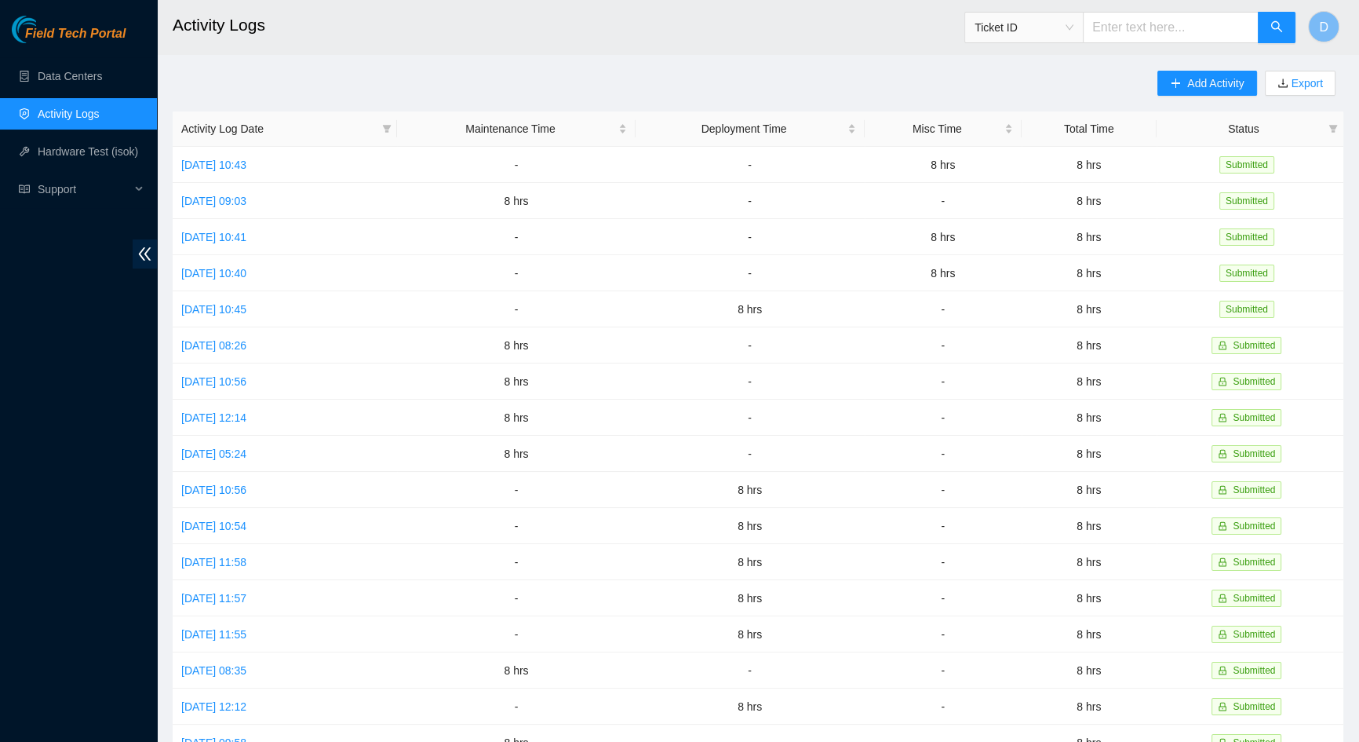
click at [804, 75] on div "Add Activity Export Activity Log Date Maintenance Time Deployment Time Misc Tim…" at bounding box center [758, 495] width 1171 height 848
click at [85, 71] on link "Data Centers" at bounding box center [70, 76] width 64 height 13
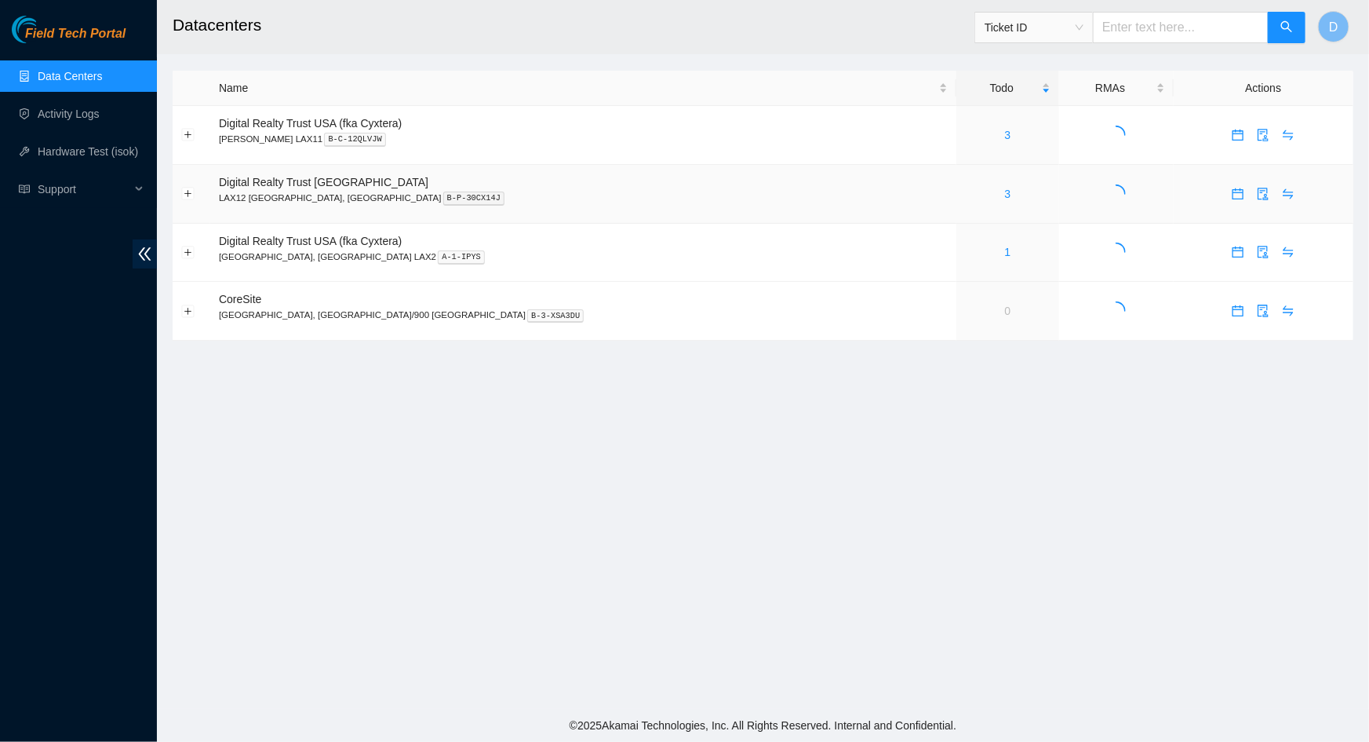
click at [965, 196] on div "3" at bounding box center [1008, 193] width 86 height 17
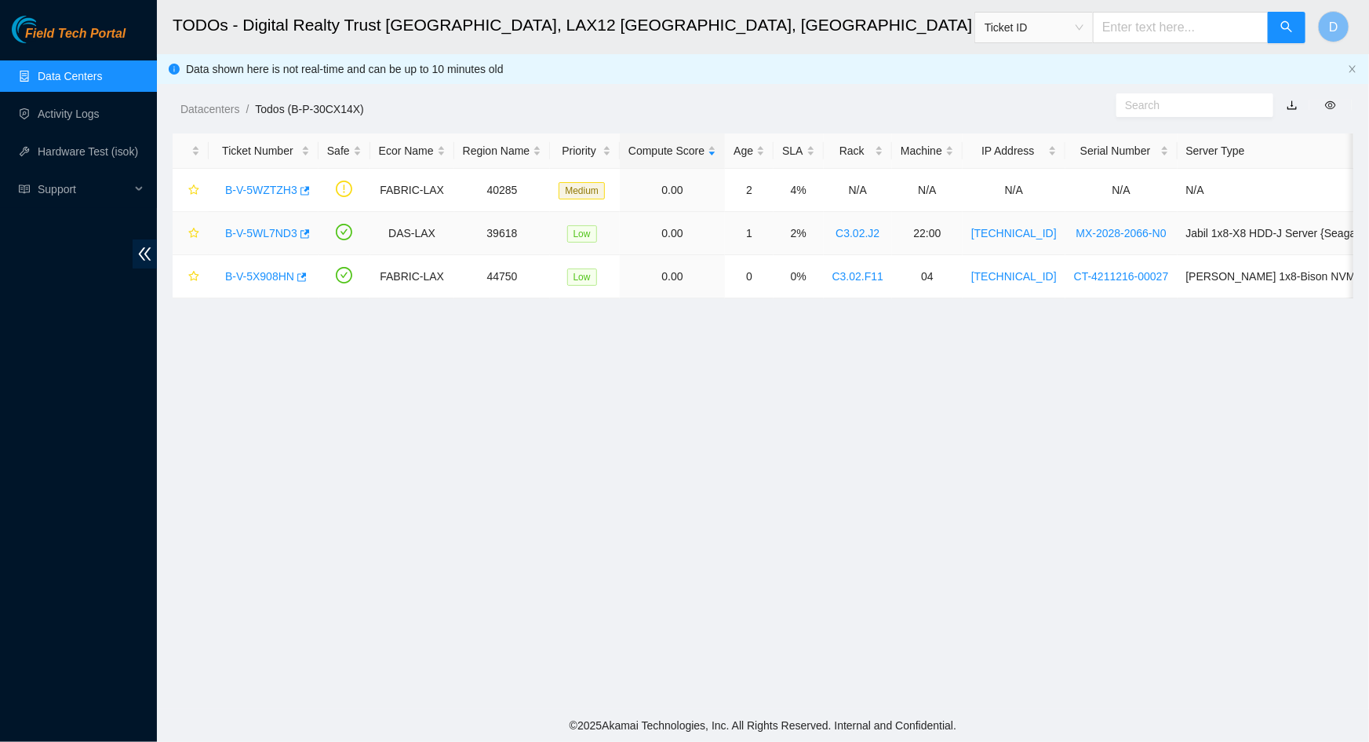
click at [262, 235] on link "B-V-5WL7ND3" at bounding box center [261, 233] width 72 height 13
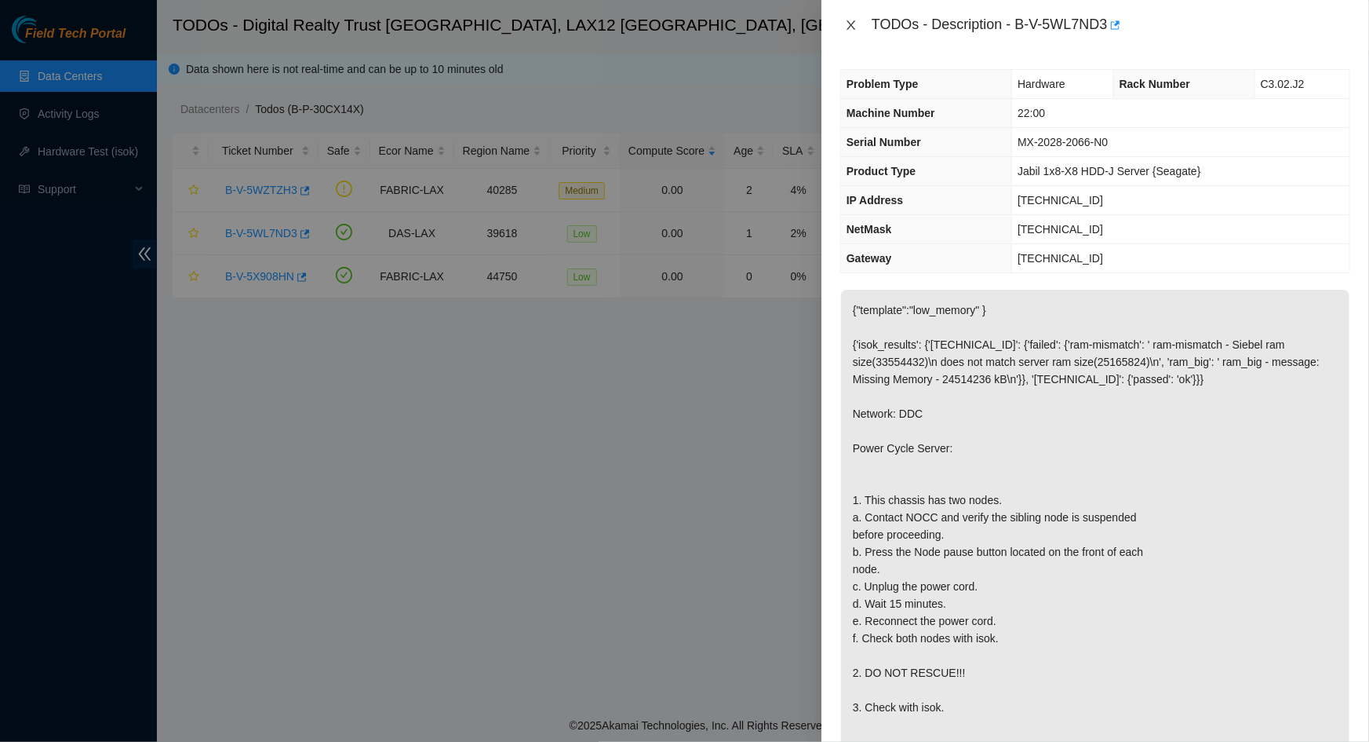
click at [850, 20] on icon "close" at bounding box center [851, 25] width 13 height 13
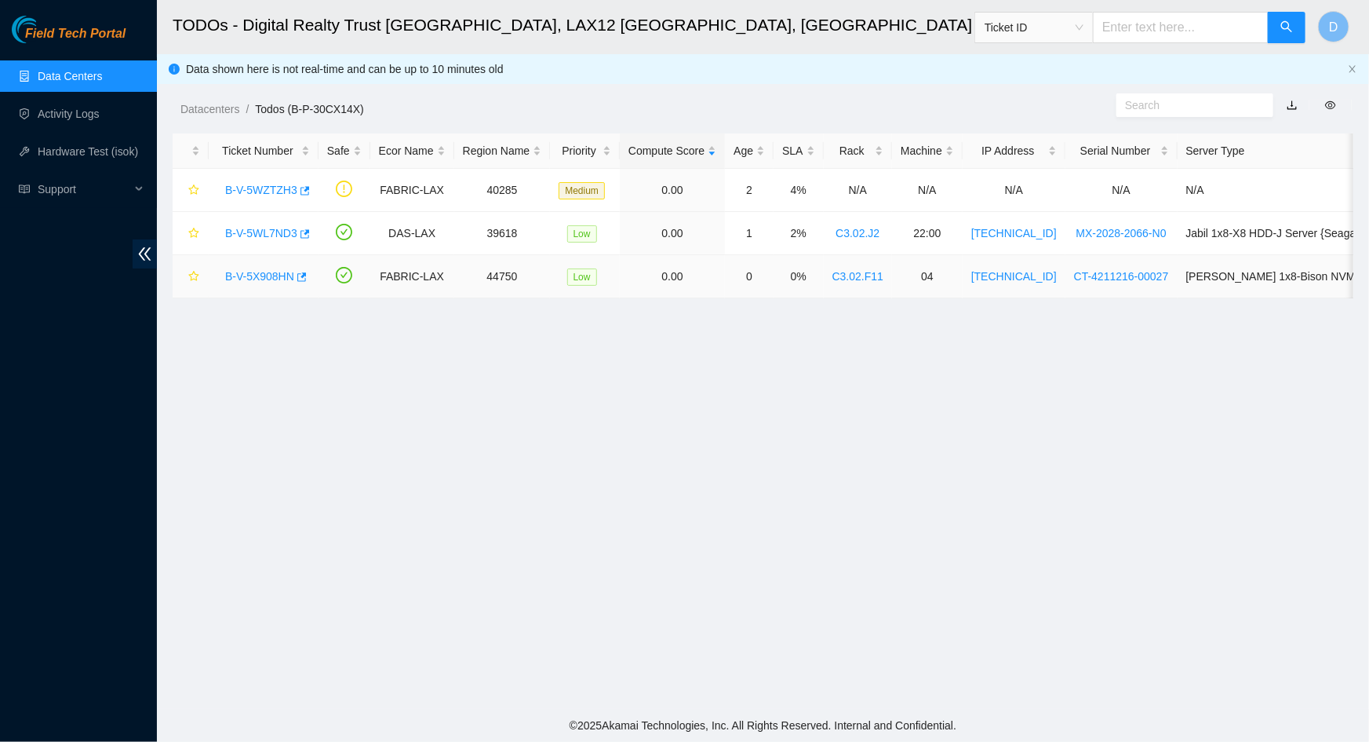
click at [258, 270] on link "B-V-5X908HN" at bounding box center [259, 276] width 69 height 13
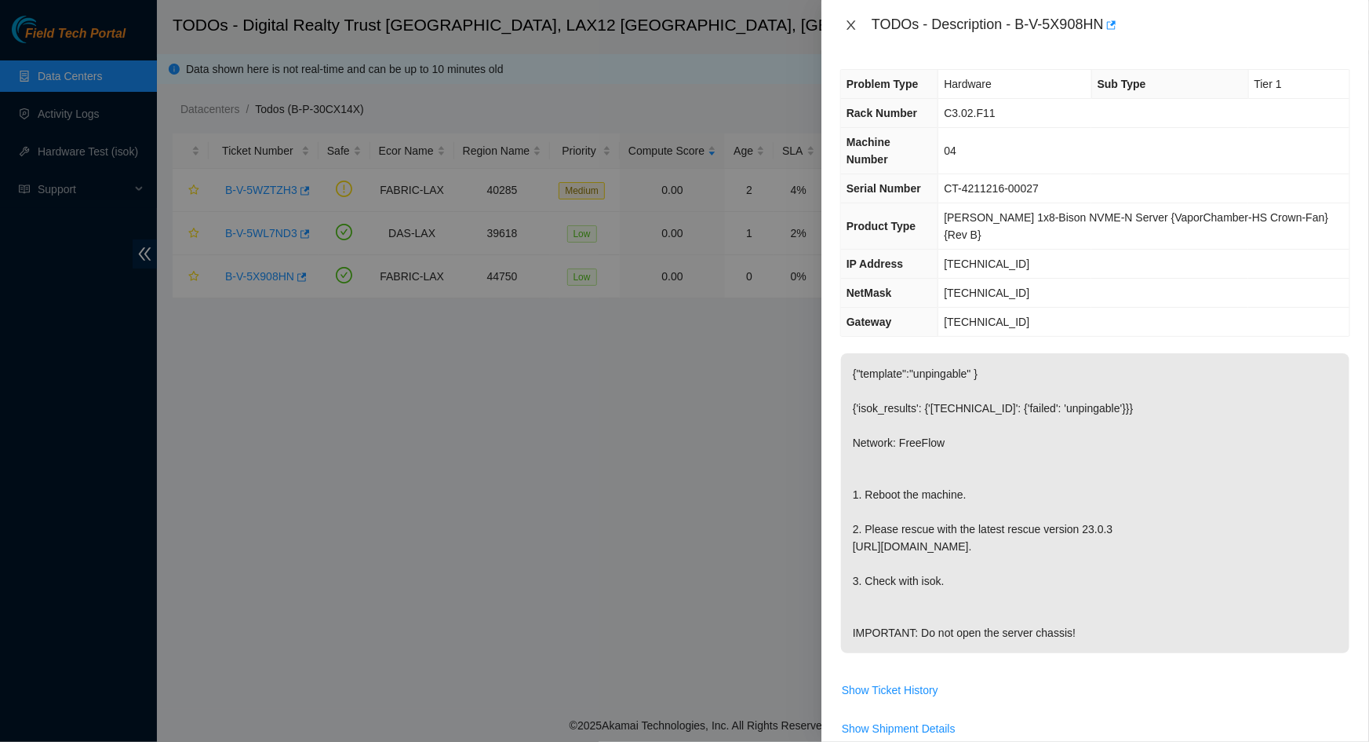
drag, startPoint x: 846, startPoint y: 26, endPoint x: 758, endPoint y: 58, distance: 93.6
click at [846, 27] on icon "close" at bounding box center [851, 25] width 13 height 13
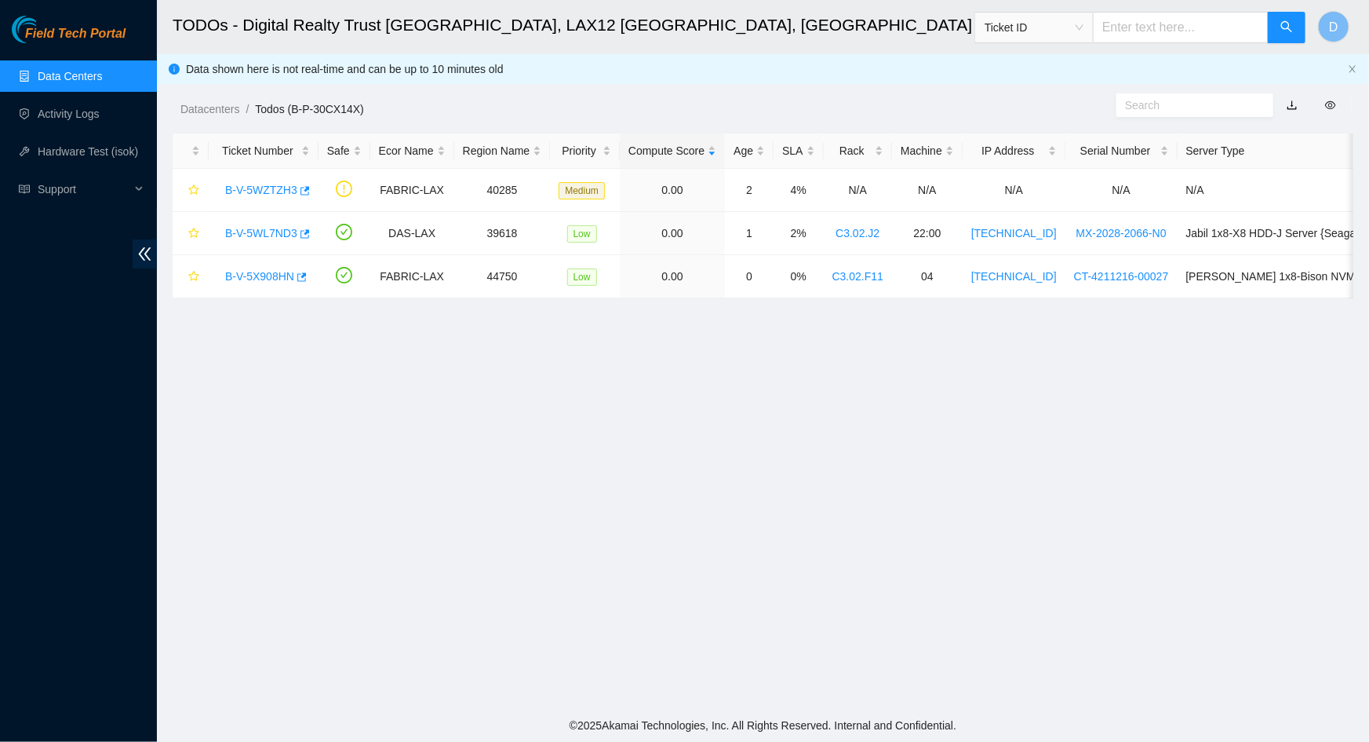
drag, startPoint x: 607, startPoint y: 118, endPoint x: 575, endPoint y: 129, distance: 33.5
click at [90, 82] on link "Data Centers" at bounding box center [70, 76] width 64 height 13
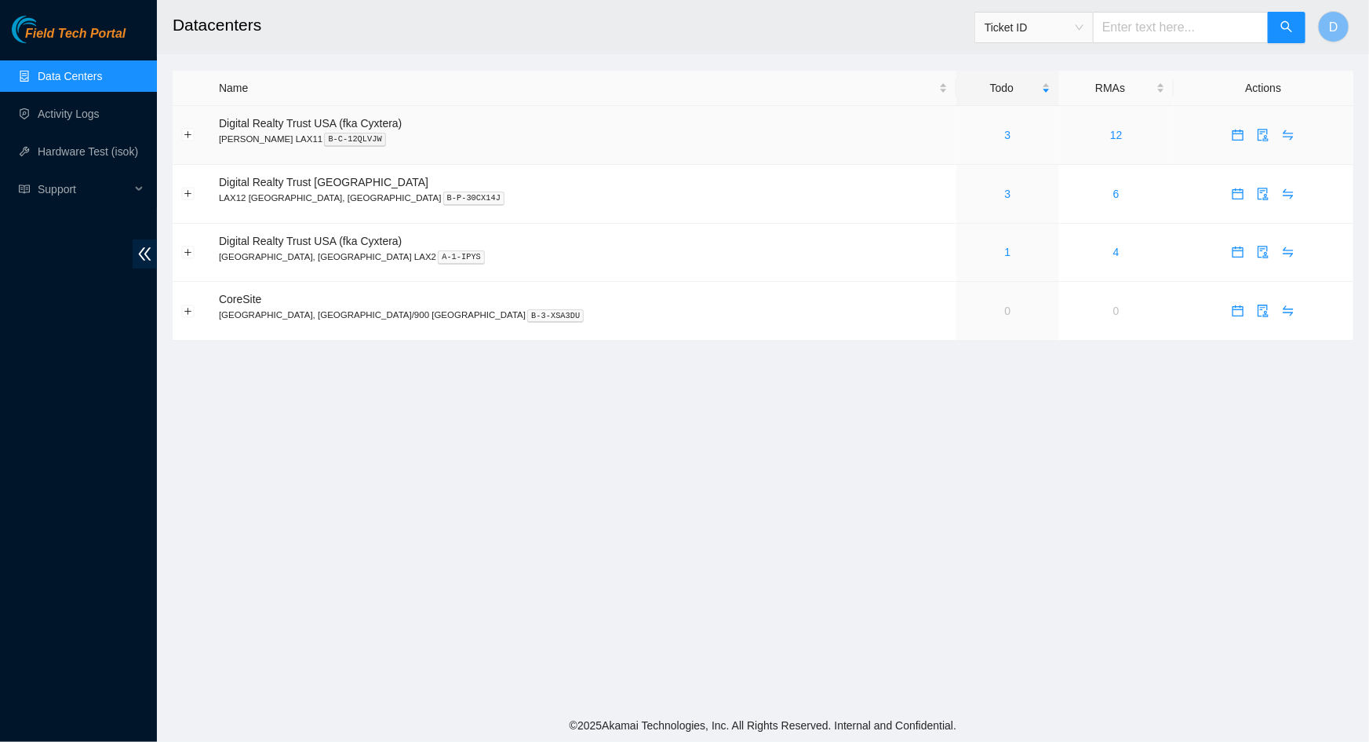
click at [965, 137] on div "3" at bounding box center [1008, 134] width 86 height 17
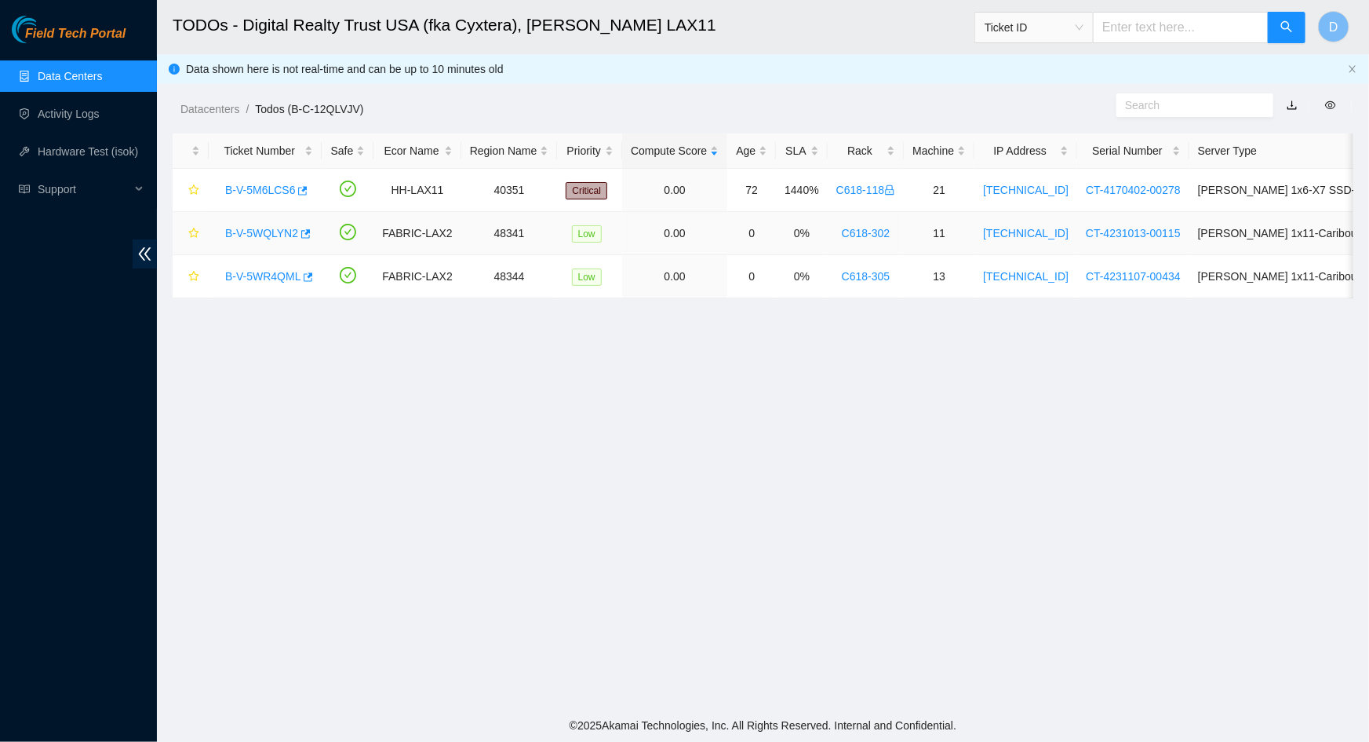
click at [251, 235] on link "B-V-5WQLYN2" at bounding box center [261, 233] width 73 height 13
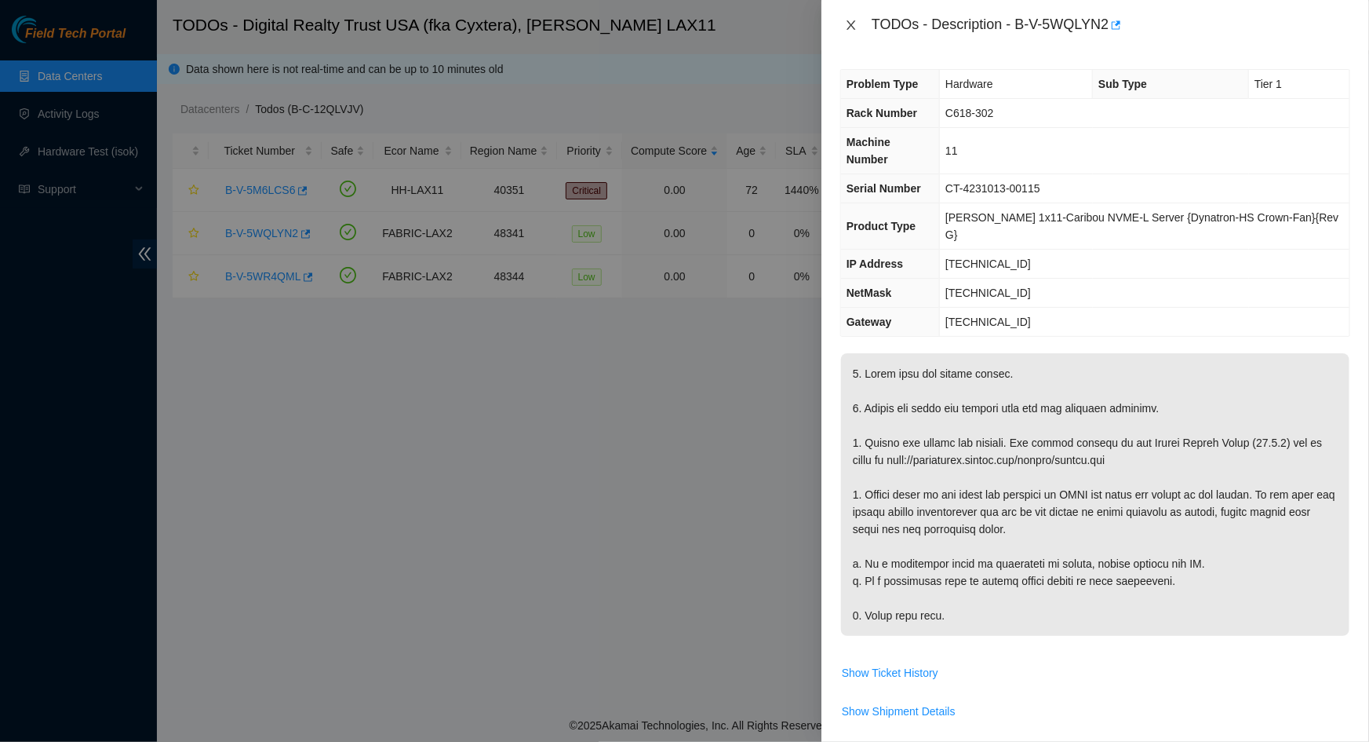
click at [846, 28] on icon "close" at bounding box center [851, 25] width 13 height 13
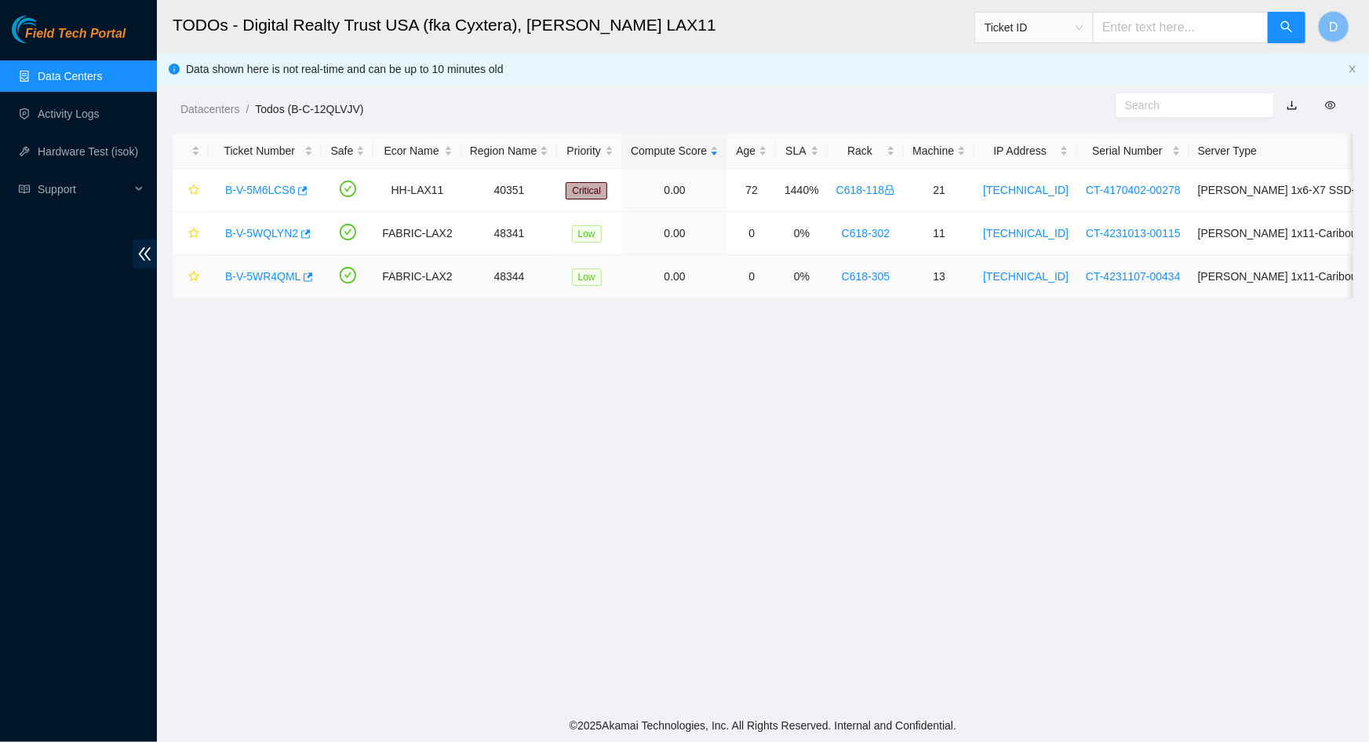
click at [259, 277] on link "B-V-5WR4QML" at bounding box center [262, 276] width 75 height 13
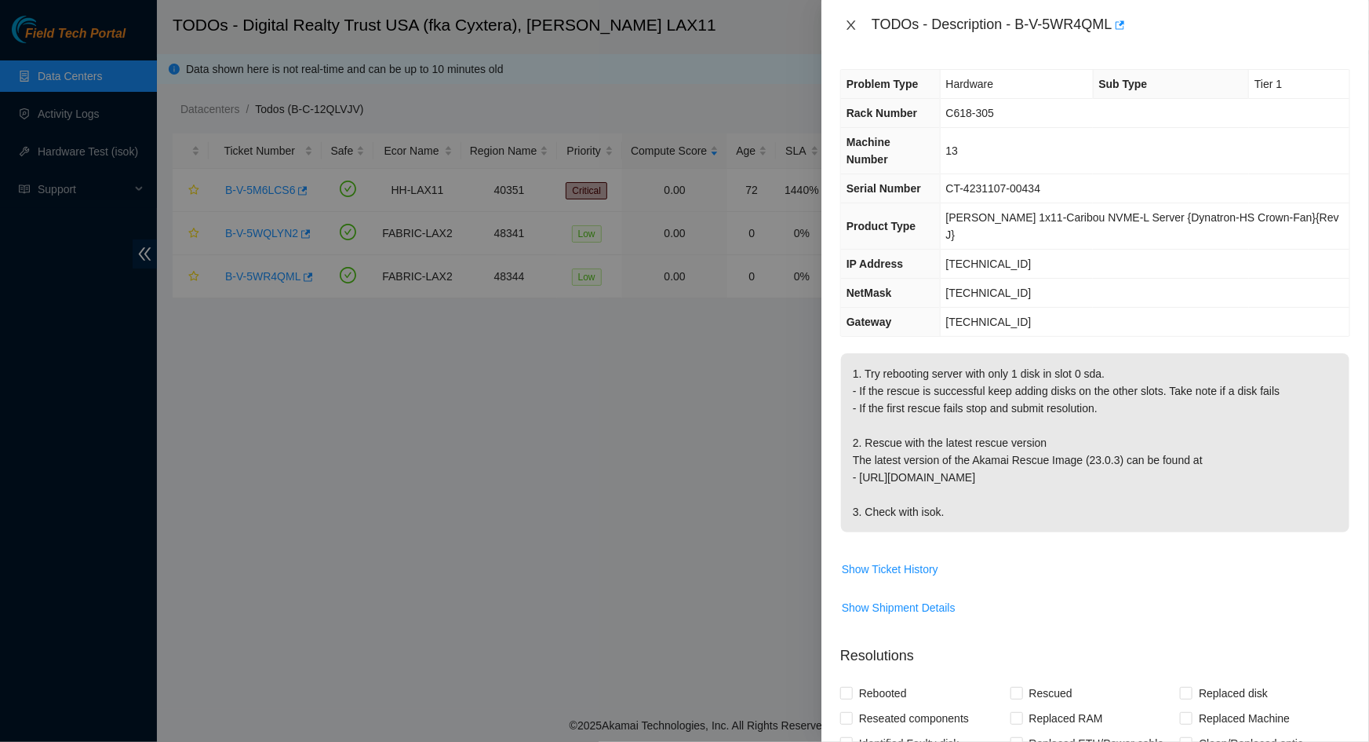
click at [856, 31] on icon "close" at bounding box center [851, 25] width 13 height 13
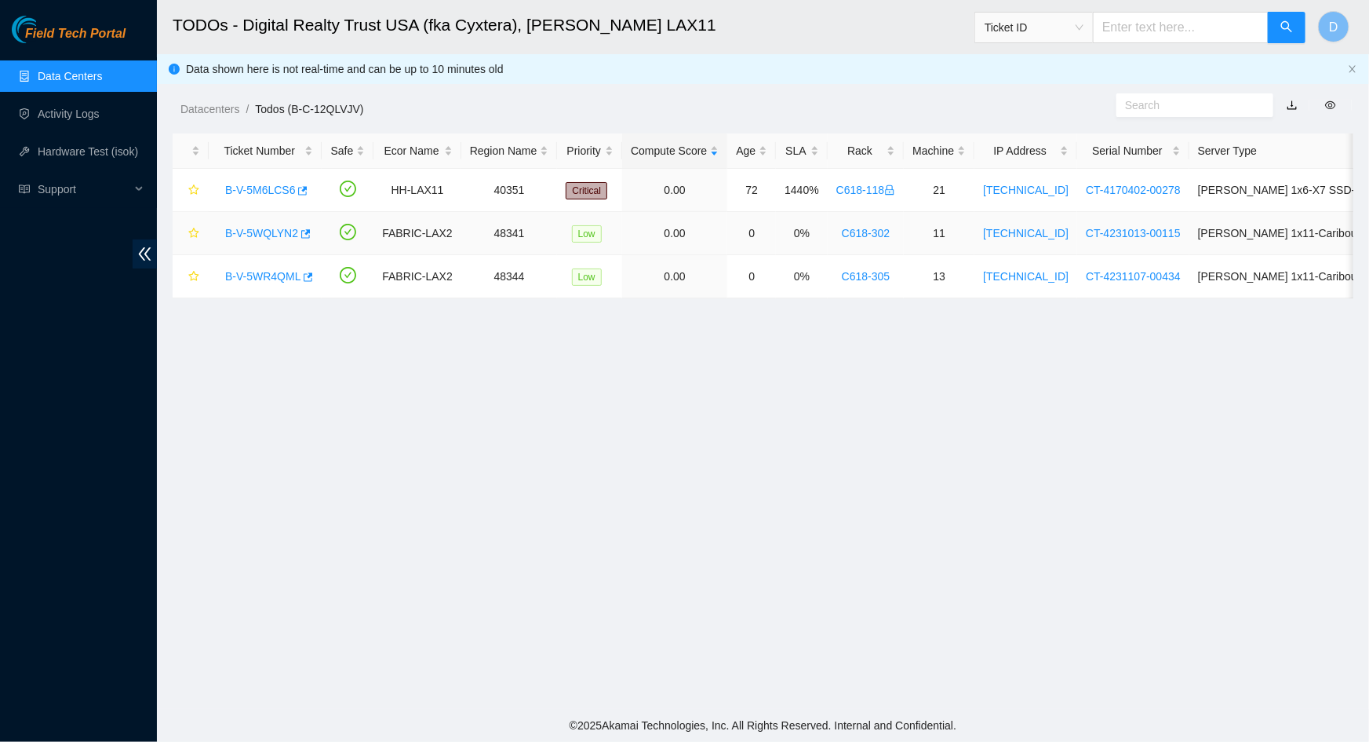
click at [251, 228] on link "B-V-5WQLYN2" at bounding box center [261, 233] width 73 height 13
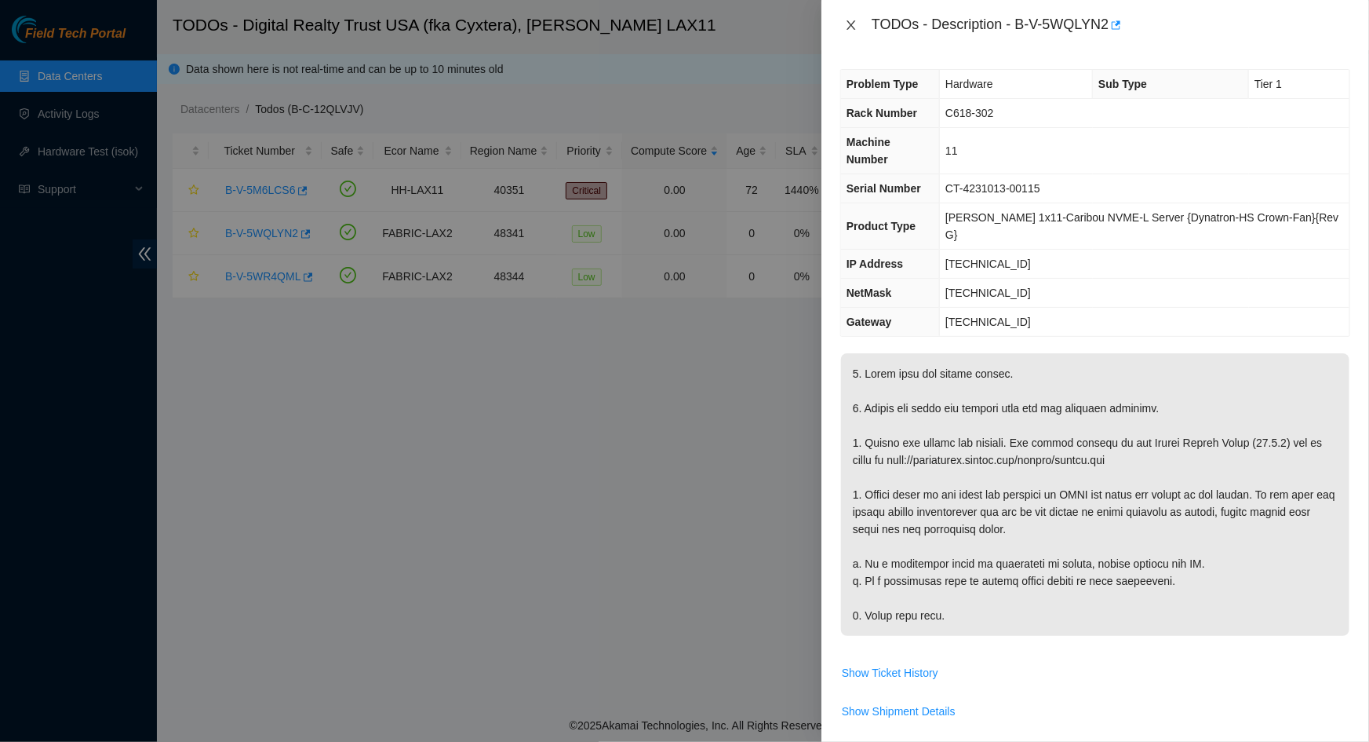
click at [847, 24] on icon "close" at bounding box center [851, 25] width 13 height 13
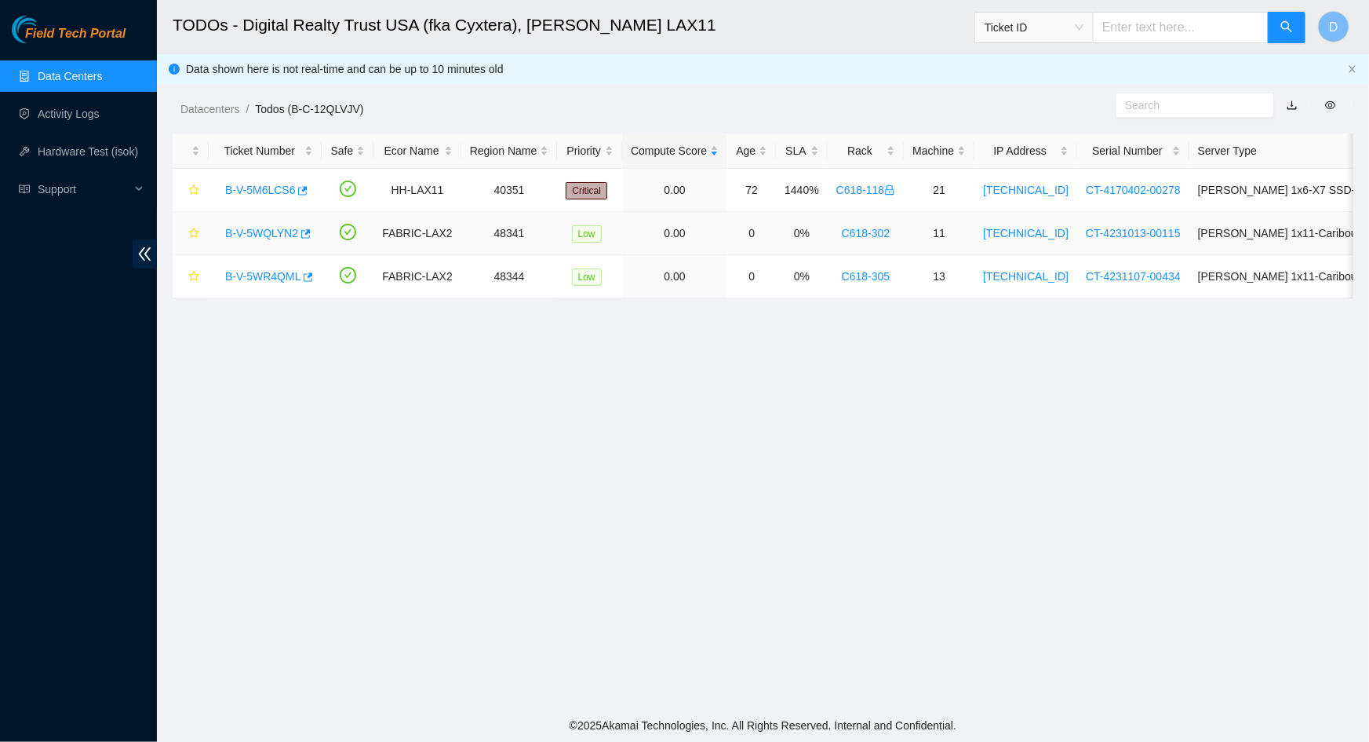
click at [240, 239] on link "B-V-5WQLYN2" at bounding box center [261, 233] width 73 height 13
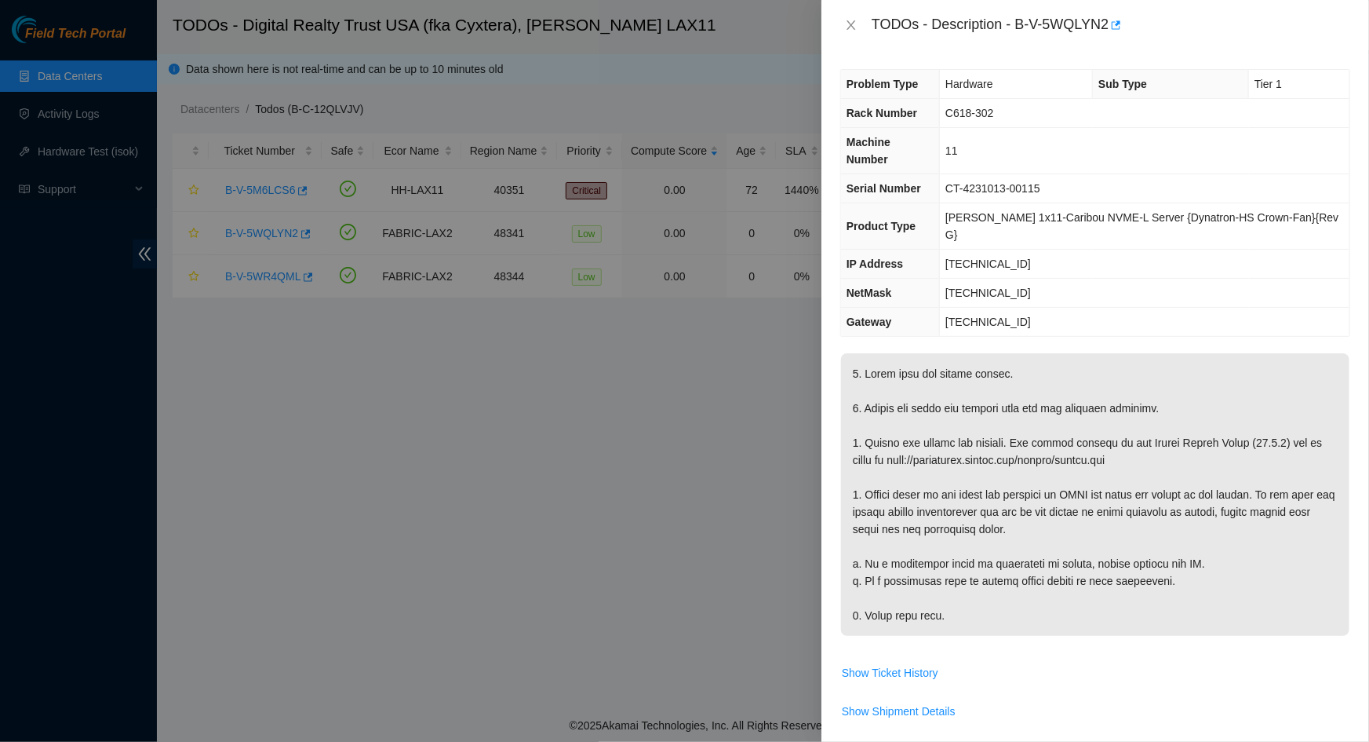
click at [965, 427] on p at bounding box center [1095, 494] width 509 height 283
